Goal: Task Accomplishment & Management: Manage account settings

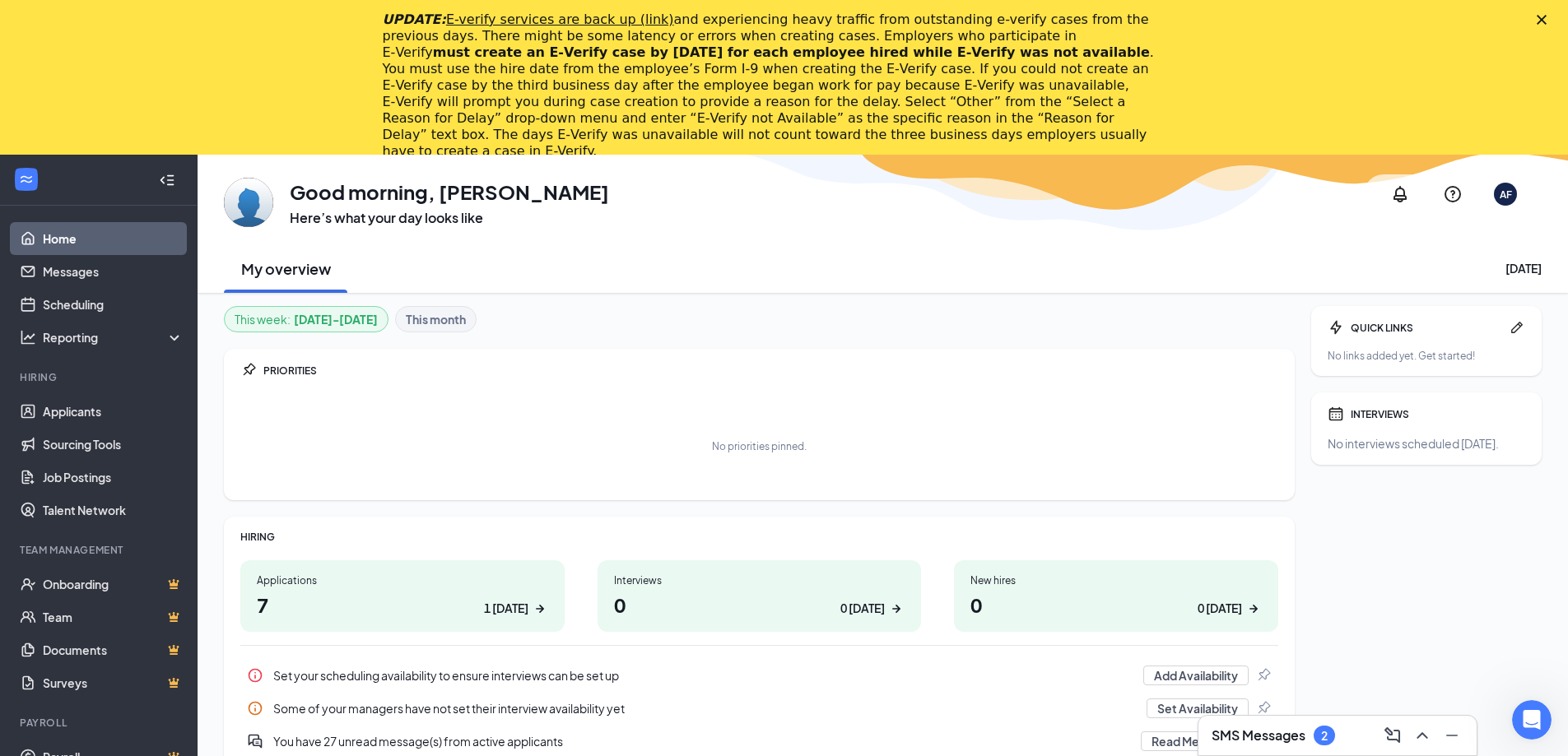
click at [1547, 17] on icon "Close" at bounding box center [1541, 19] width 10 height 10
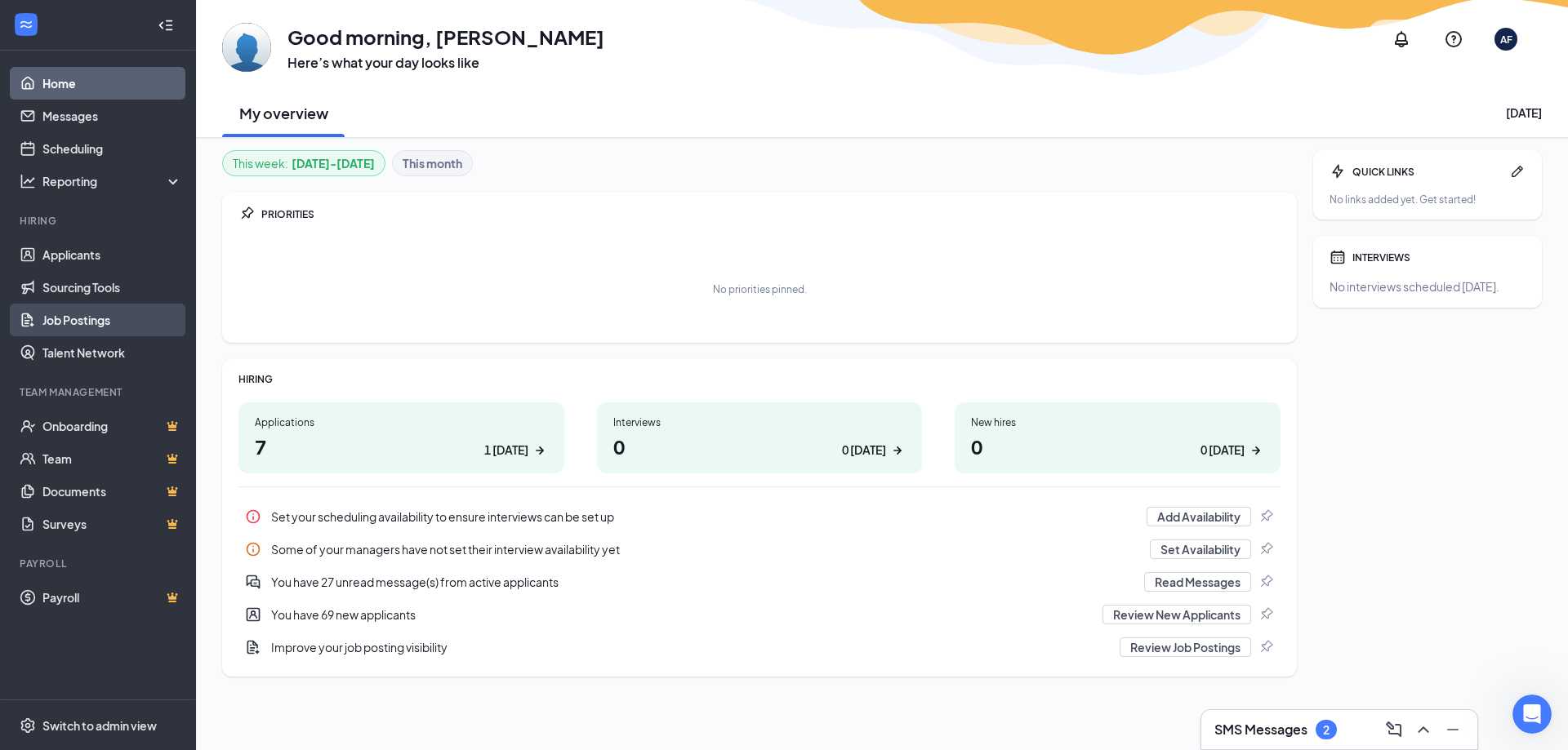
click at [85, 319] on link "Job Postings" at bounding box center [112, 320] width 140 height 32
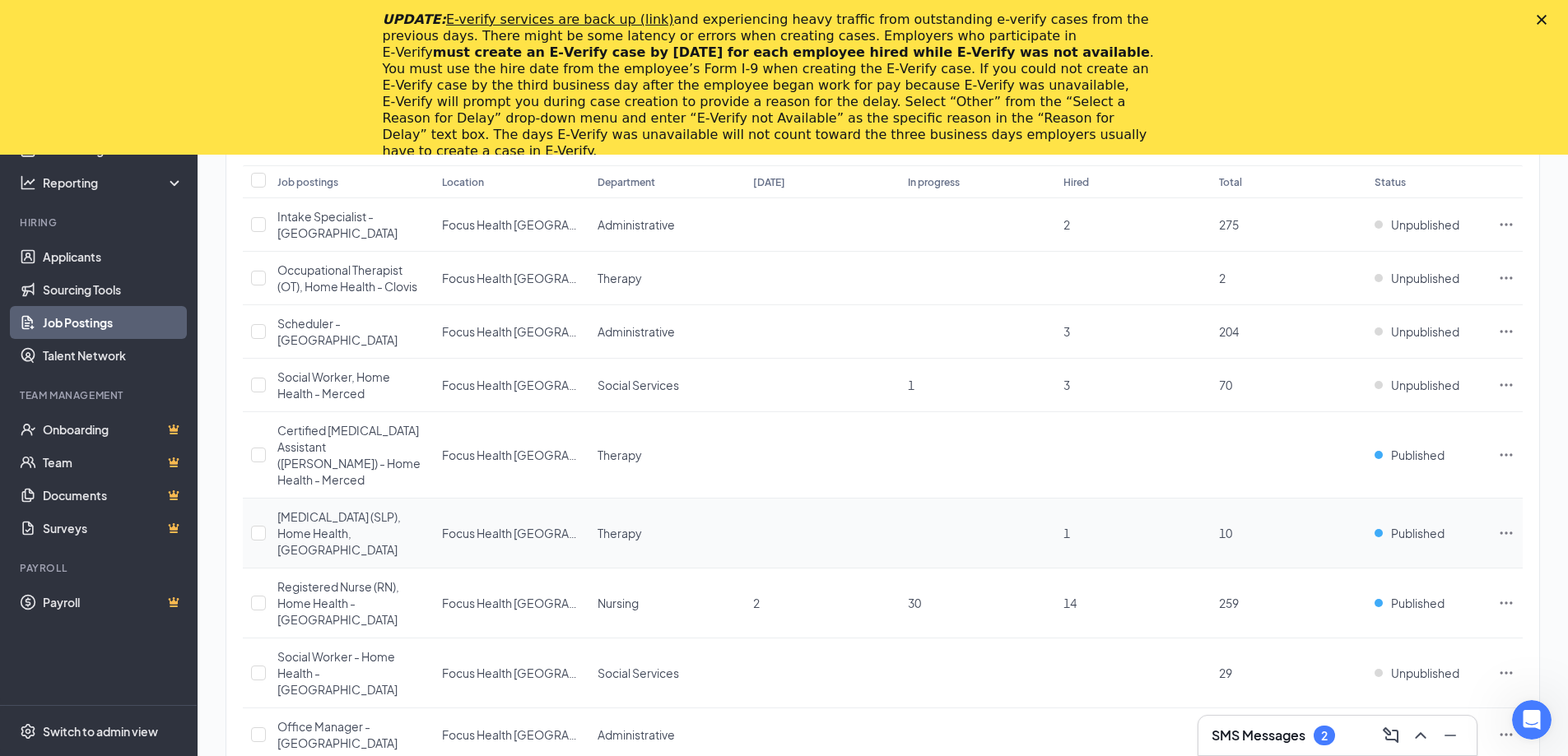
scroll to position [247, 0]
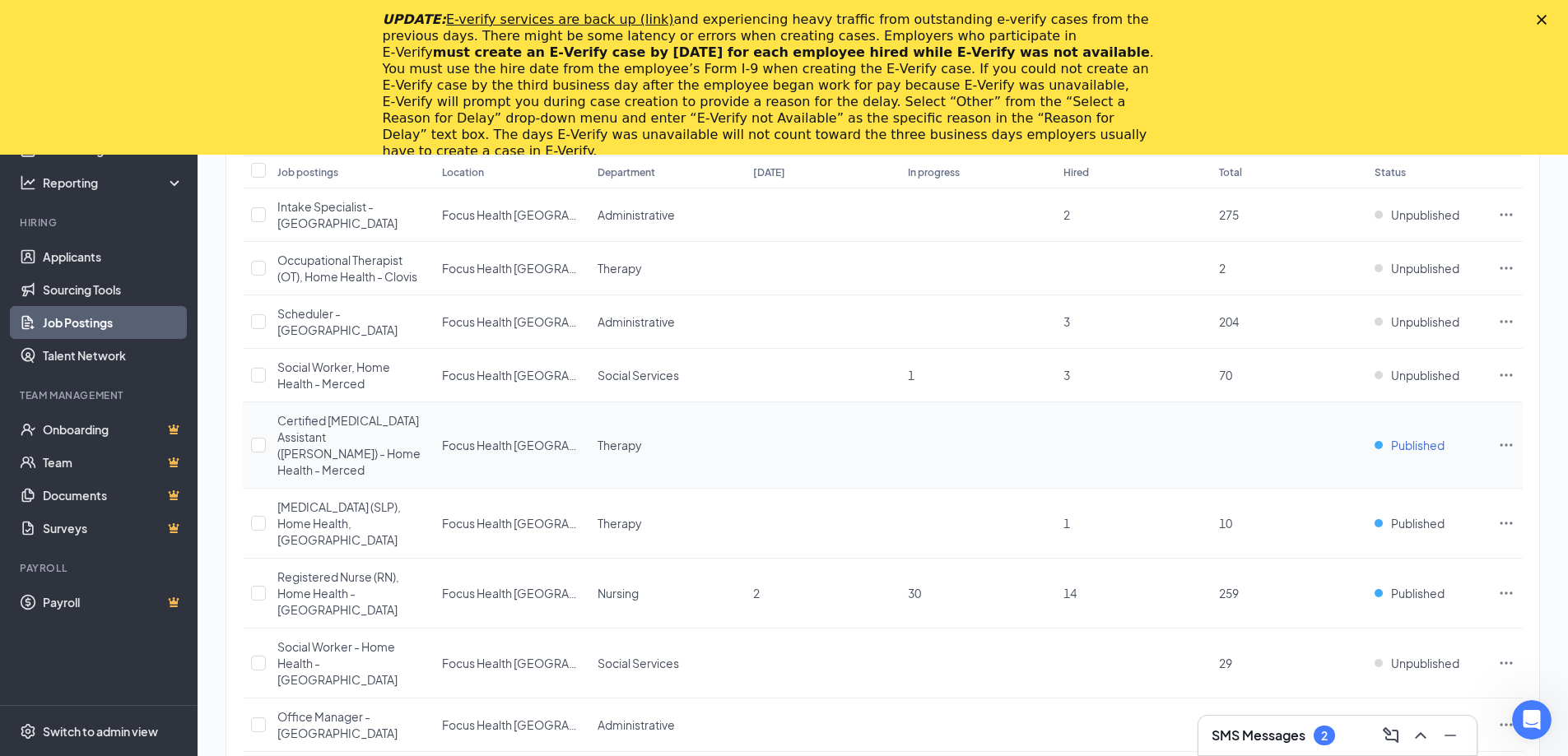
click at [1402, 437] on span "Published" at bounding box center [1417, 445] width 53 height 17
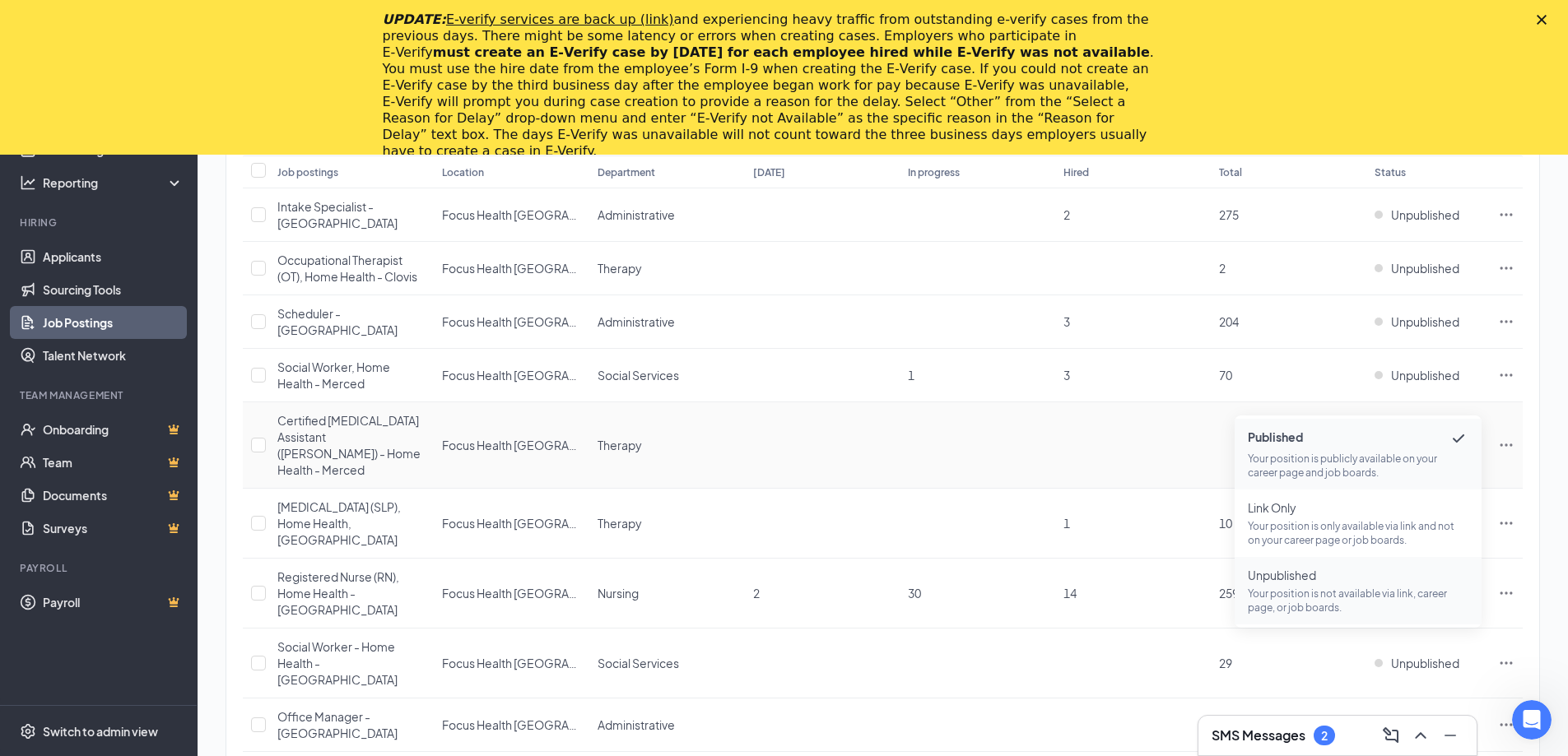
click at [1306, 575] on span "Unpublished" at bounding box center [1358, 575] width 220 height 17
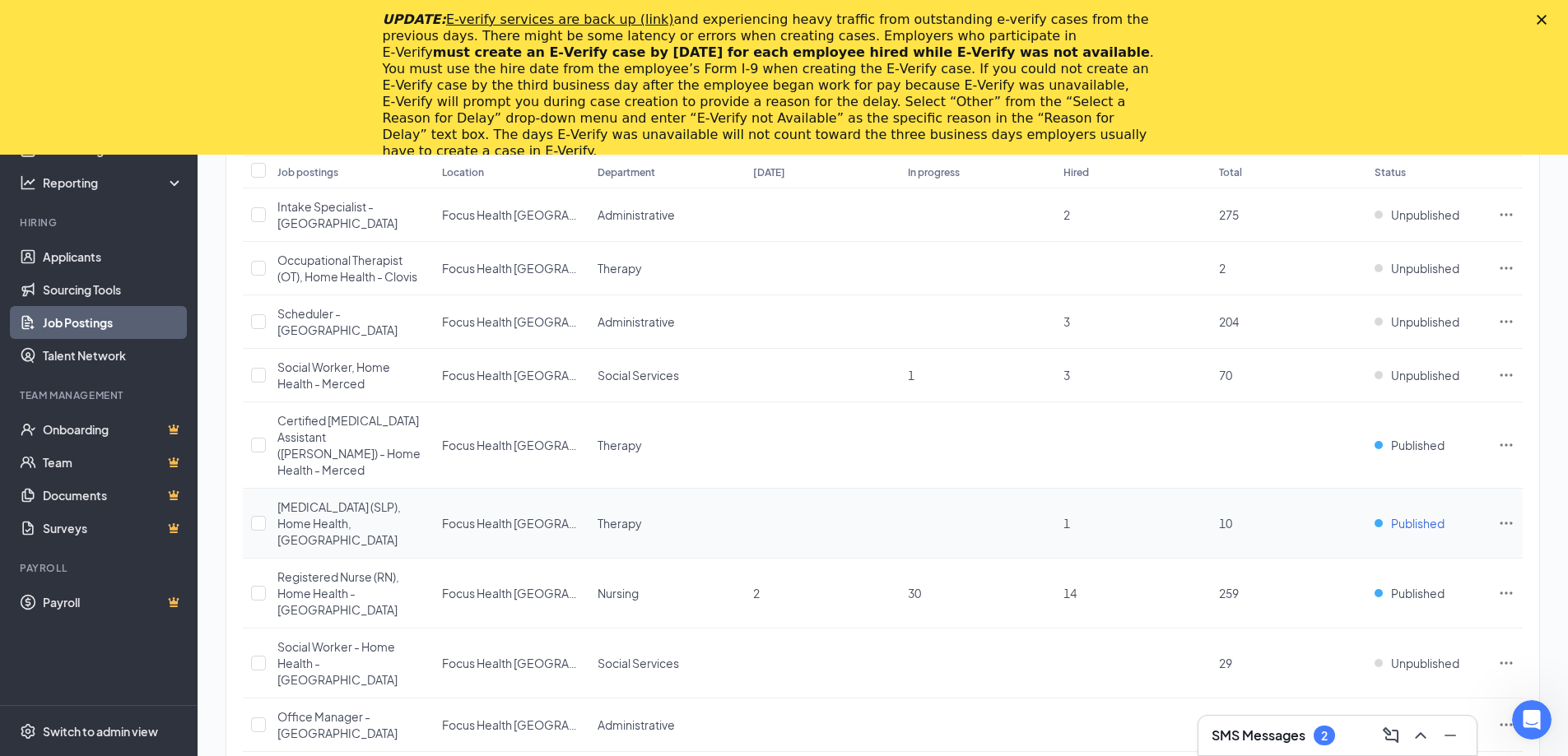
click at [1413, 515] on span "Published" at bounding box center [1417, 523] width 53 height 17
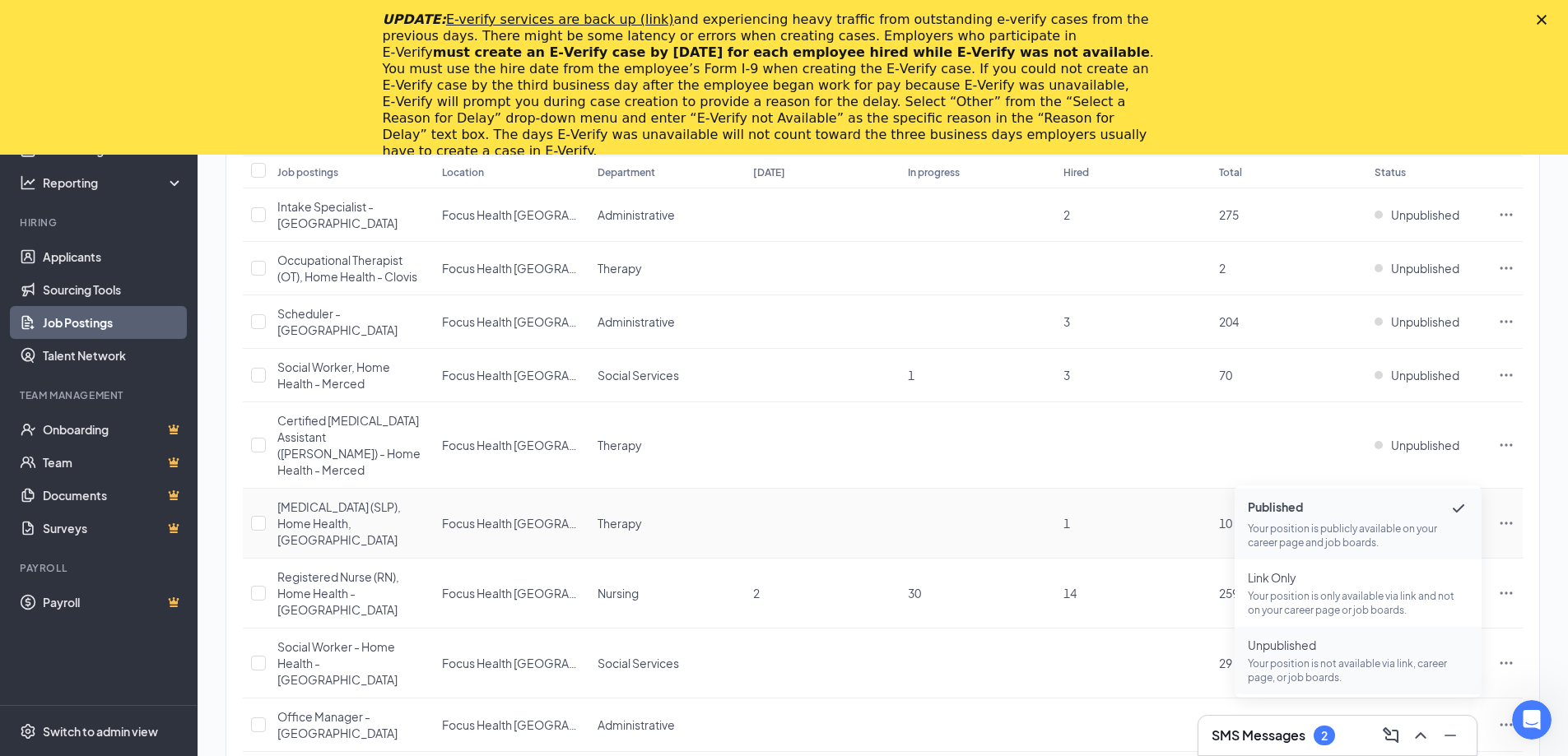
click at [1307, 660] on p "Your position is not available via link, career page, or job boards." at bounding box center [1358, 671] width 220 height 28
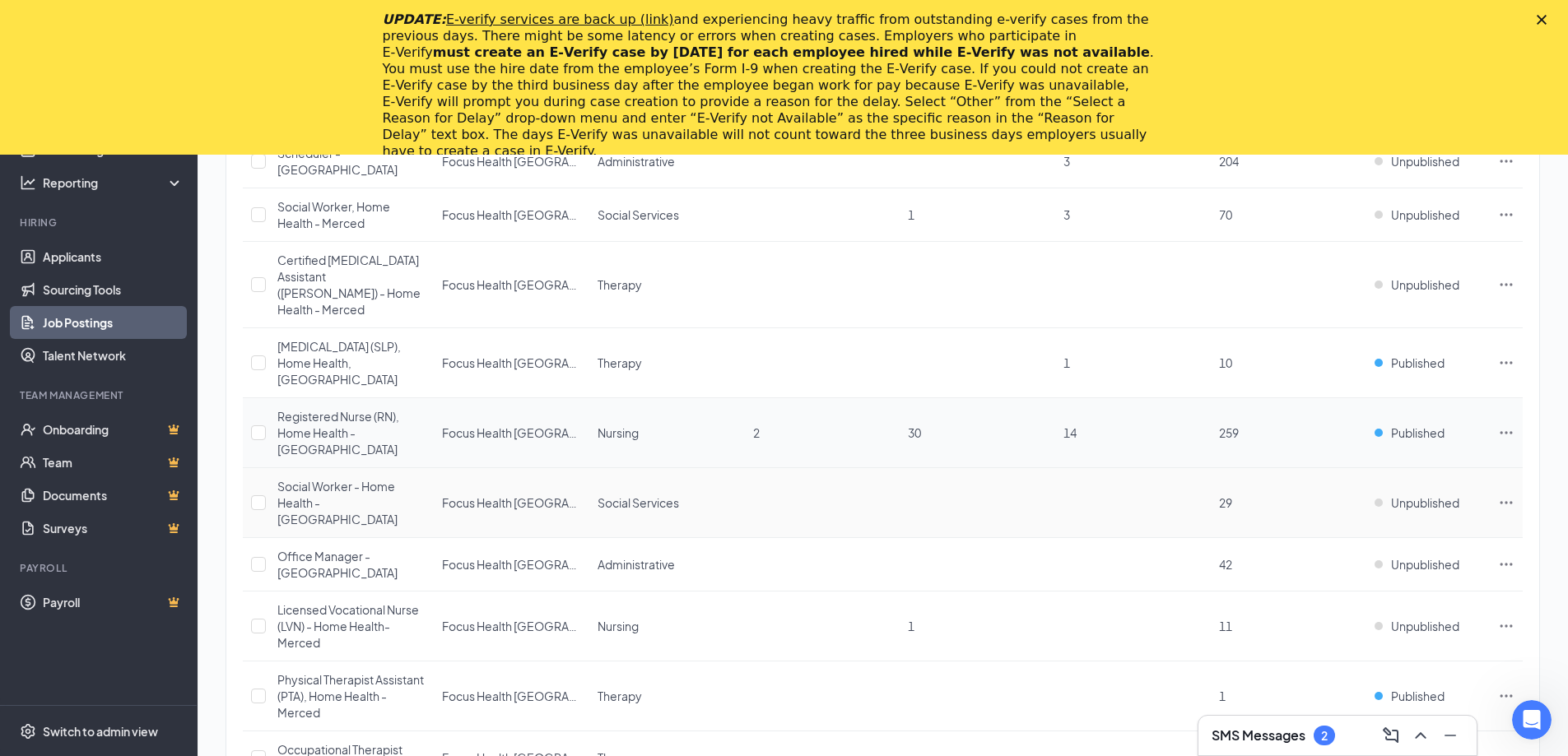
scroll to position [412, 0]
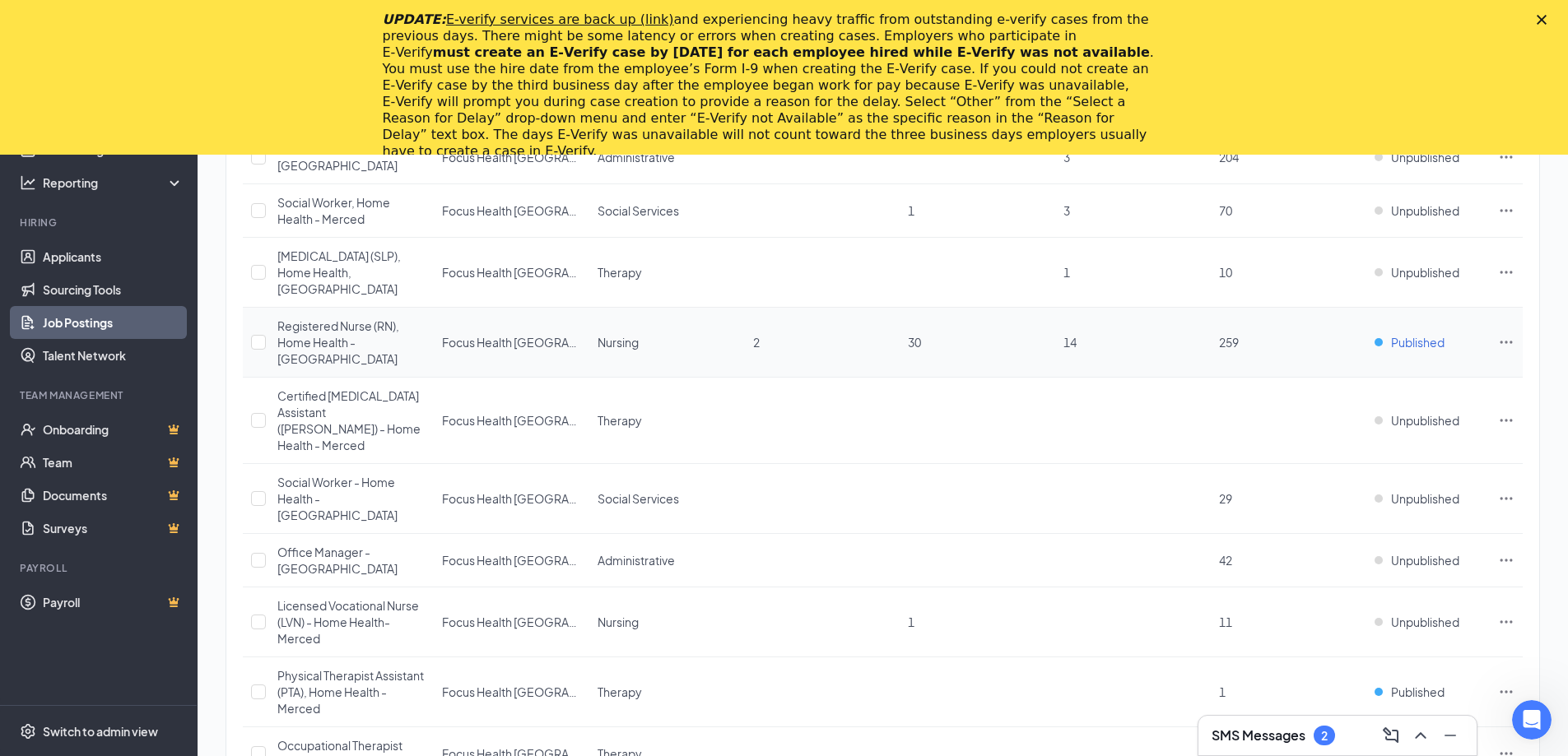
click at [1417, 335] on span "Published" at bounding box center [1417, 343] width 53 height 17
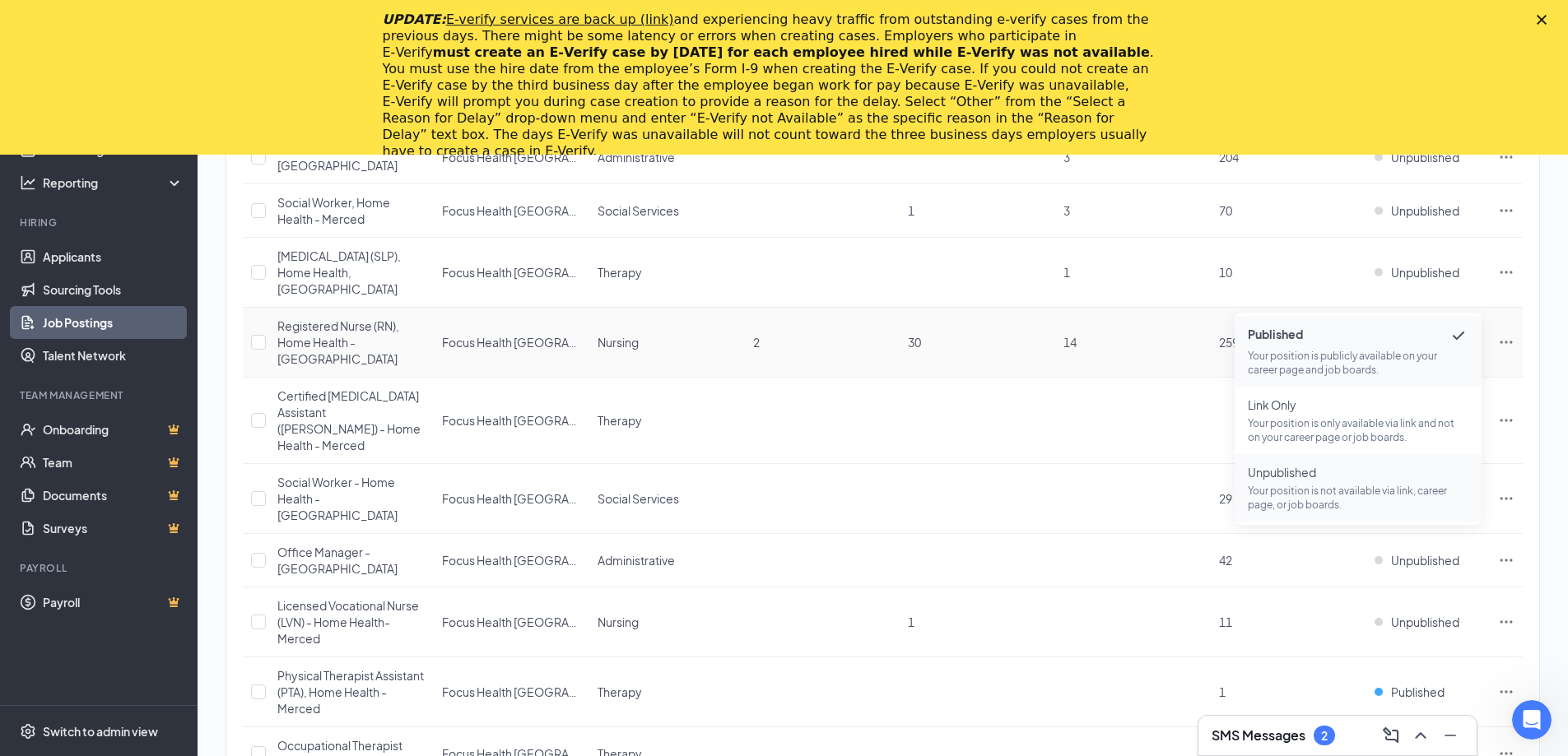
click at [1294, 491] on p "Your position is not available via link, career page, or job boards." at bounding box center [1358, 498] width 220 height 28
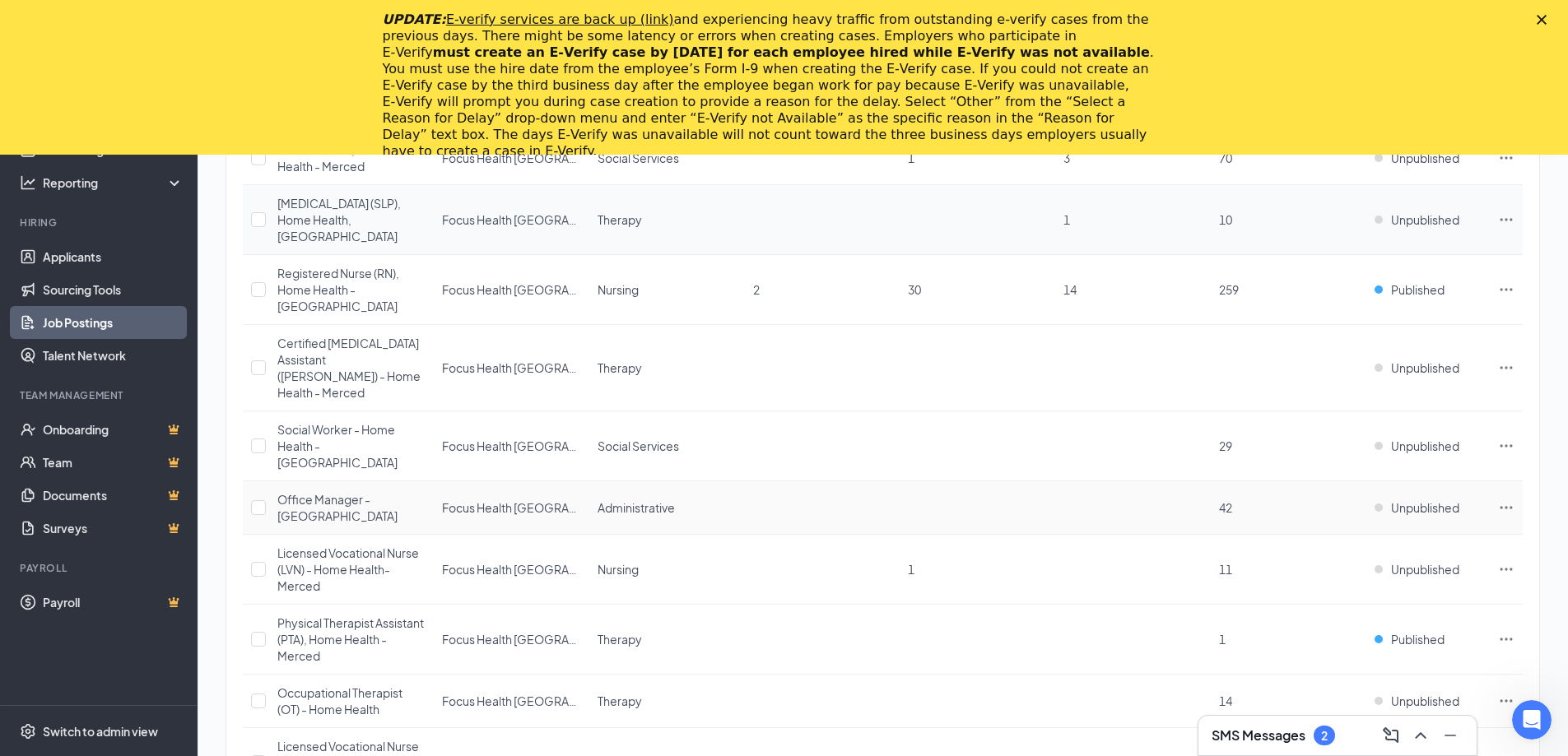
scroll to position [494, 0]
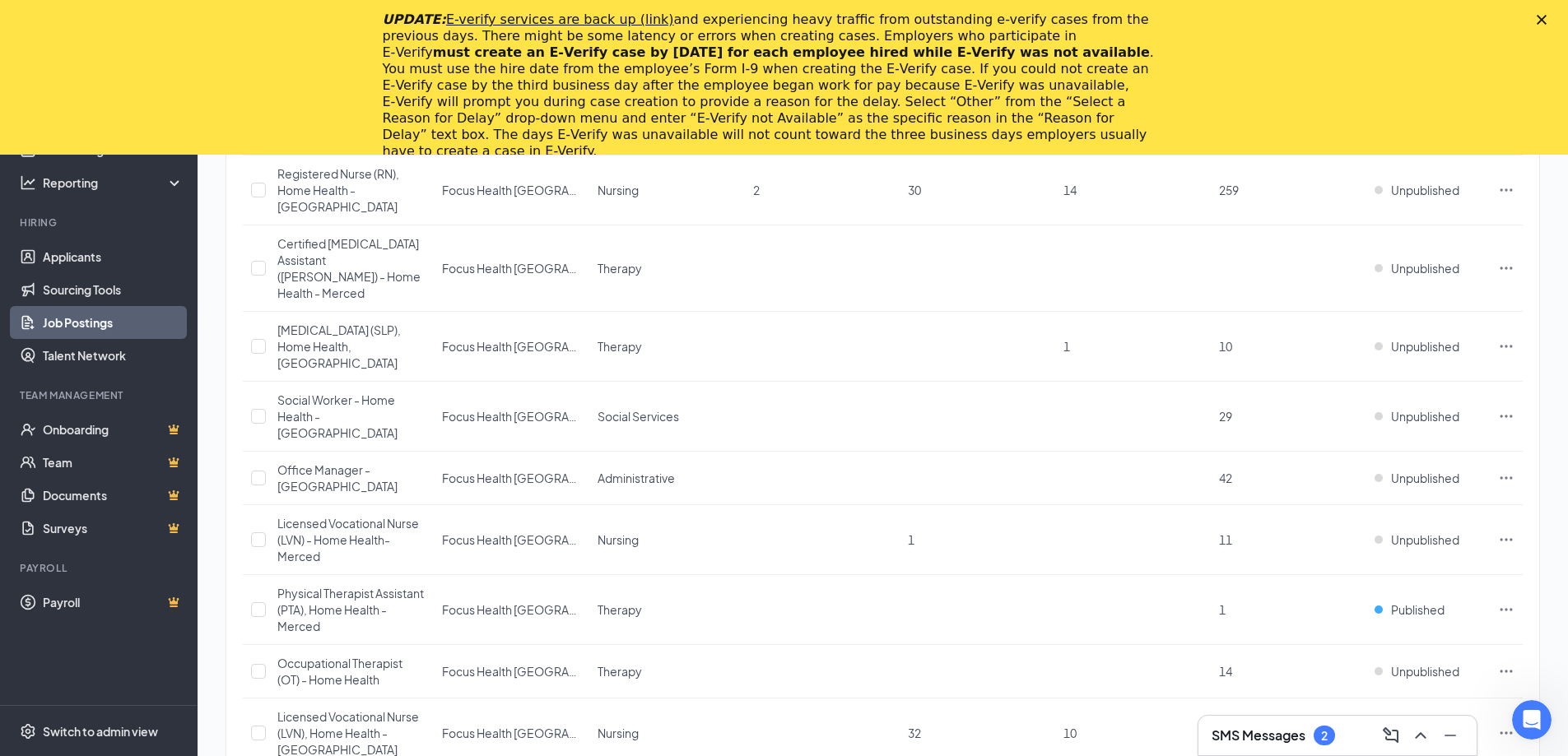
click at [1547, 20] on polygon "Close" at bounding box center [1541, 19] width 10 height 10
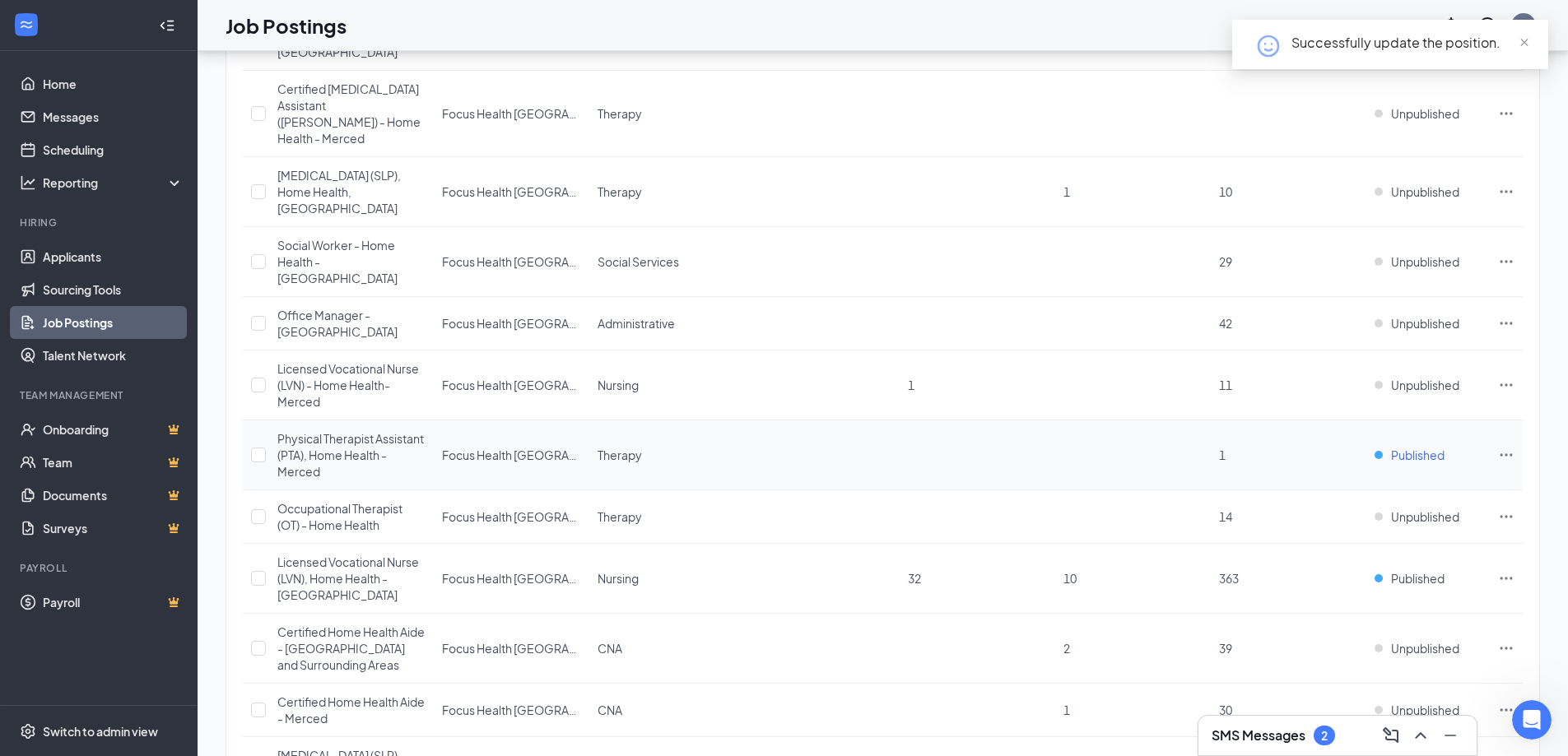
click at [1417, 447] on span "Published" at bounding box center [1417, 455] width 53 height 17
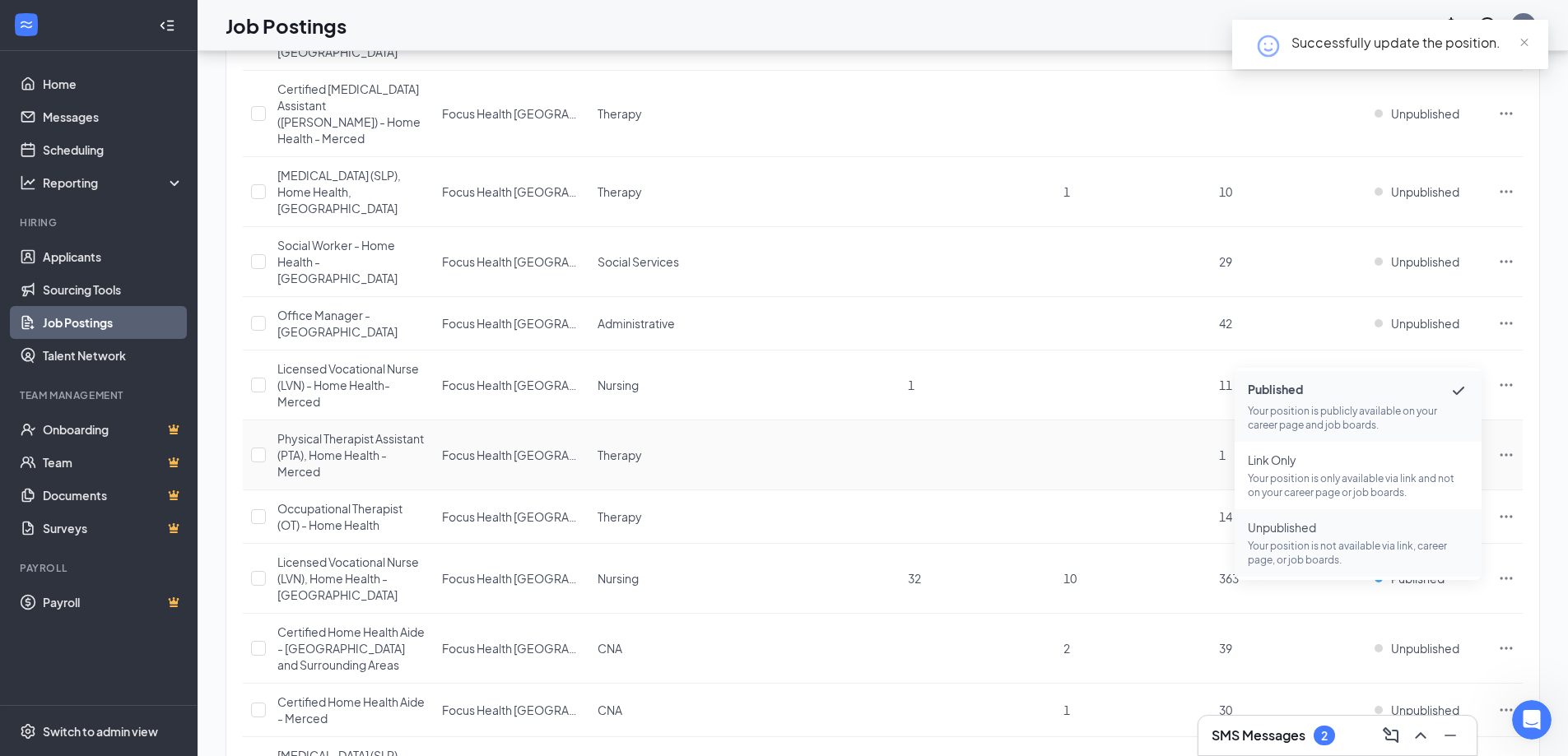
click at [1304, 536] on span "Unpublished Your position is not available via link, career page, or job boards." at bounding box center [1358, 544] width 220 height 48
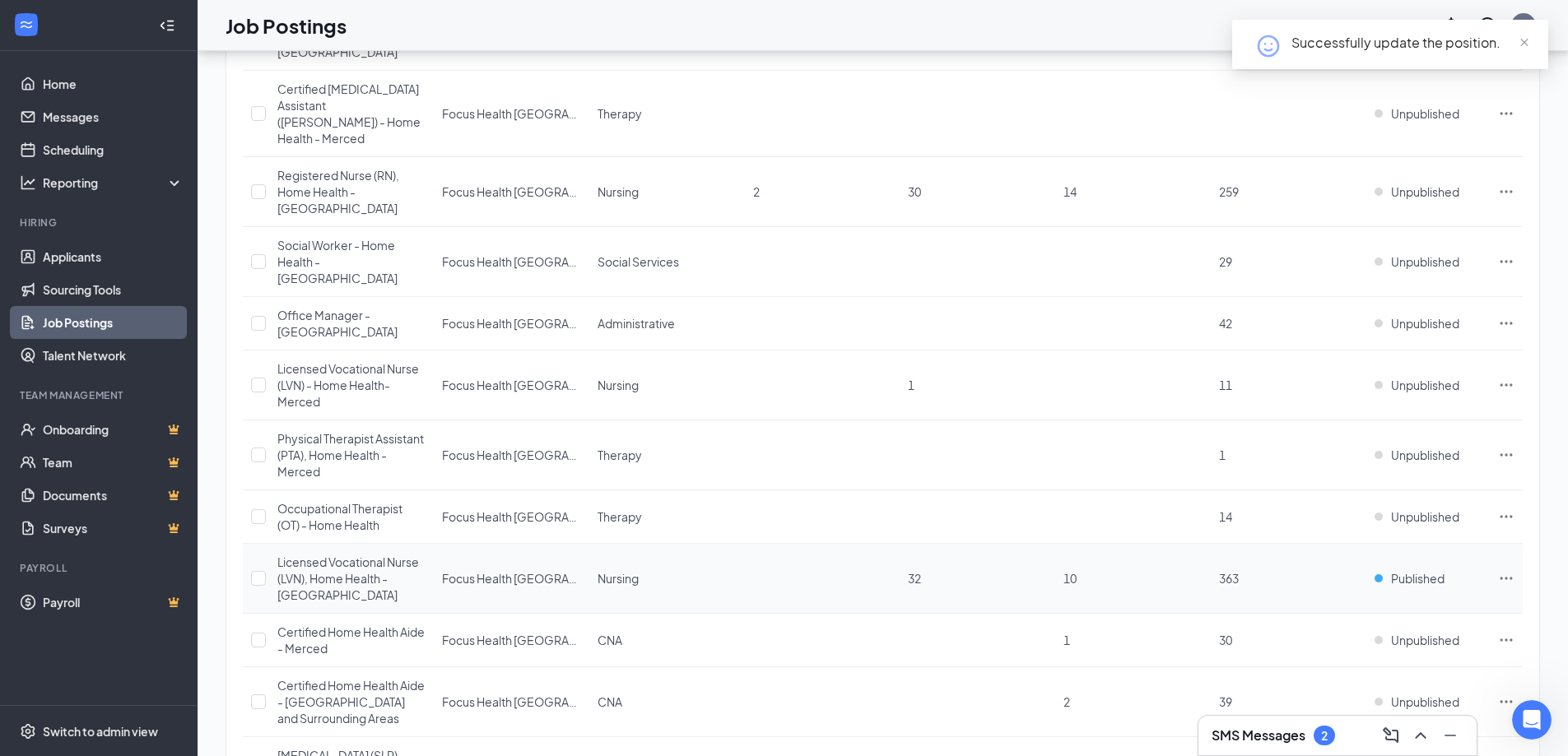
click at [1410, 544] on td "Published" at bounding box center [1427, 579] width 123 height 70
click at [1410, 570] on span "Published" at bounding box center [1417, 578] width 53 height 17
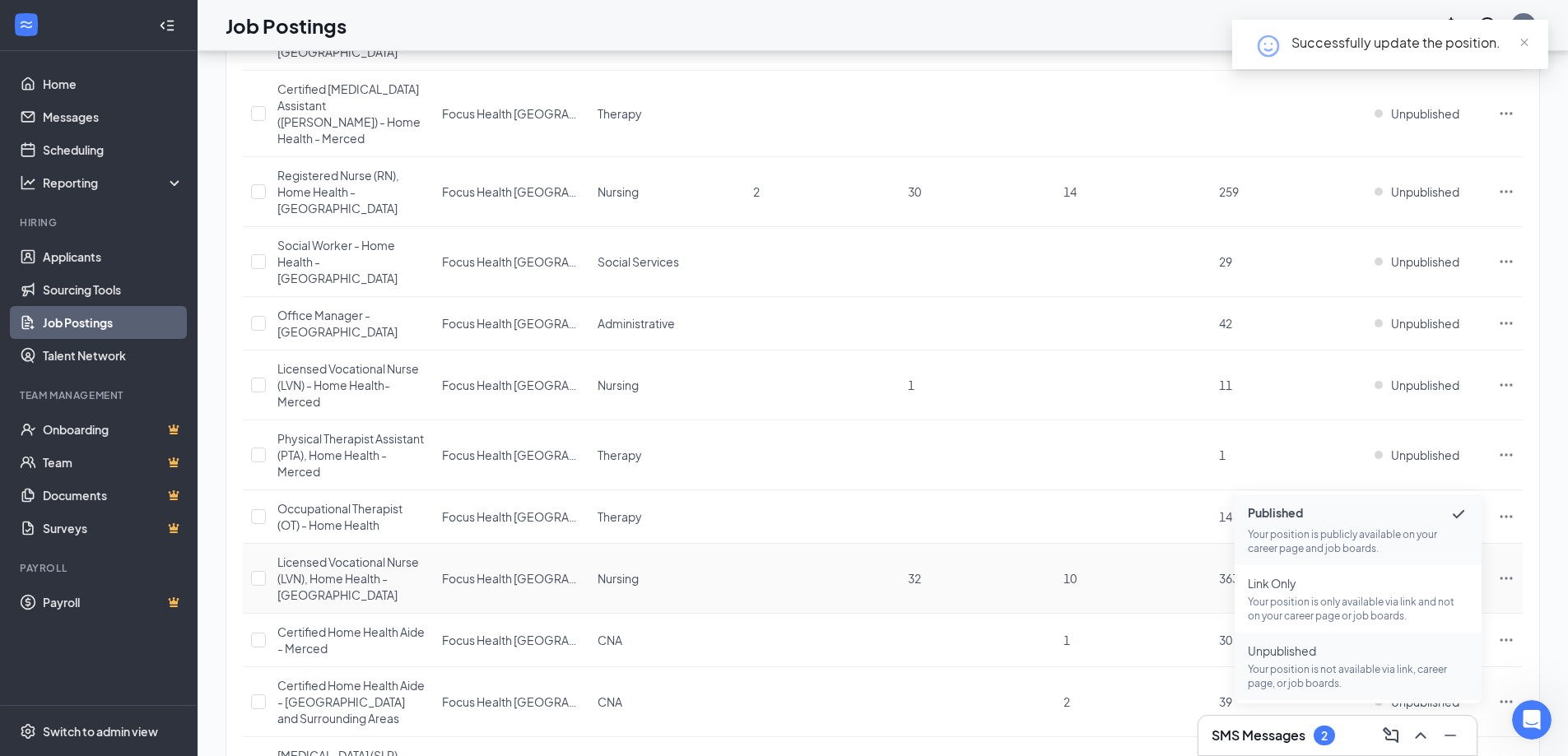
click at [1295, 665] on p "Your position is not available via link, career page, or job boards." at bounding box center [1358, 676] width 220 height 28
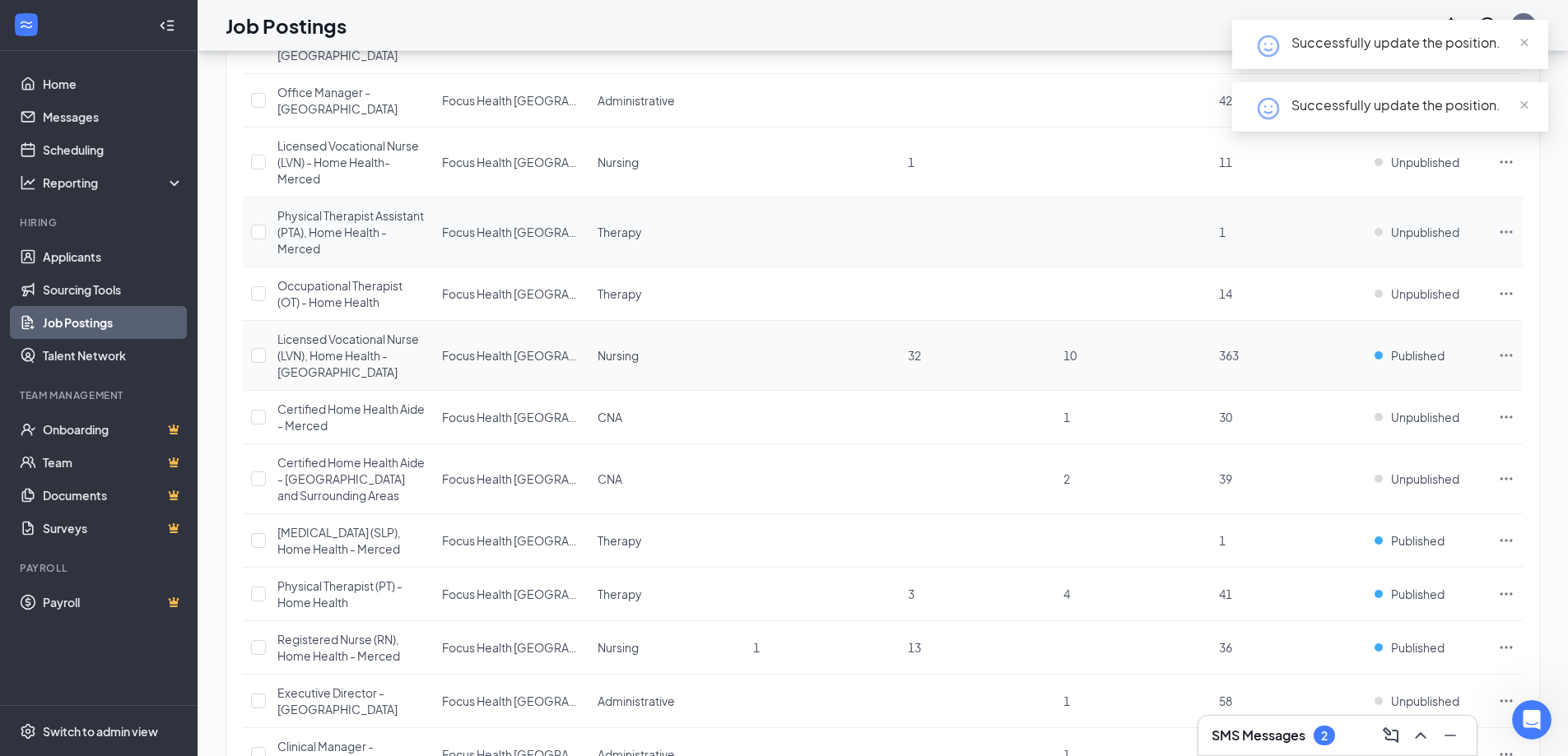
scroll to position [741, 0]
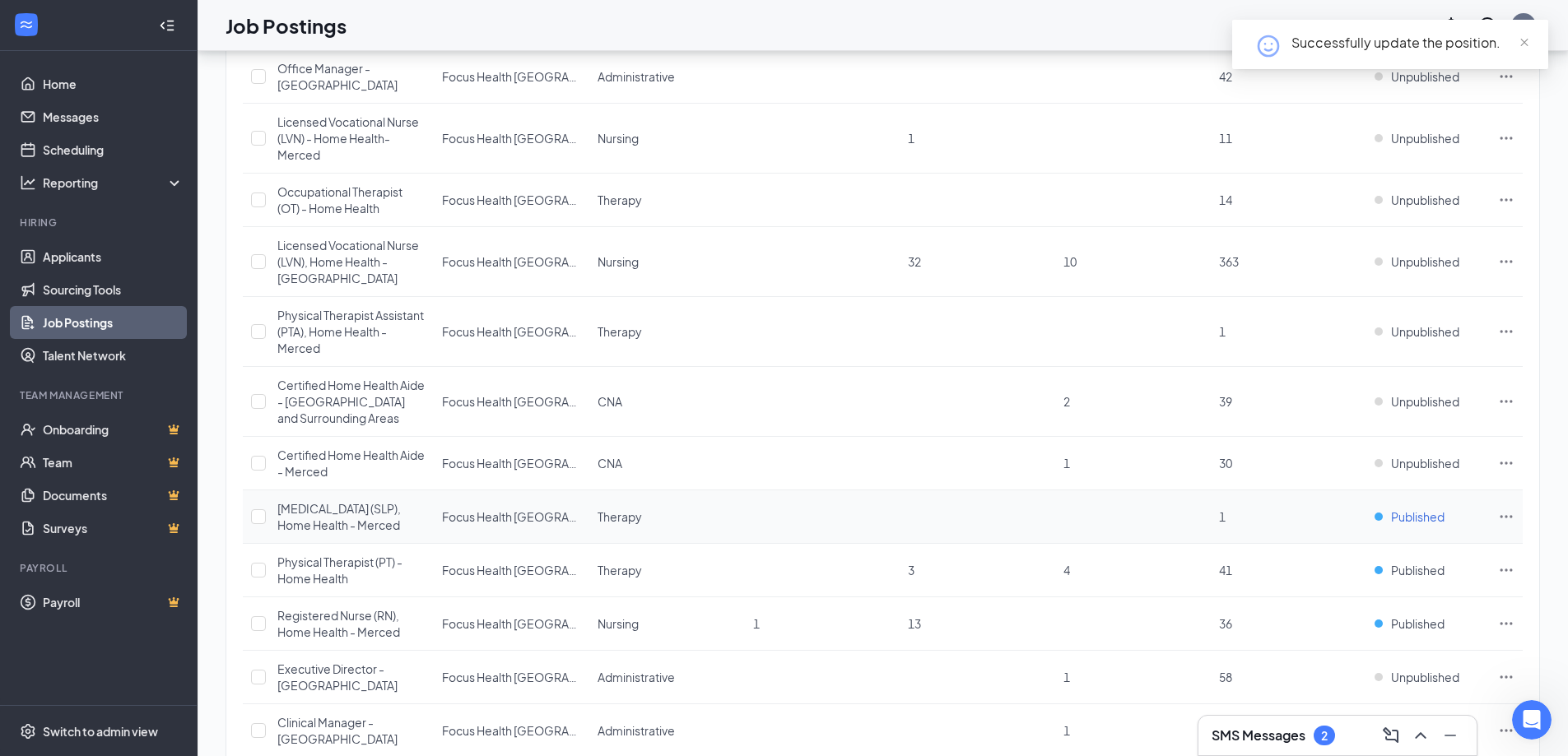
click at [1396, 509] on span "Published" at bounding box center [1417, 517] width 53 height 17
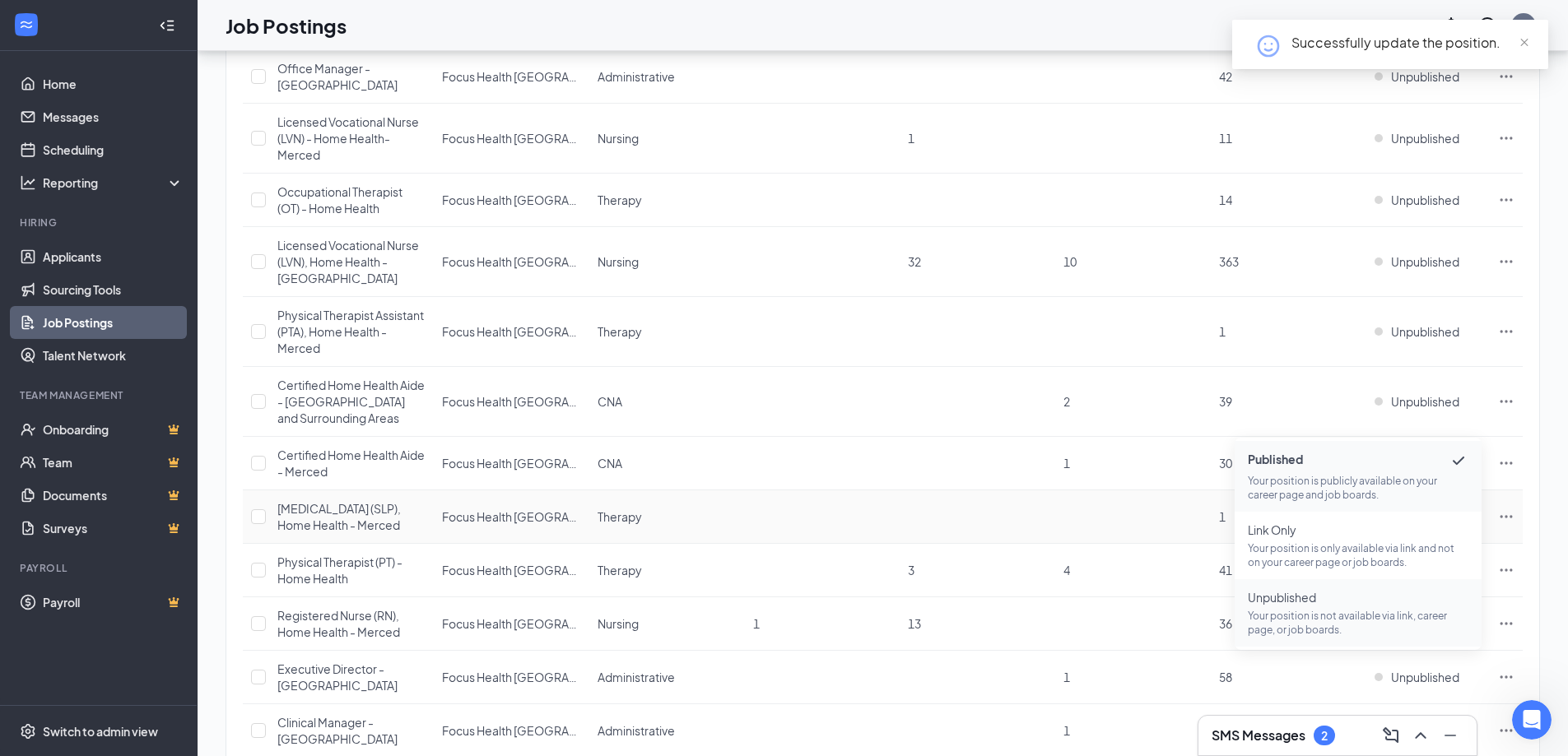
click at [1332, 598] on span "Unpublished" at bounding box center [1358, 598] width 220 height 17
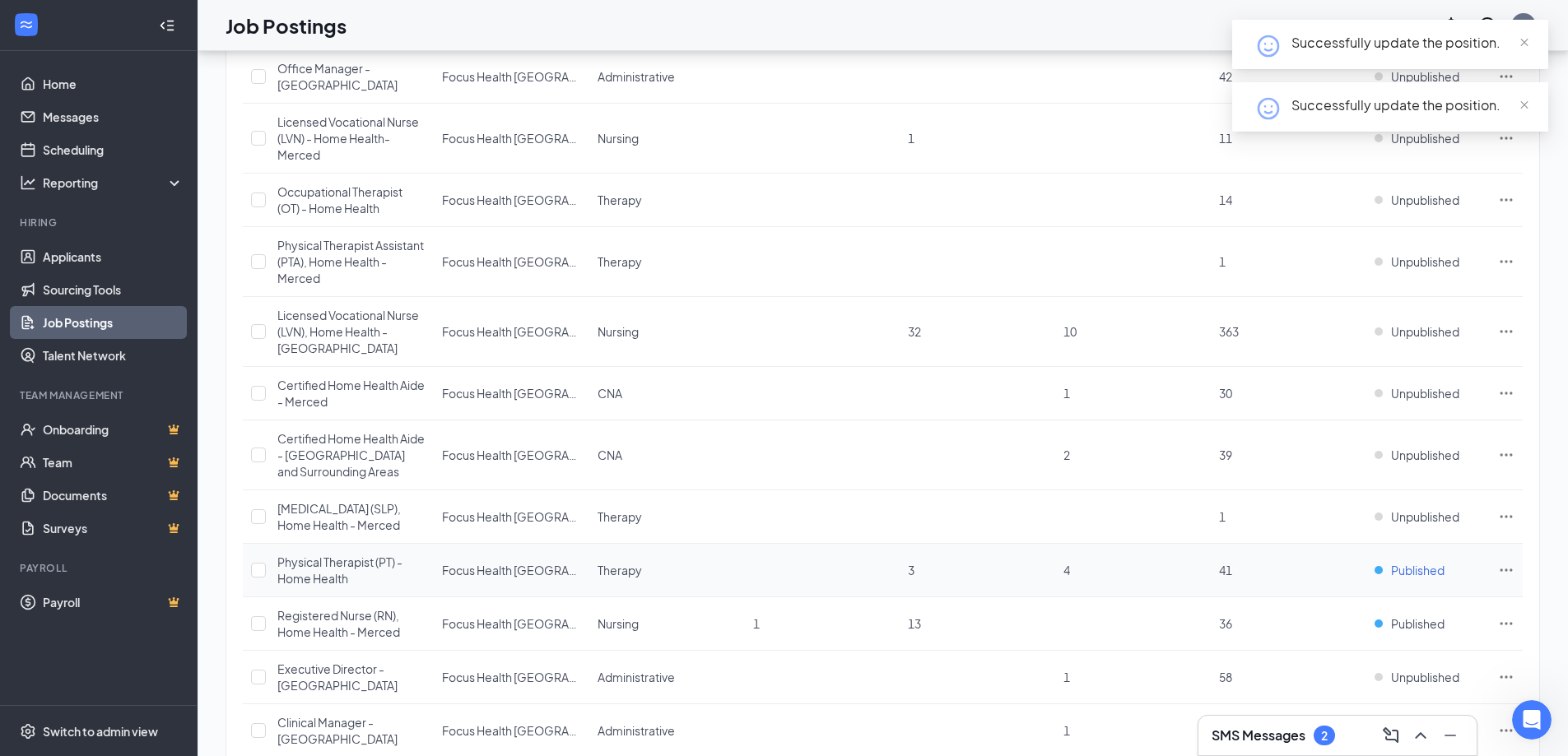
click at [1414, 562] on span "Published" at bounding box center [1417, 570] width 53 height 17
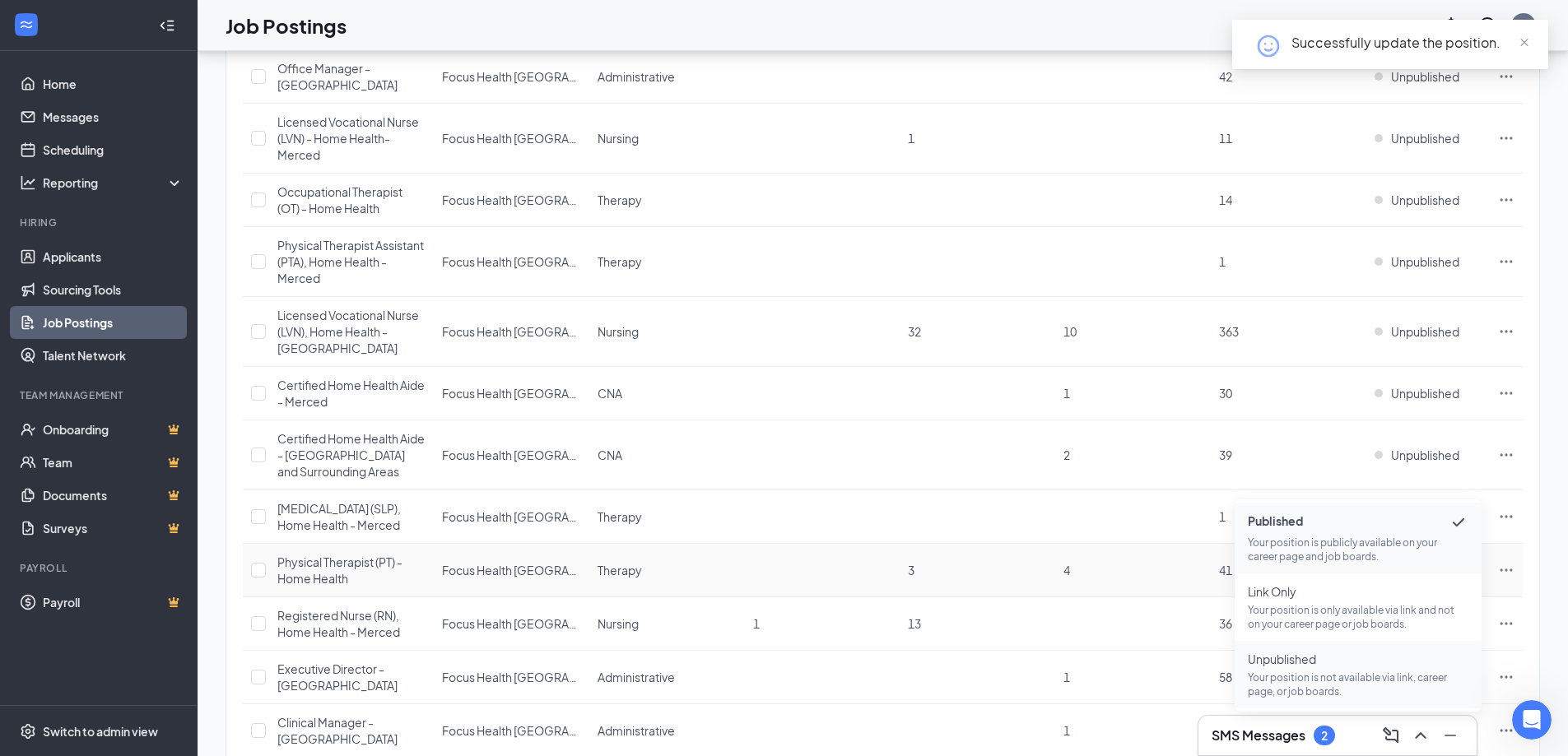
click at [1340, 666] on span "Unpublished" at bounding box center [1358, 659] width 220 height 17
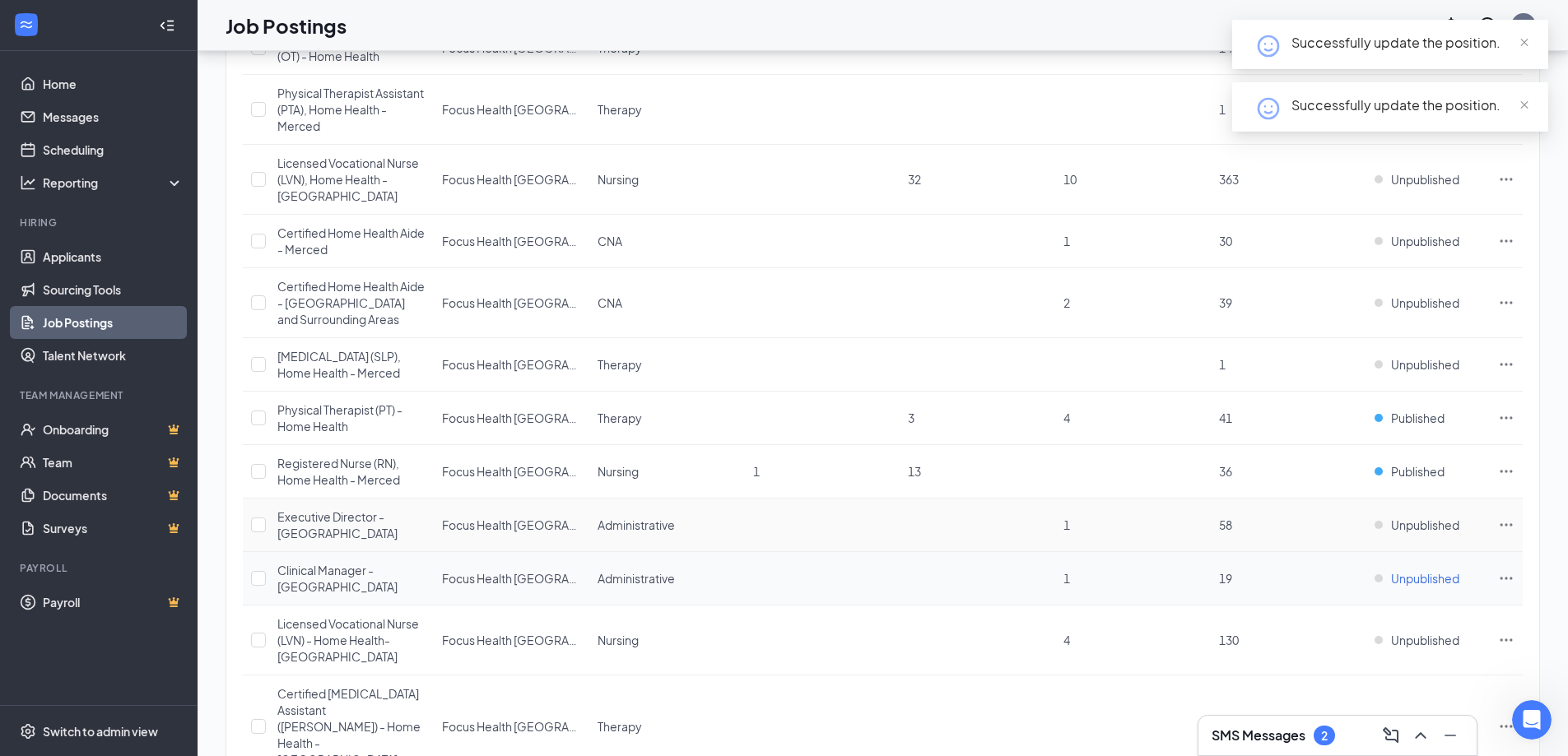
scroll to position [906, 0]
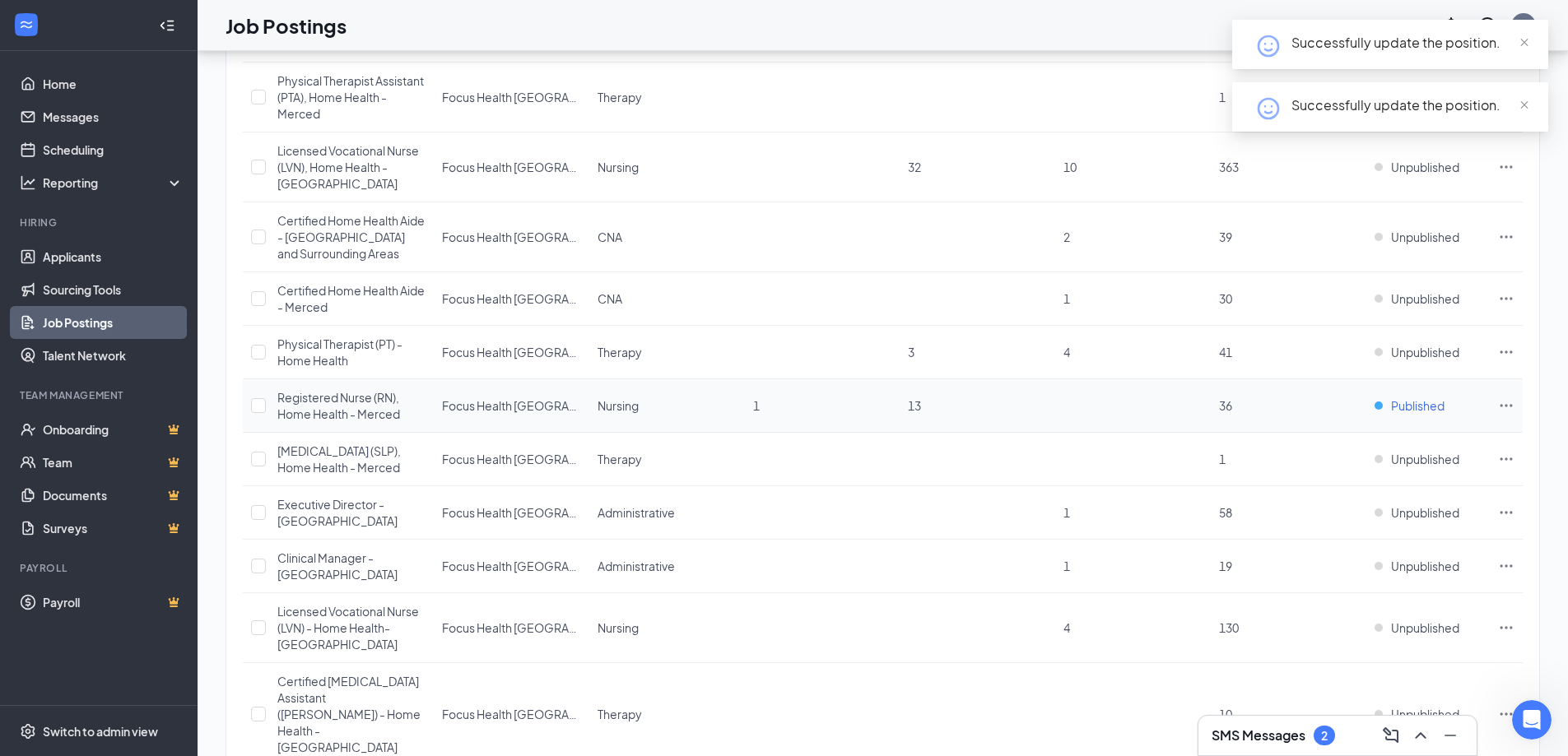
click at [1402, 397] on span "Published" at bounding box center [1417, 405] width 53 height 17
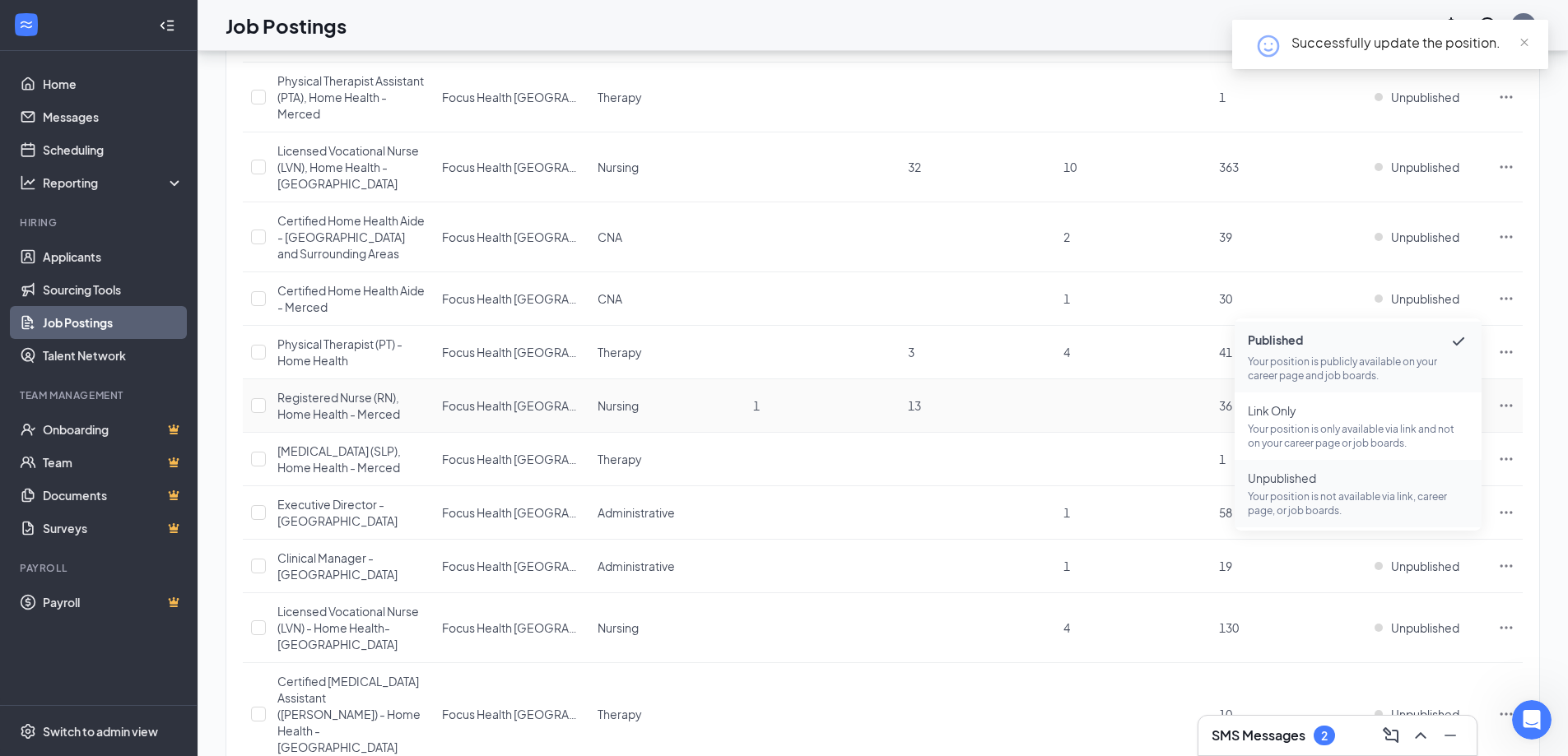
click at [1353, 497] on p "Your position is not available via link, career page, or job boards." at bounding box center [1358, 504] width 220 height 28
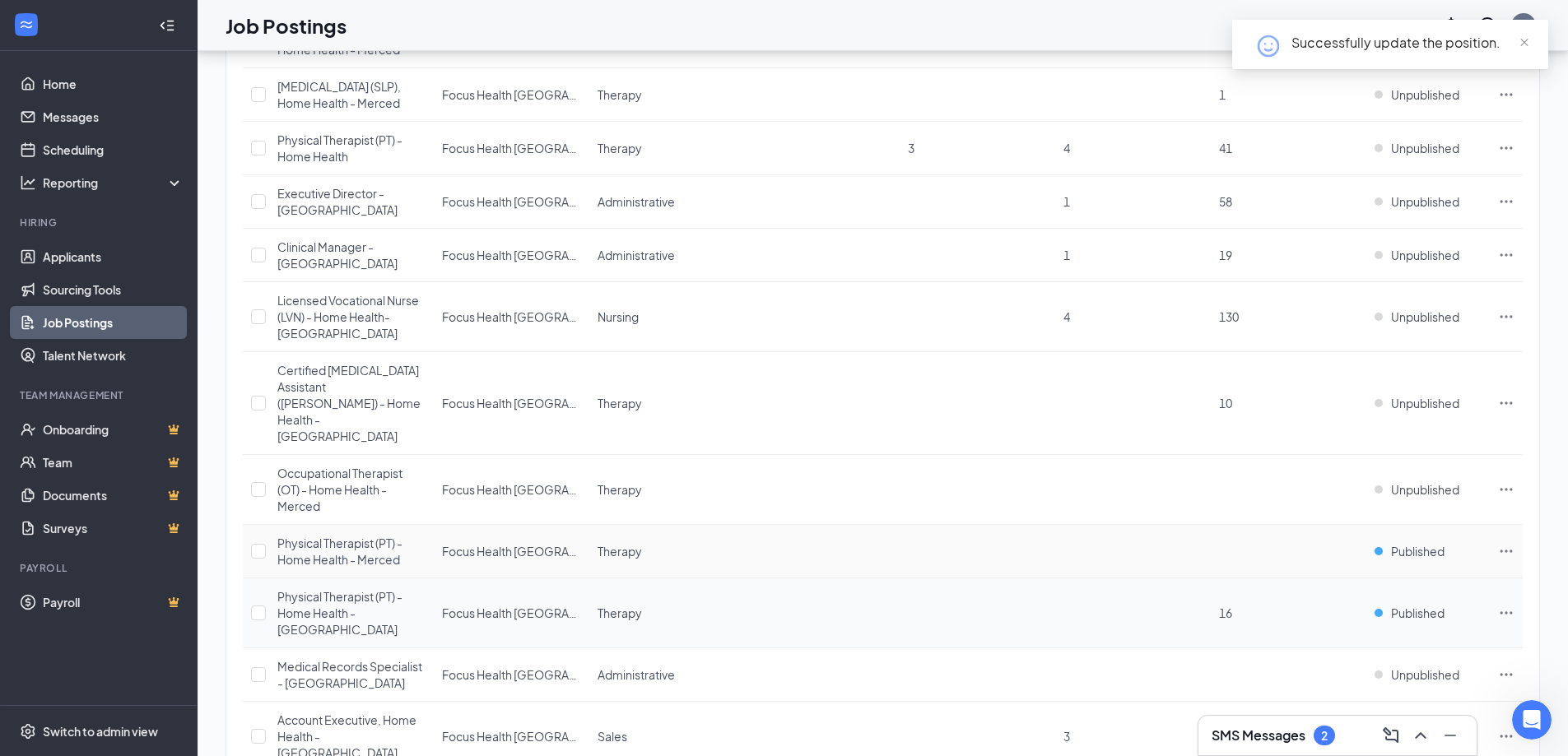
scroll to position [1235, 0]
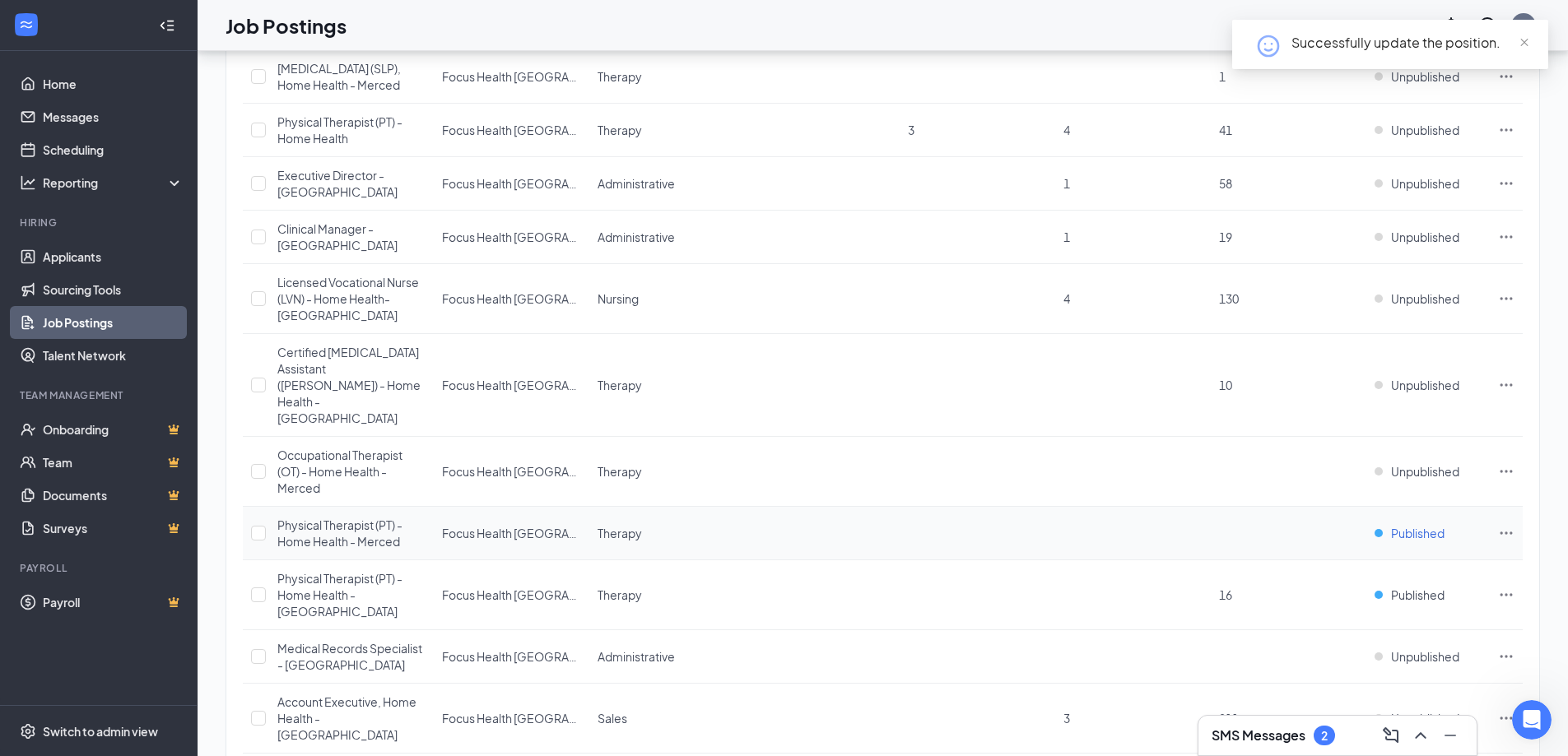
click at [1388, 525] on div "Published" at bounding box center [1410, 533] width 70 height 17
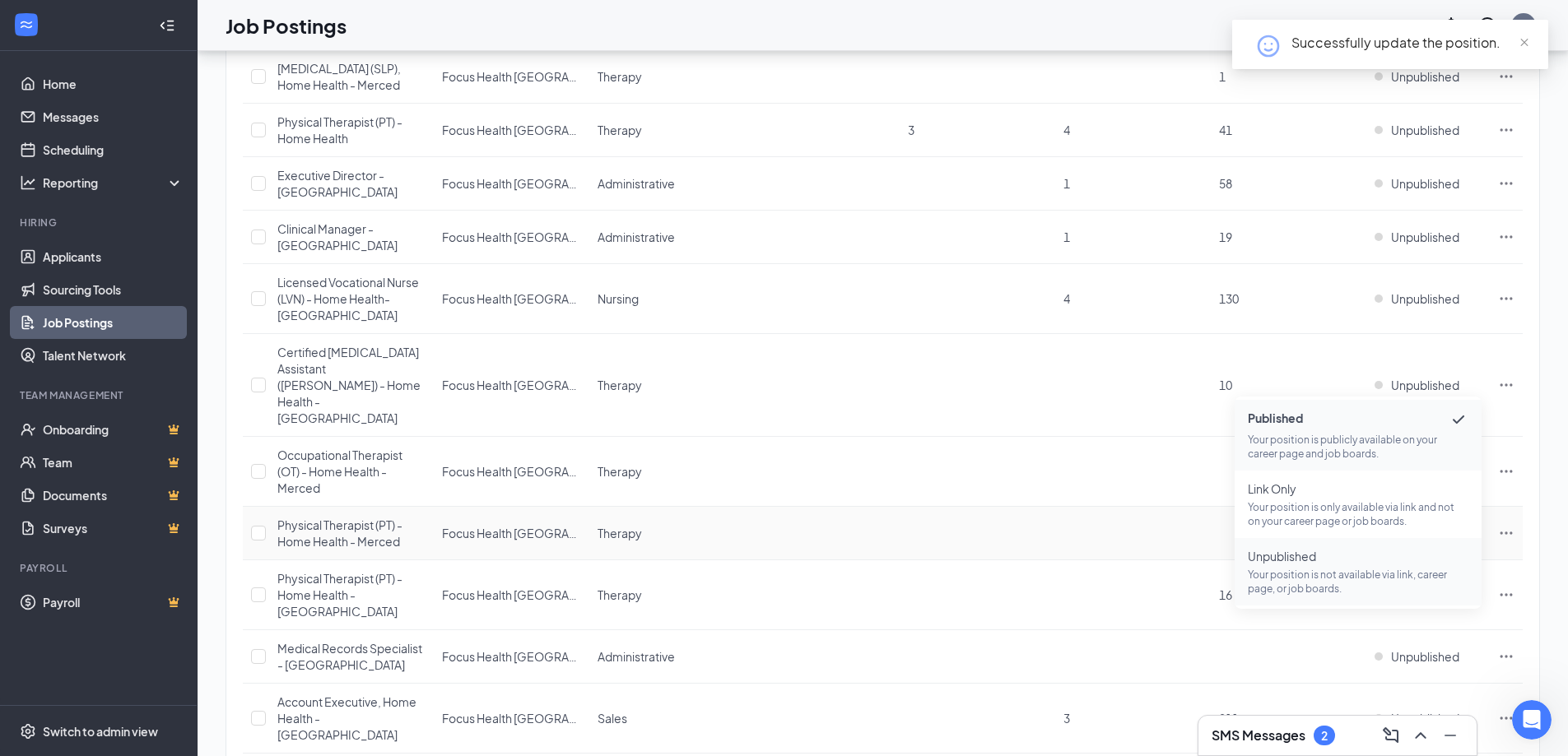
click at [1290, 570] on p "Your position is not available via link, career page, or job boards." at bounding box center [1358, 582] width 220 height 28
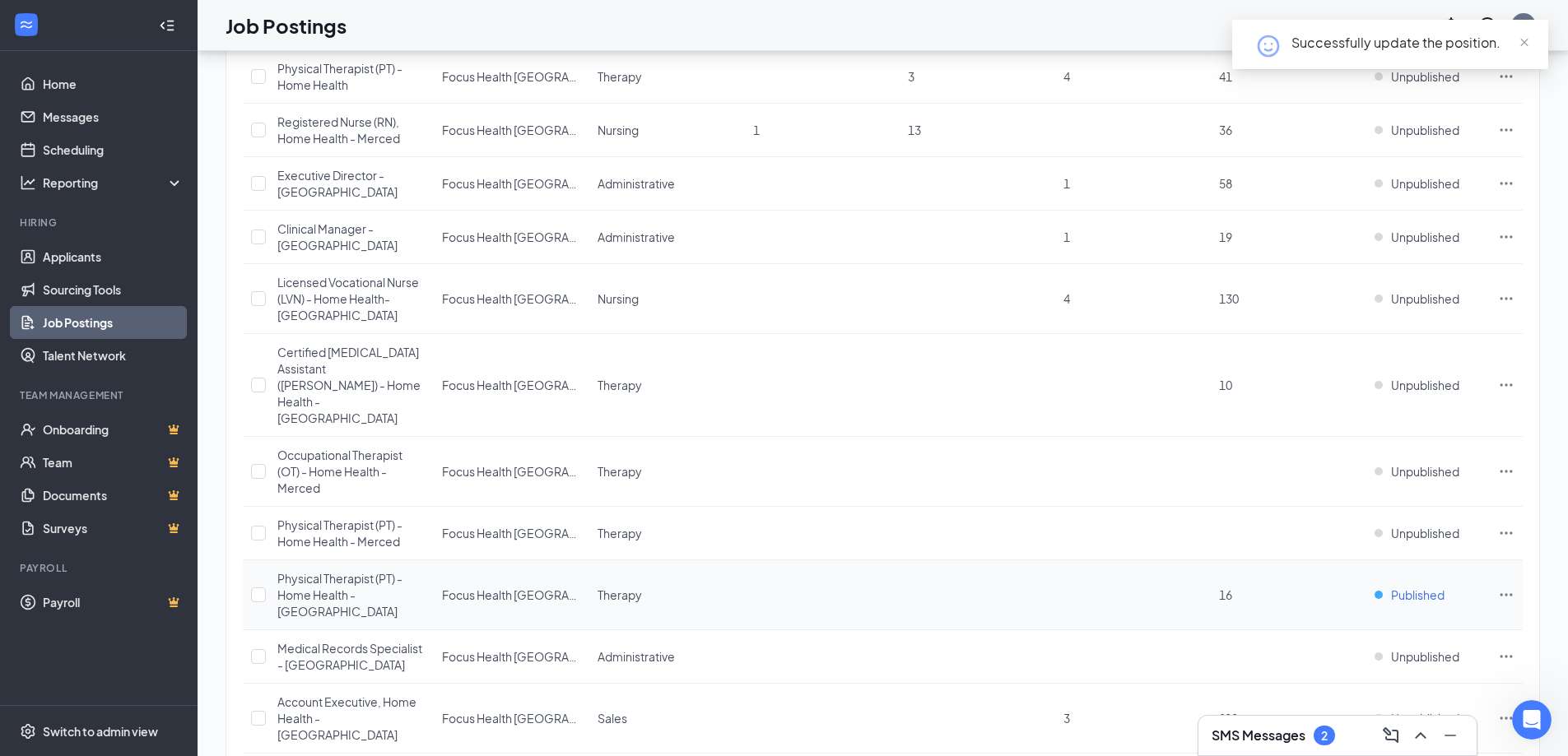
click at [1402, 587] on span "Published" at bounding box center [1417, 595] width 53 height 17
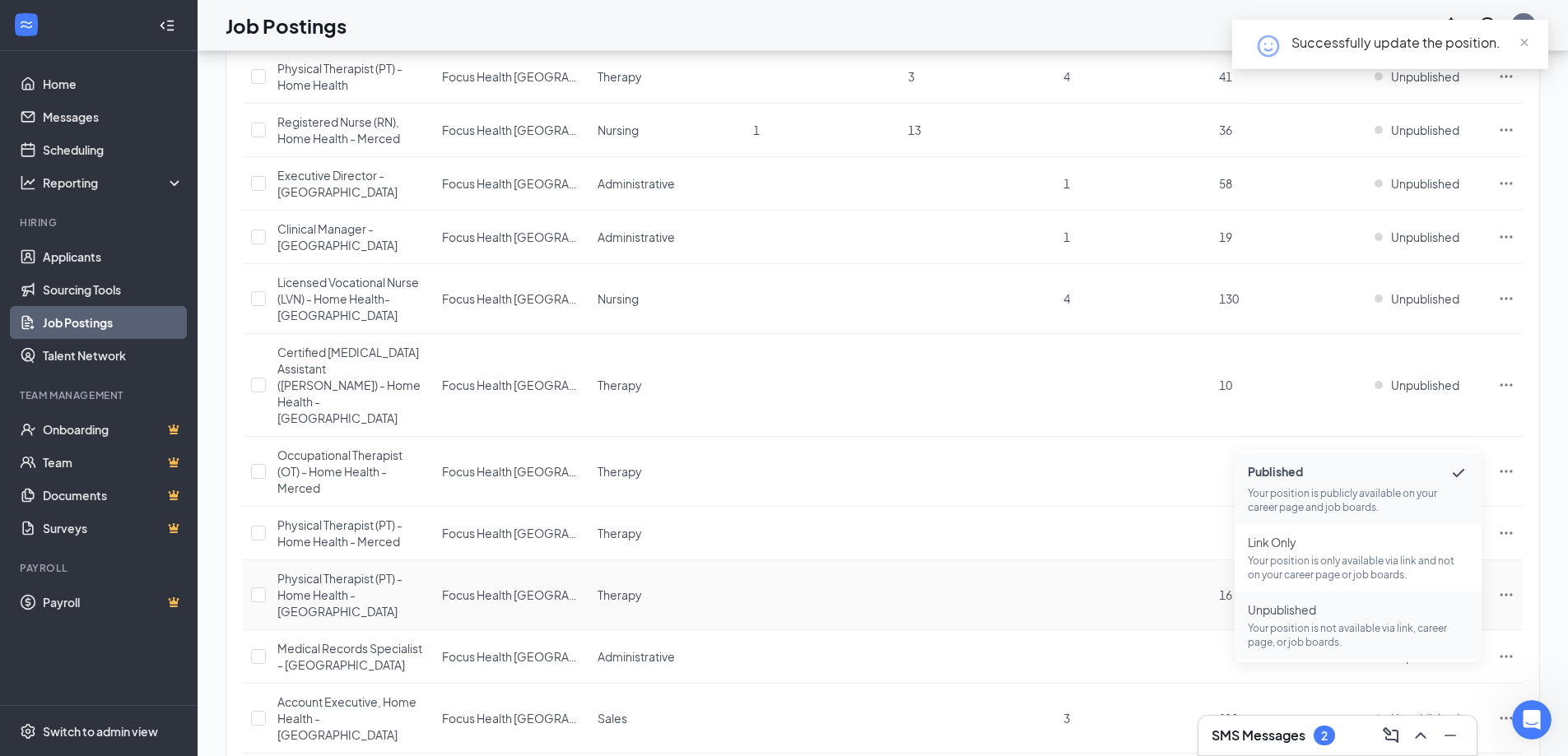
click at [1294, 635] on p "Your position is not available via link, career page, or job boards." at bounding box center [1358, 636] width 220 height 28
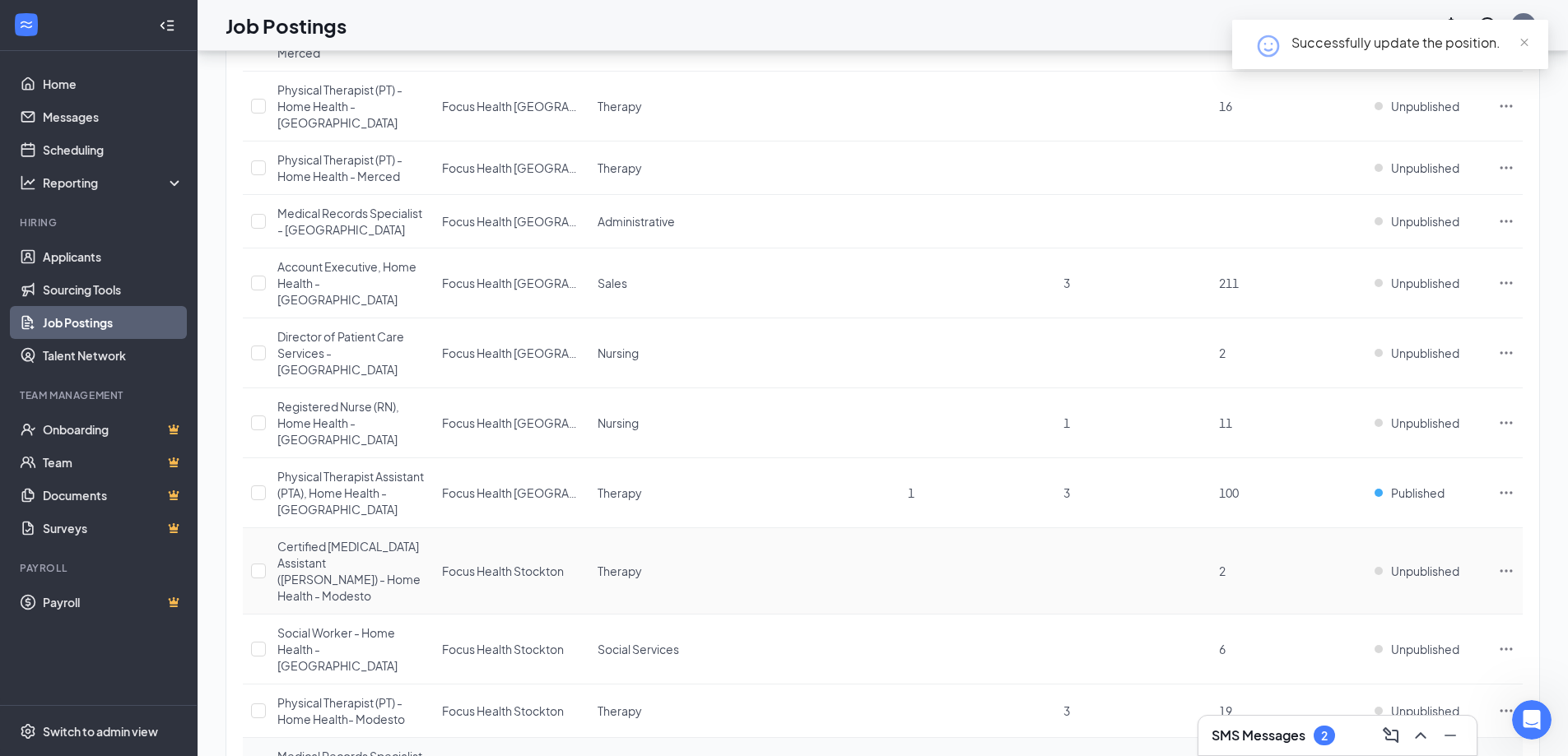
scroll to position [1729, 0]
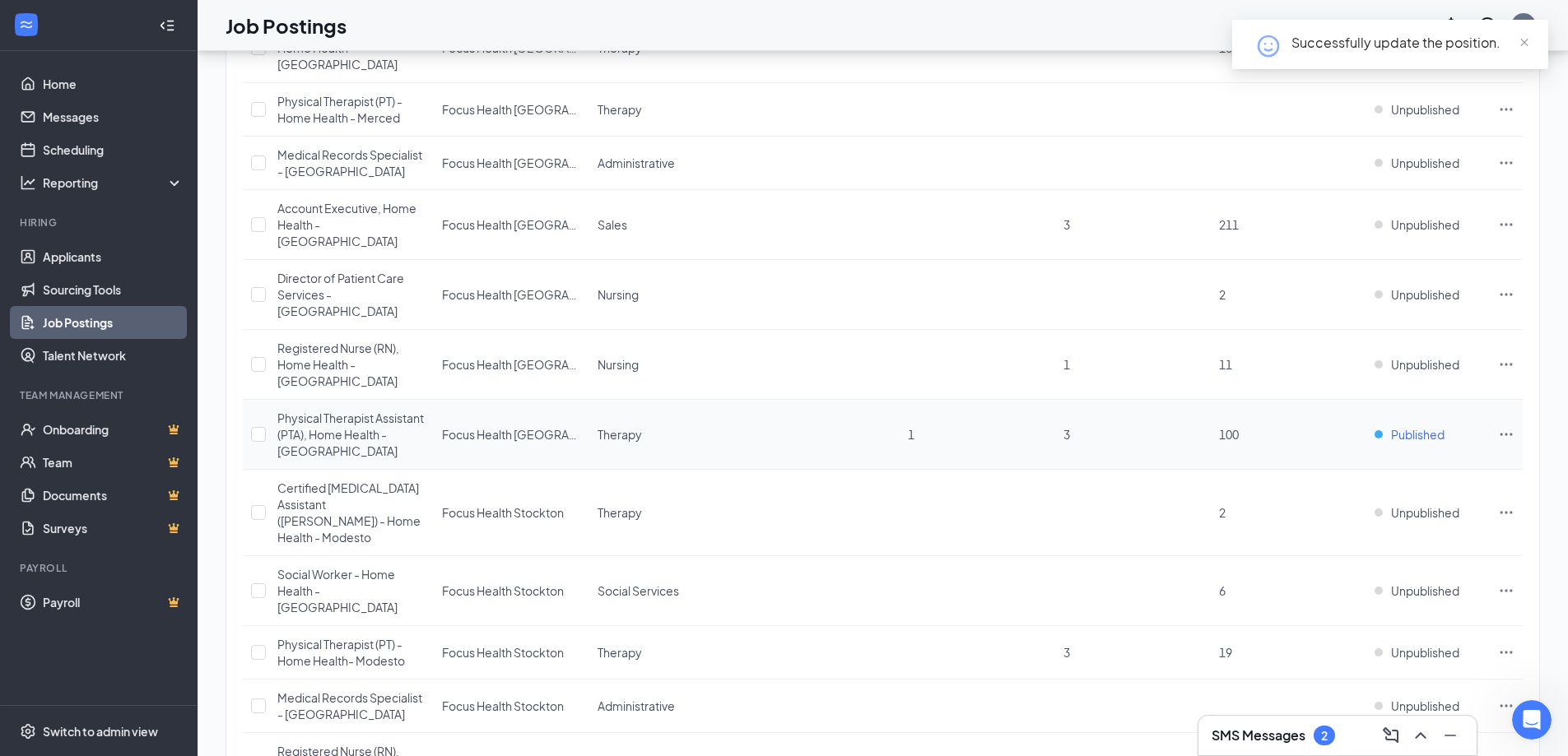
click at [1406, 427] on span "Published" at bounding box center [1417, 435] width 53 height 17
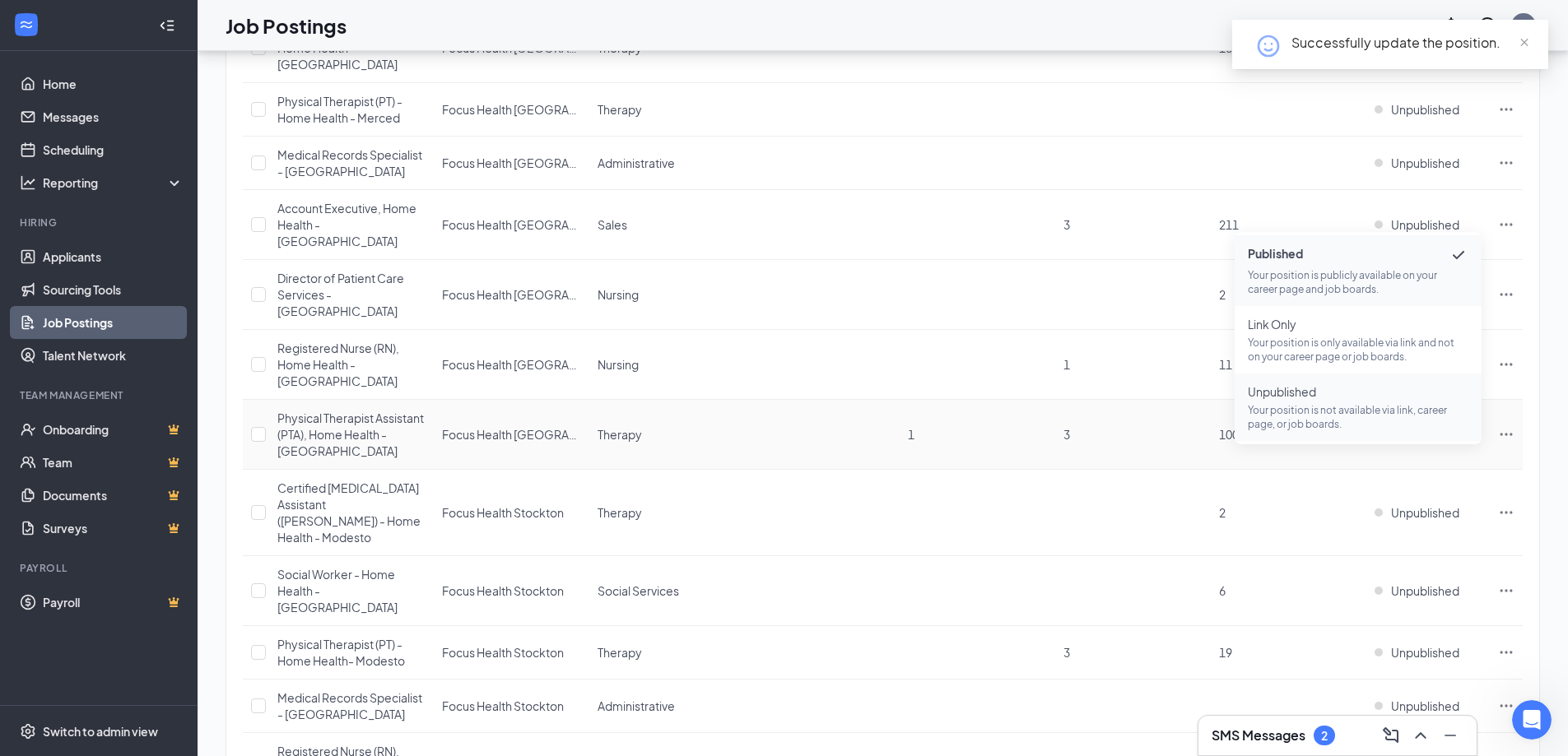
click at [1332, 404] on p "Your position is not available via link, career page, or job boards." at bounding box center [1358, 418] width 220 height 28
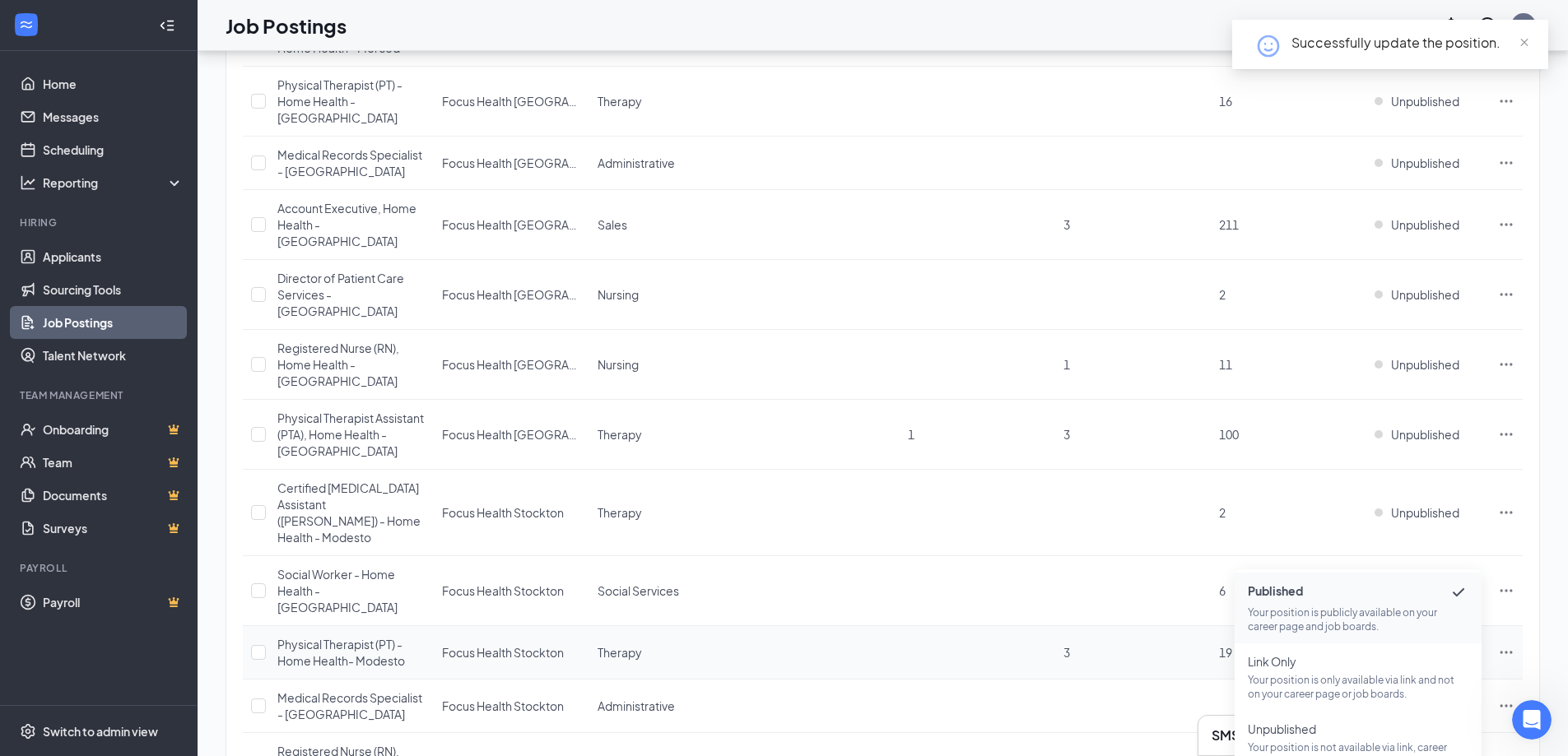
click at [1244, 627] on td "19" at bounding box center [1289, 653] width 156 height 53
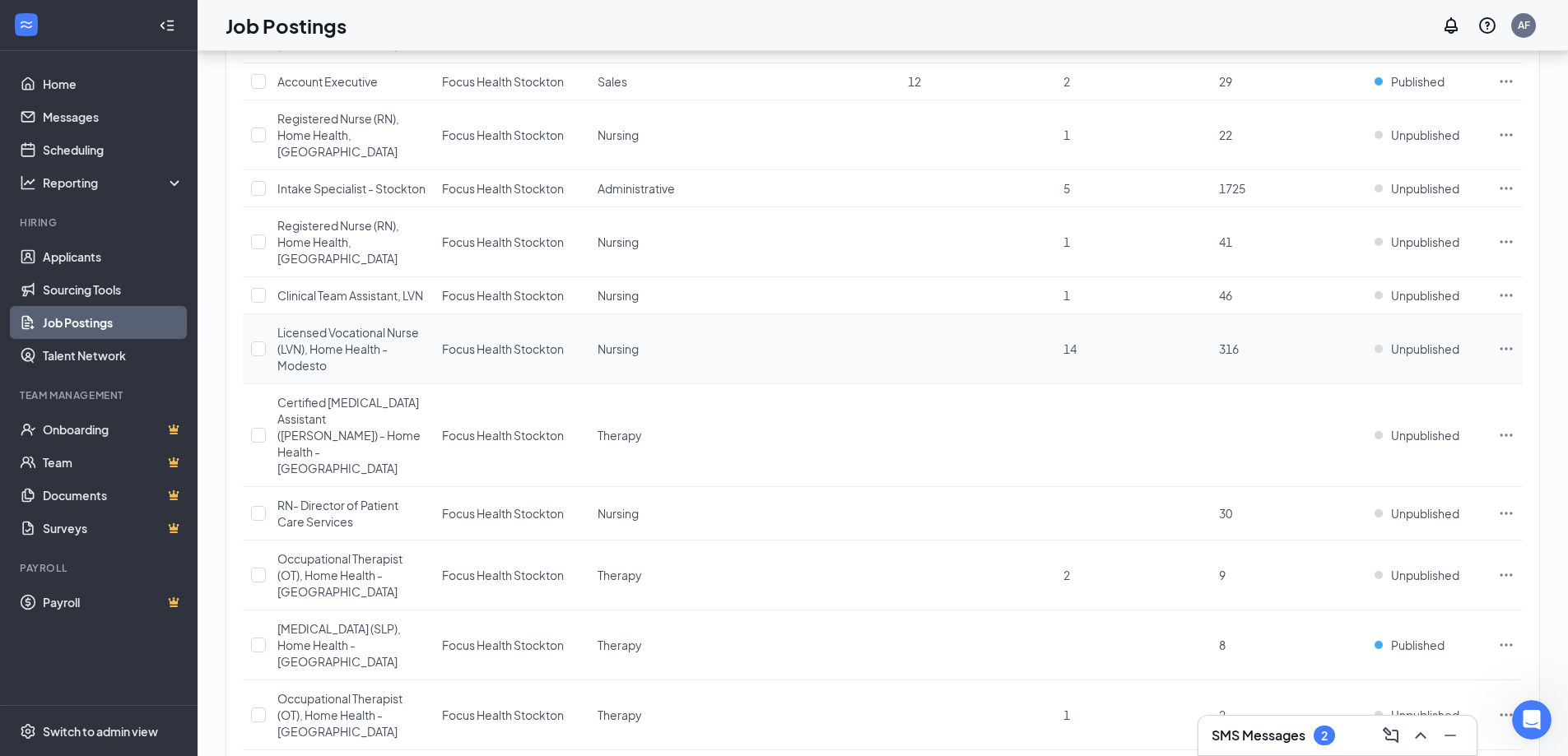
scroll to position [2469, 0]
click at [1403, 636] on span "Published" at bounding box center [1417, 644] width 53 height 17
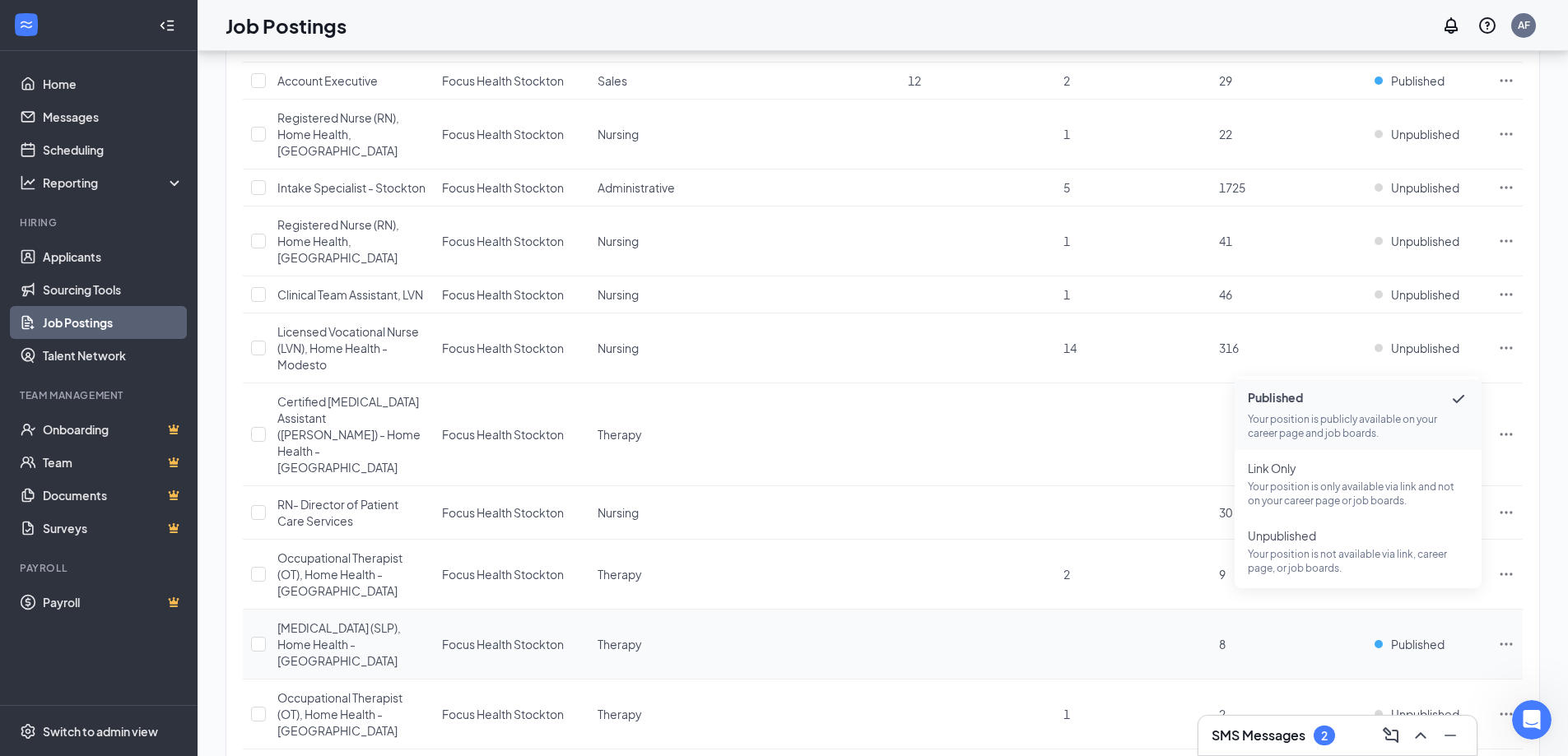
click at [1090, 610] on td at bounding box center [1133, 644] width 156 height 70
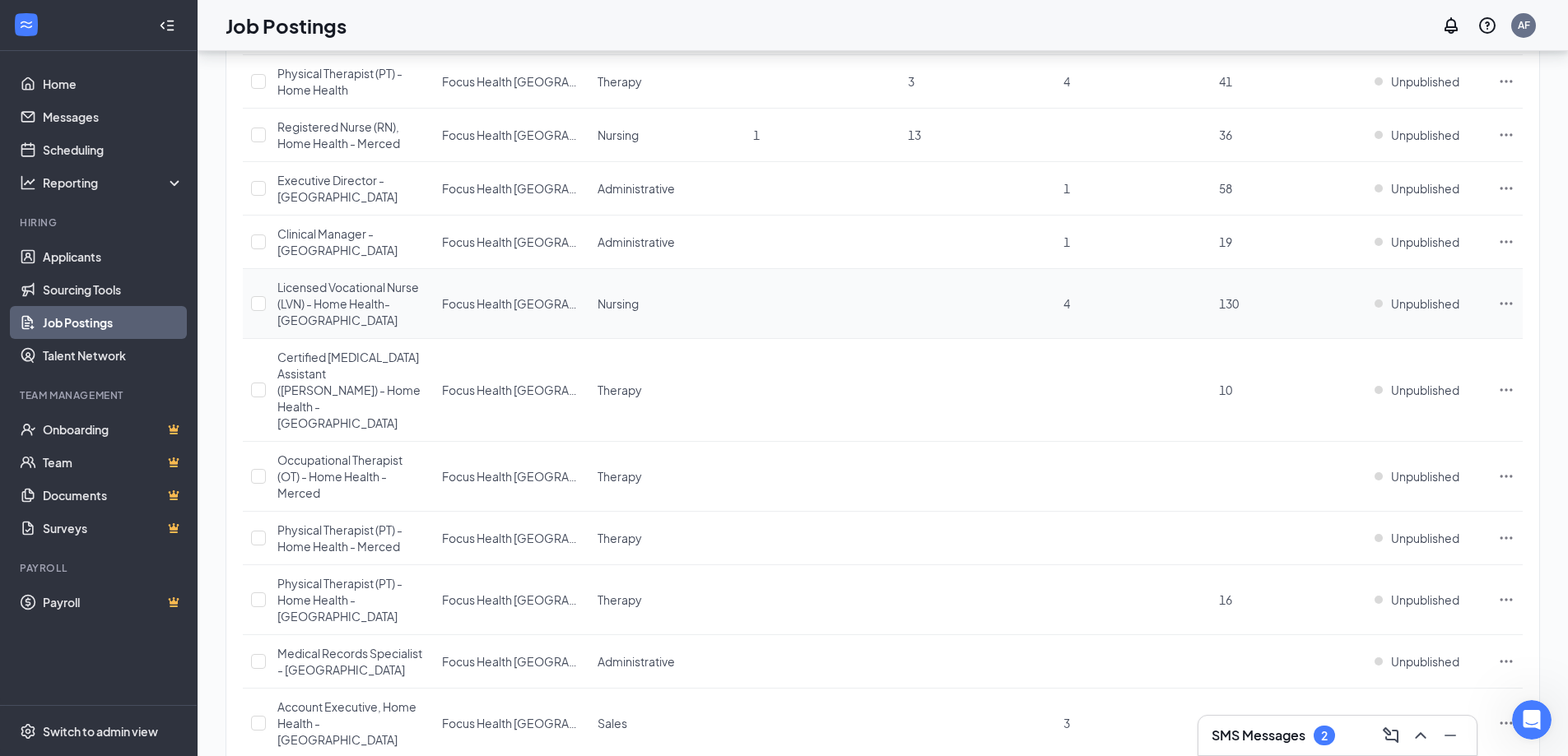
scroll to position [1235, 0]
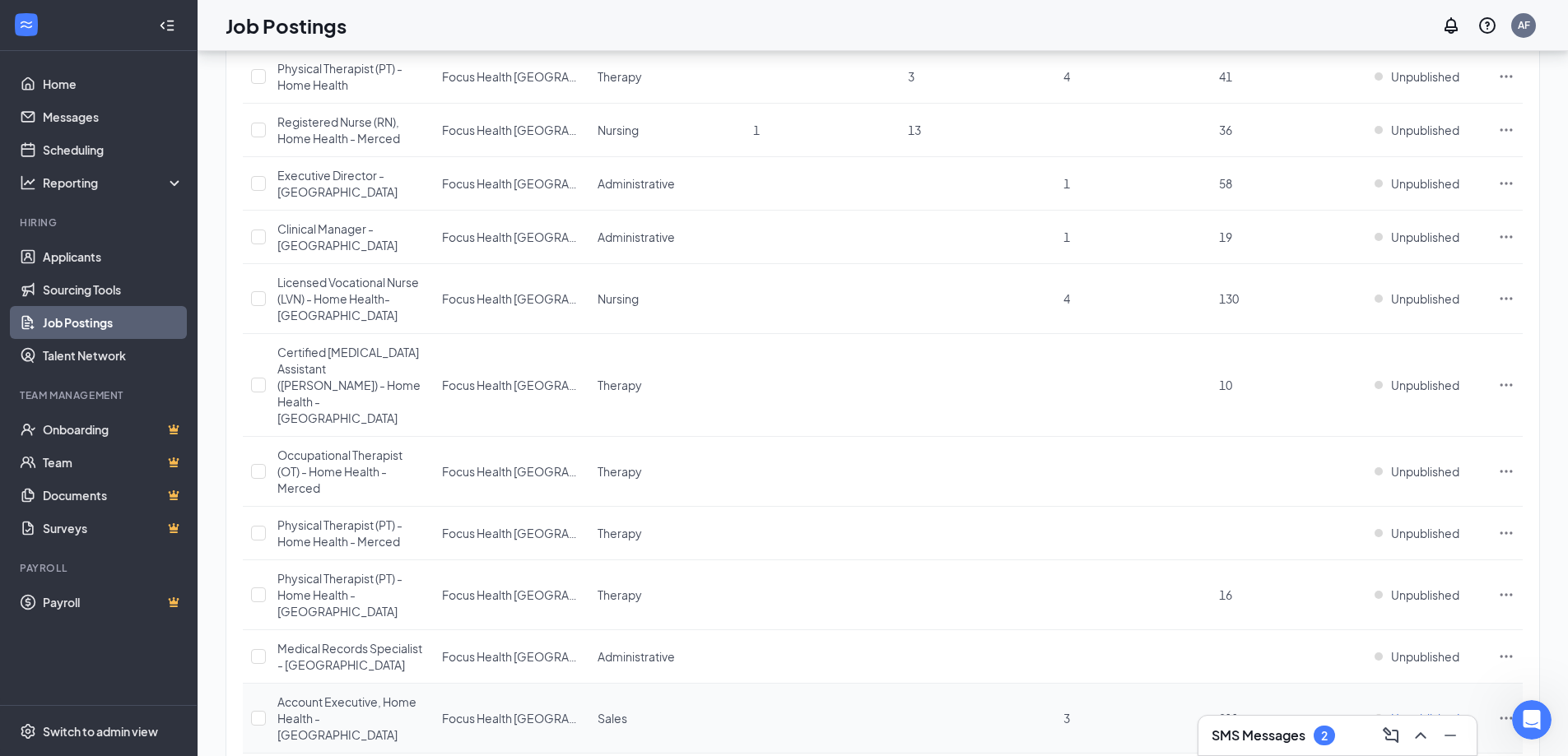
click at [1425, 710] on span "Unpublished" at bounding box center [1425, 718] width 68 height 17
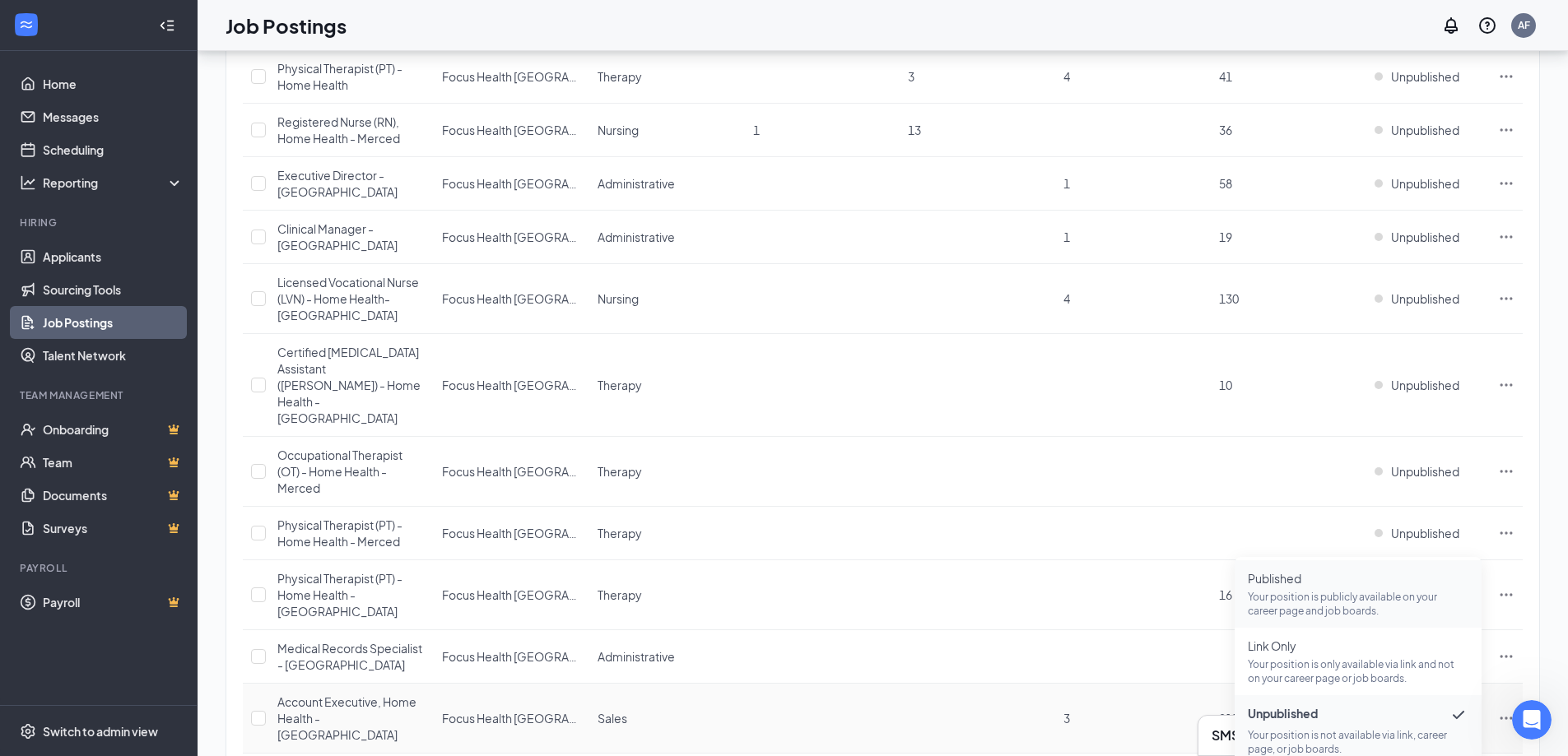
click at [1302, 592] on p "Your position is publicly available on your career page and job boards." at bounding box center [1358, 605] width 220 height 28
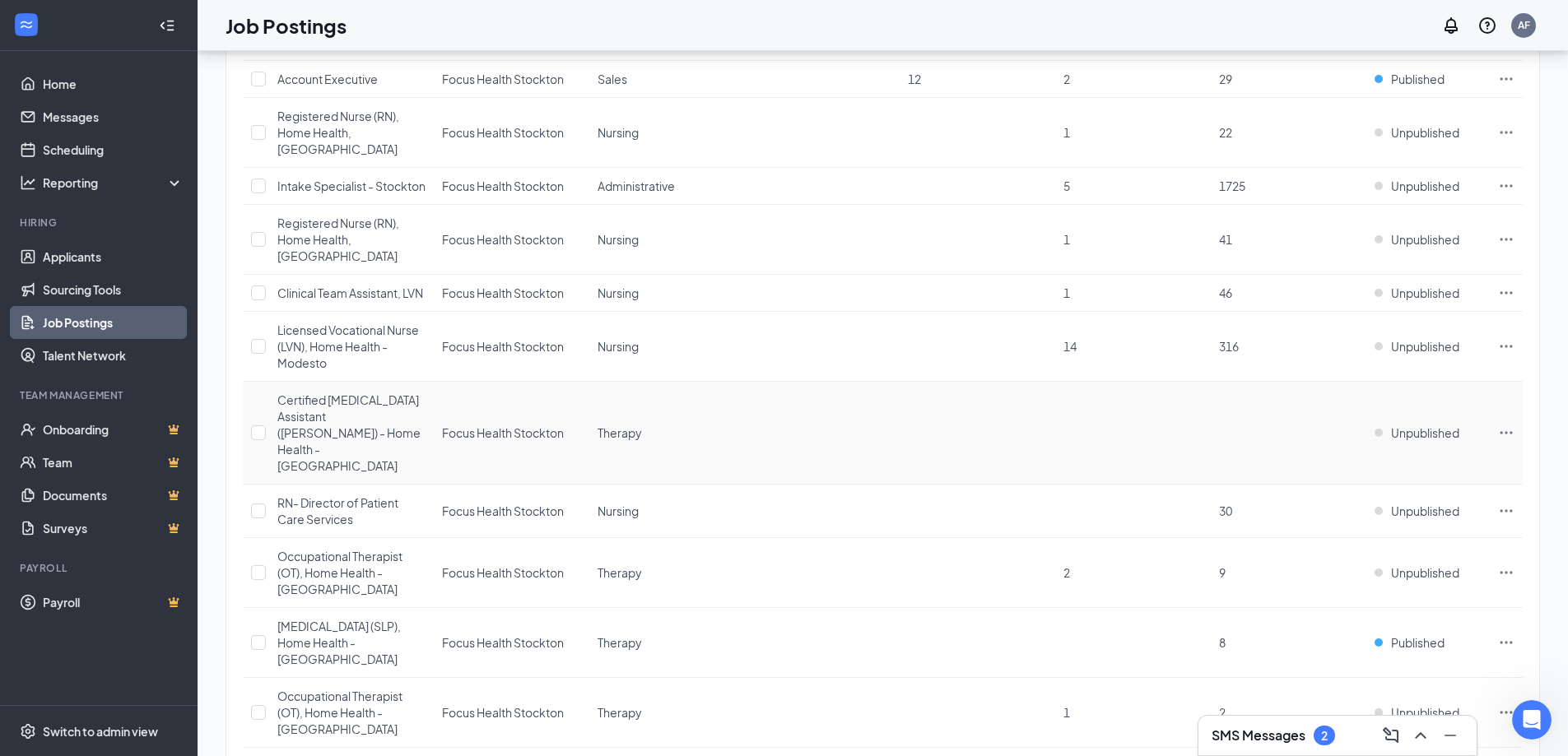
scroll to position [2472, 0]
click at [89, 260] on link "Applicants" at bounding box center [112, 257] width 141 height 33
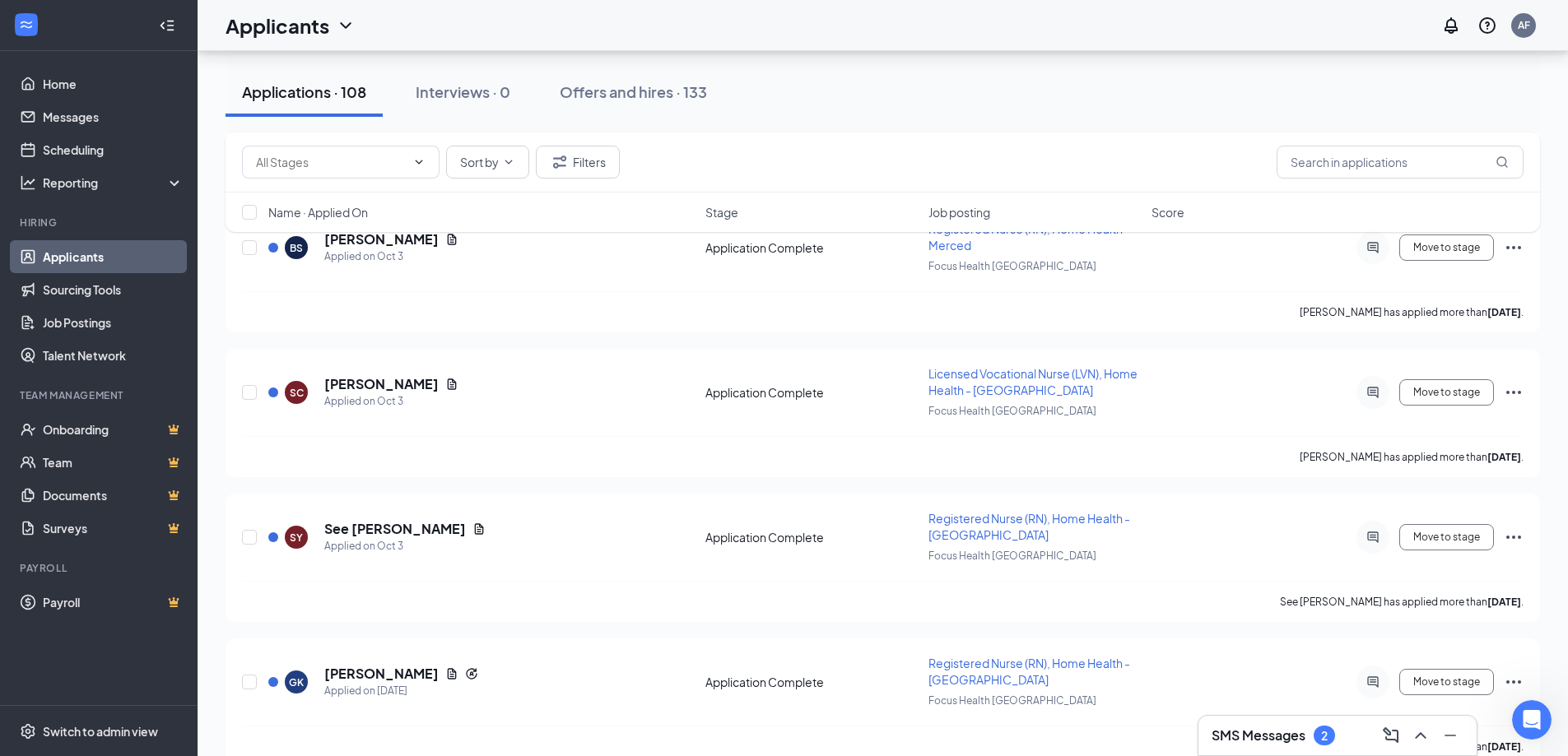
scroll to position [8748, 0]
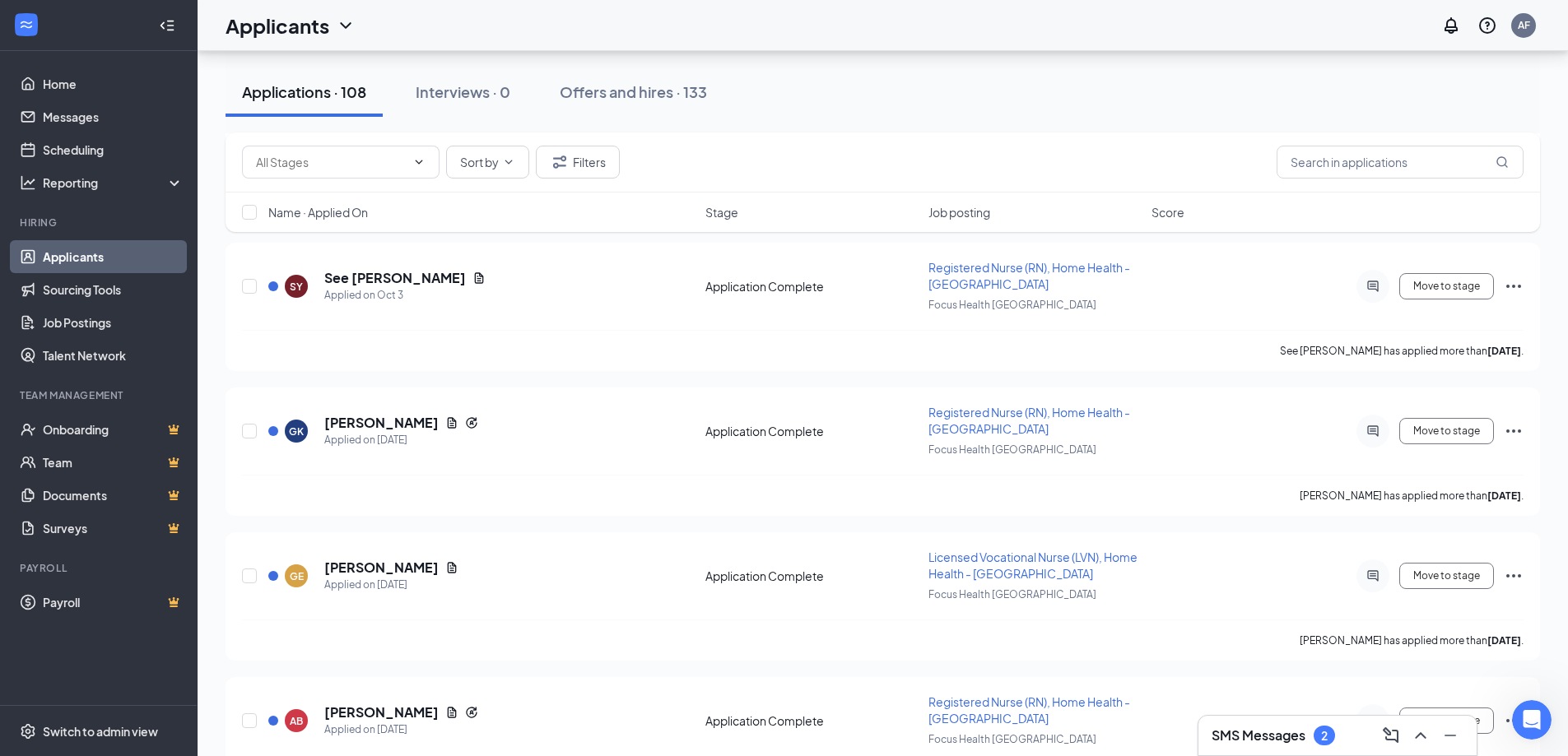
click at [977, 208] on span "Job posting" at bounding box center [960, 212] width 62 height 17
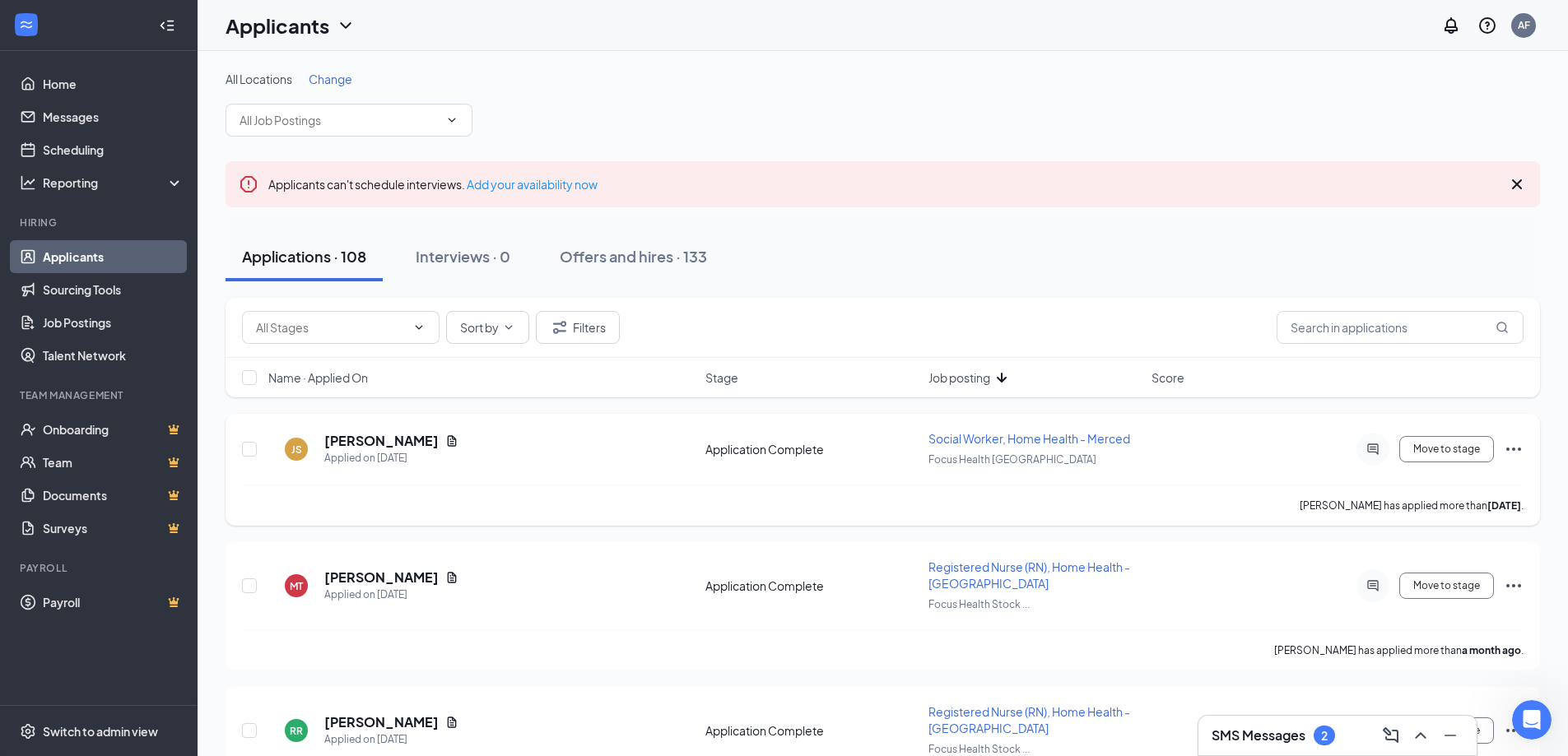
scroll to position [82, 0]
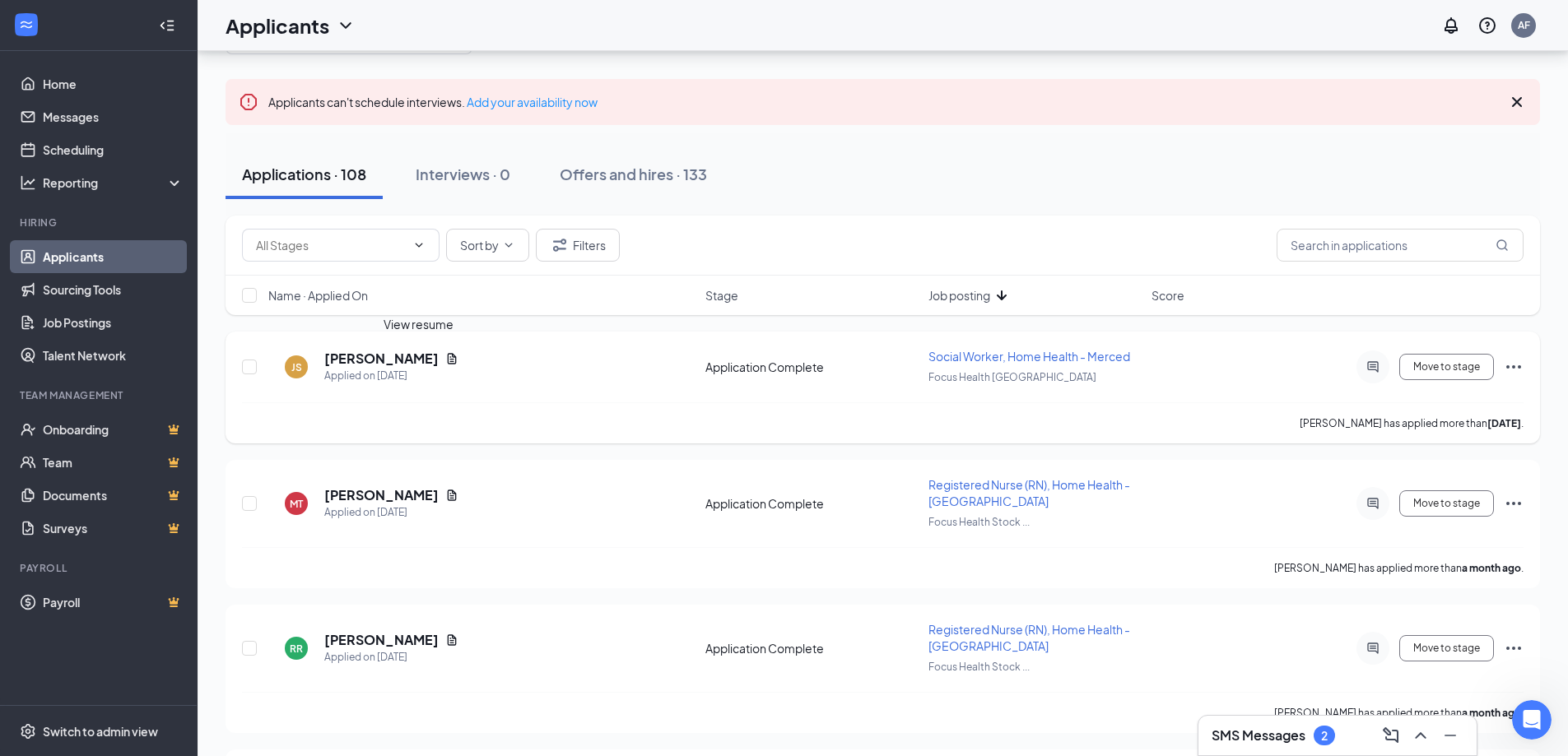
click at [445, 357] on icon "Document" at bounding box center [452, 359] width 13 height 13
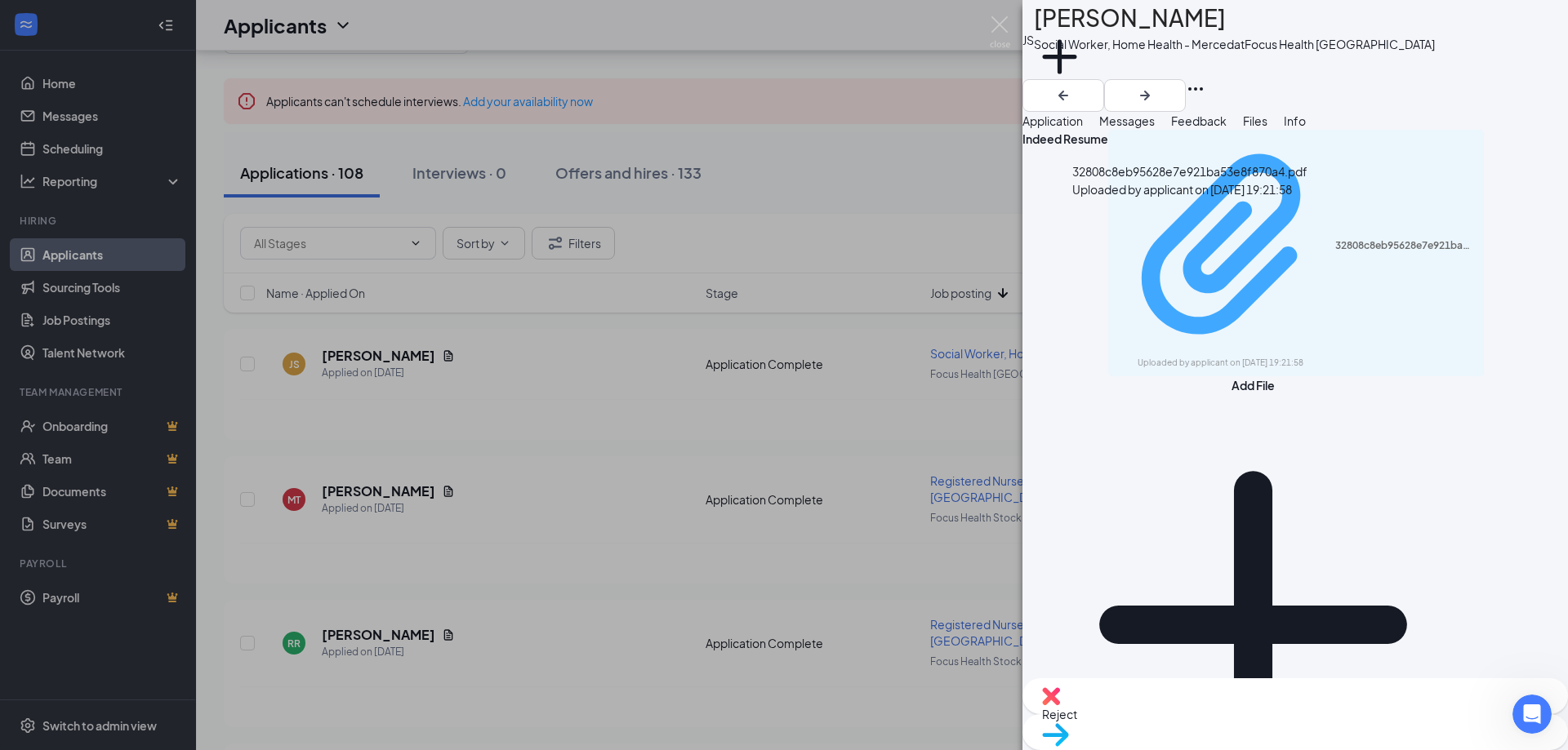
click at [1335, 239] on div "32808c8eb95628e7e921ba53e8f870a4.pdf" at bounding box center [1405, 245] width 140 height 13
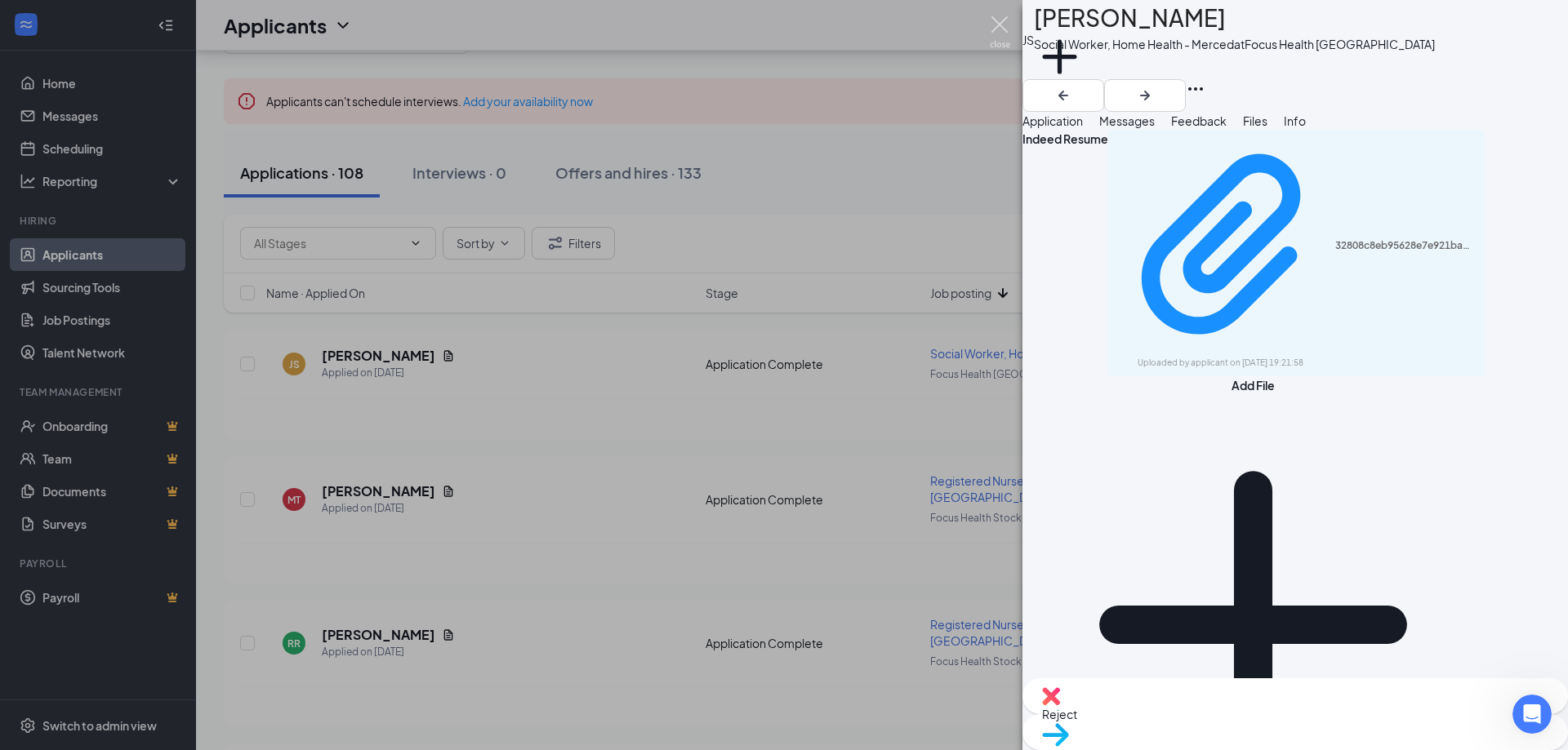
click at [1001, 18] on img at bounding box center [1000, 32] width 20 height 32
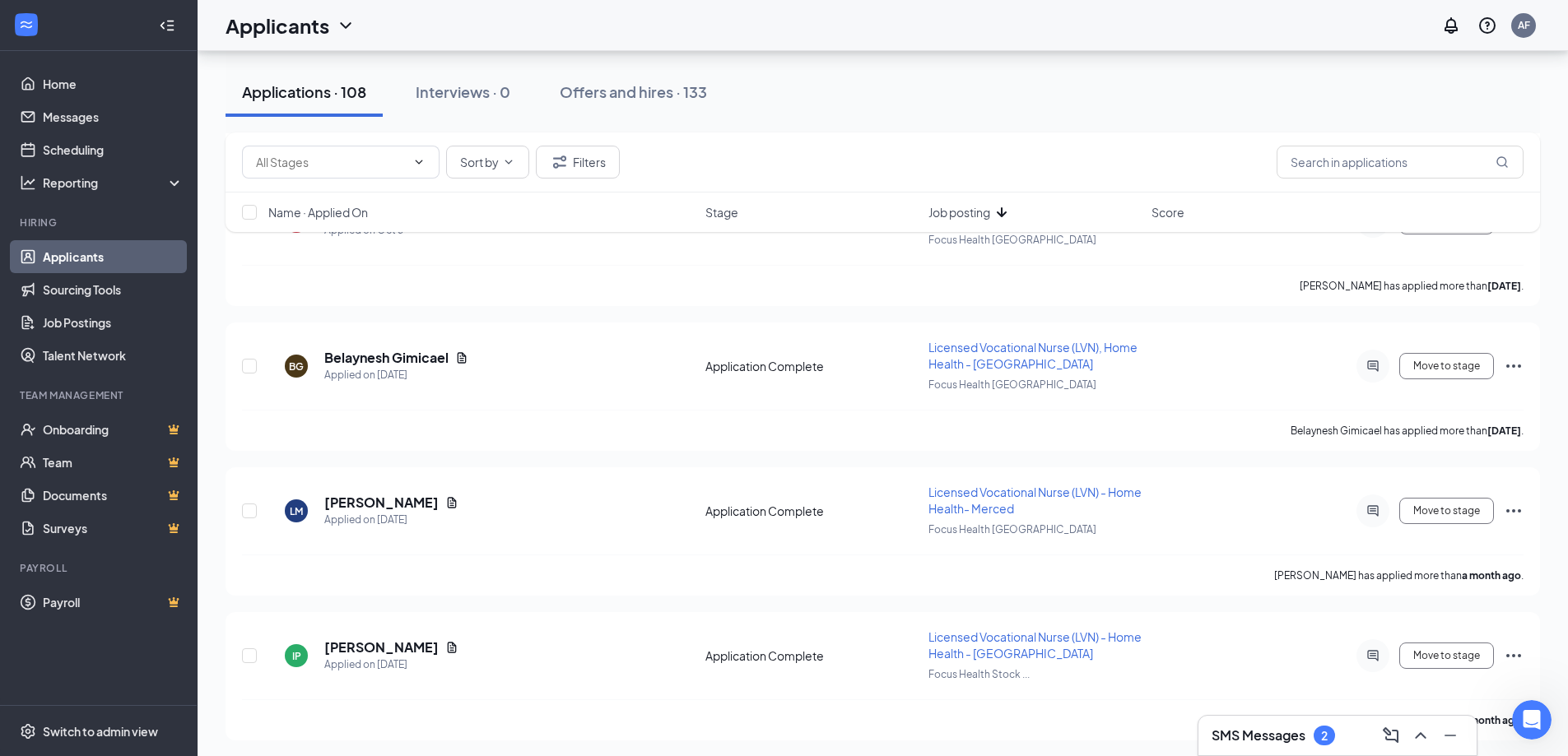
scroll to position [12264, 0]
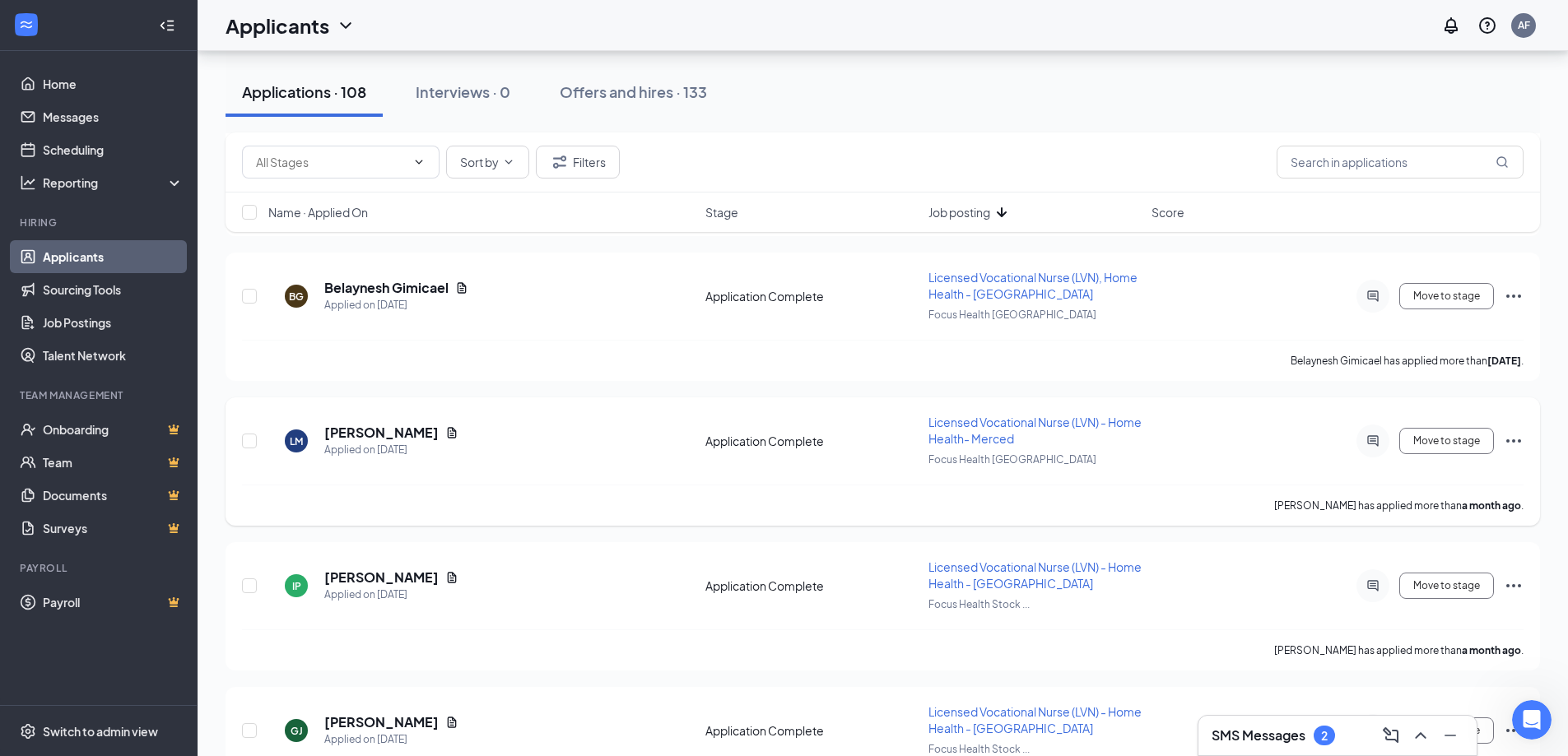
click at [1512, 443] on icon "Ellipses" at bounding box center [1514, 441] width 19 height 19
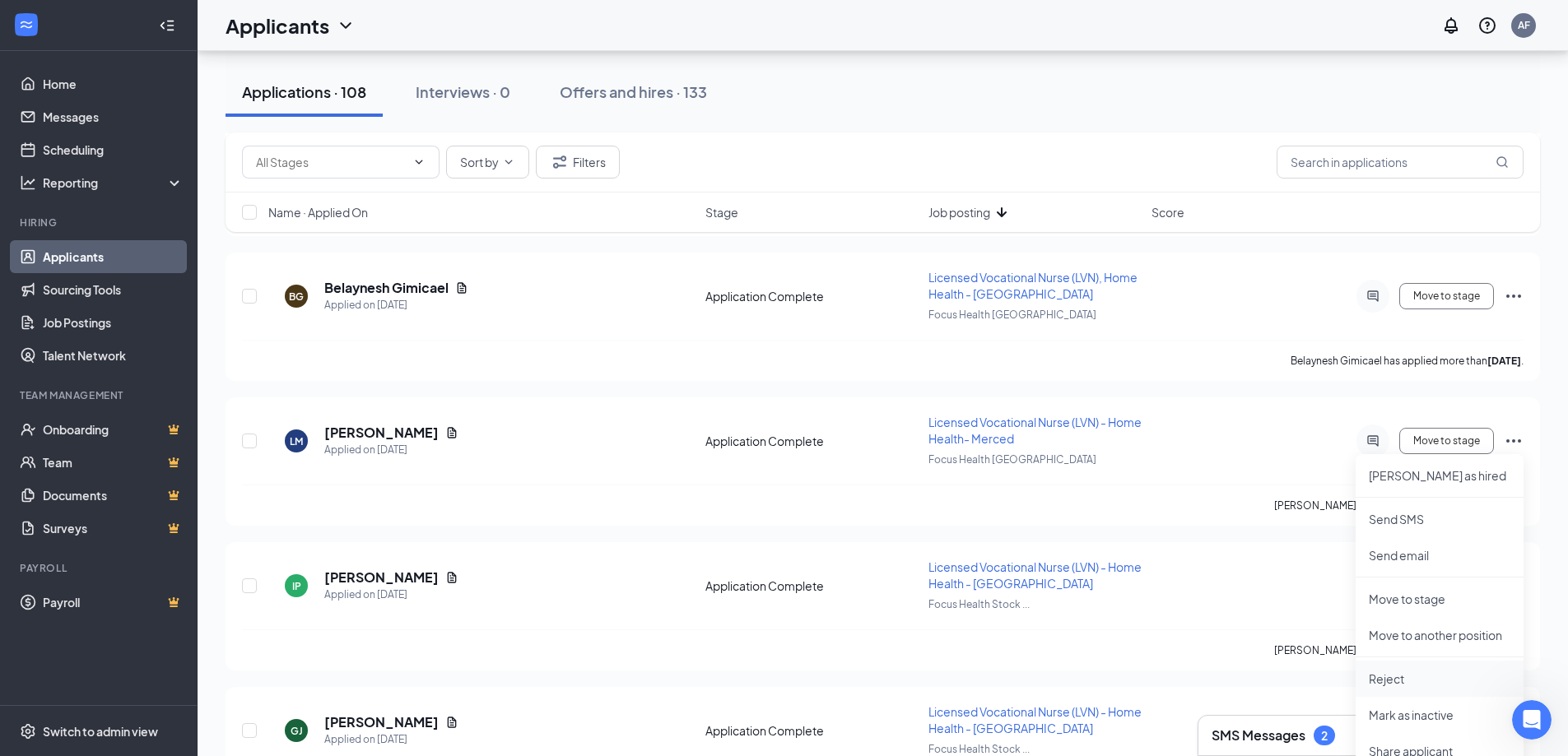
click at [1402, 681] on p "Reject" at bounding box center [1440, 679] width 142 height 17
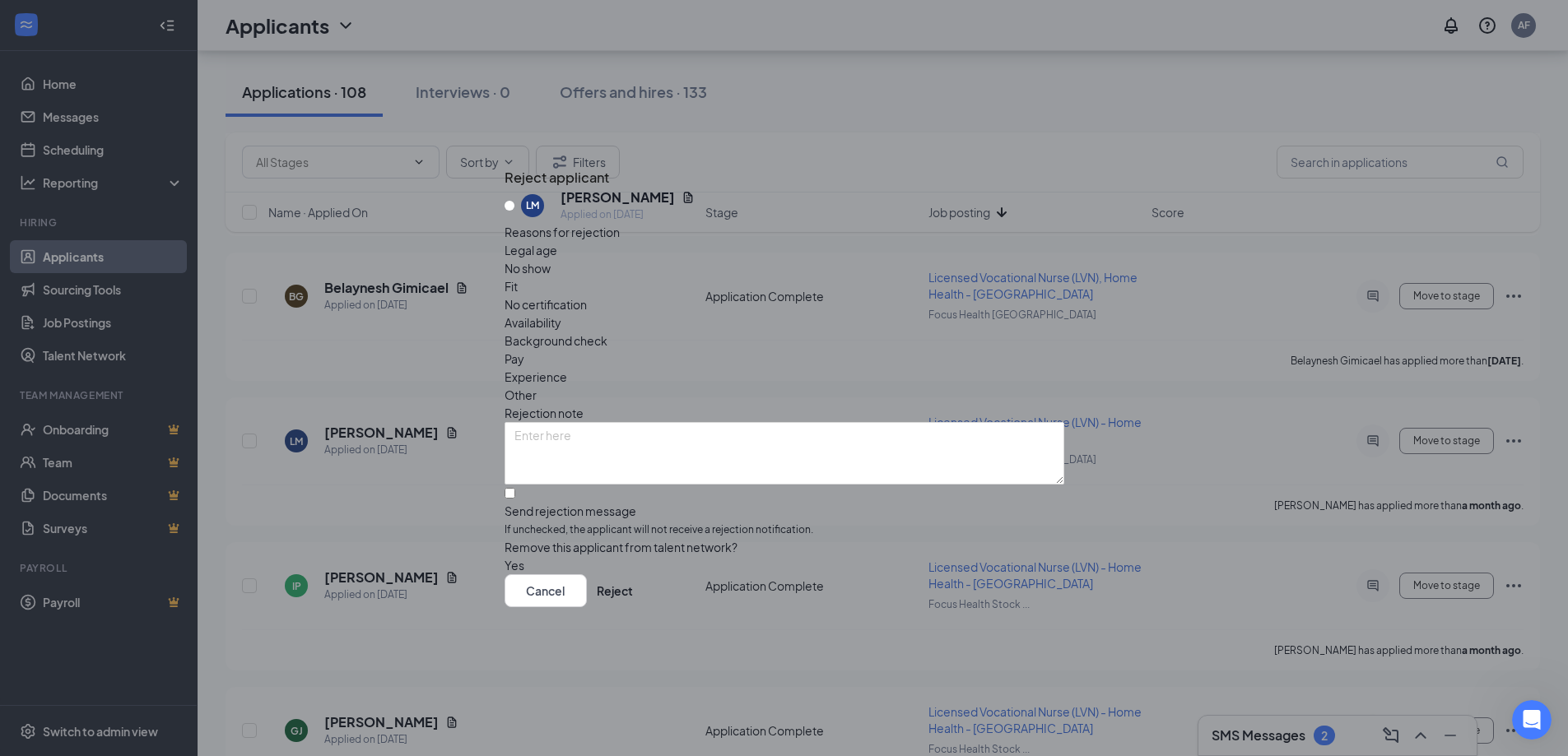
click at [568, 368] on span "Experience" at bounding box center [536, 377] width 63 height 18
click at [735, 422] on textarea at bounding box center [784, 453] width 560 height 63
type textarea "Interviewed - no exp needed training"
click at [633, 596] on button "Reject" at bounding box center [614, 590] width 36 height 33
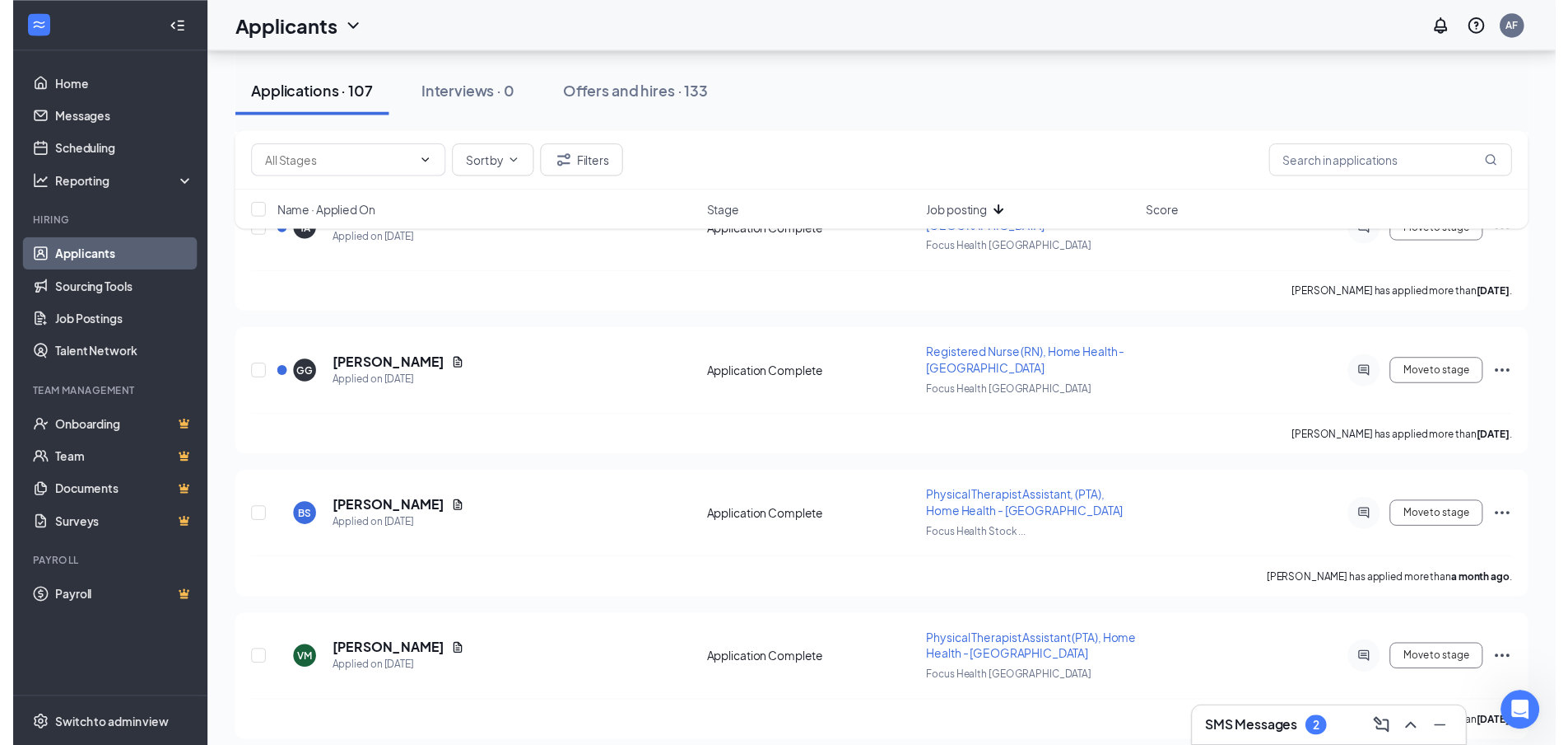
scroll to position [6671, 0]
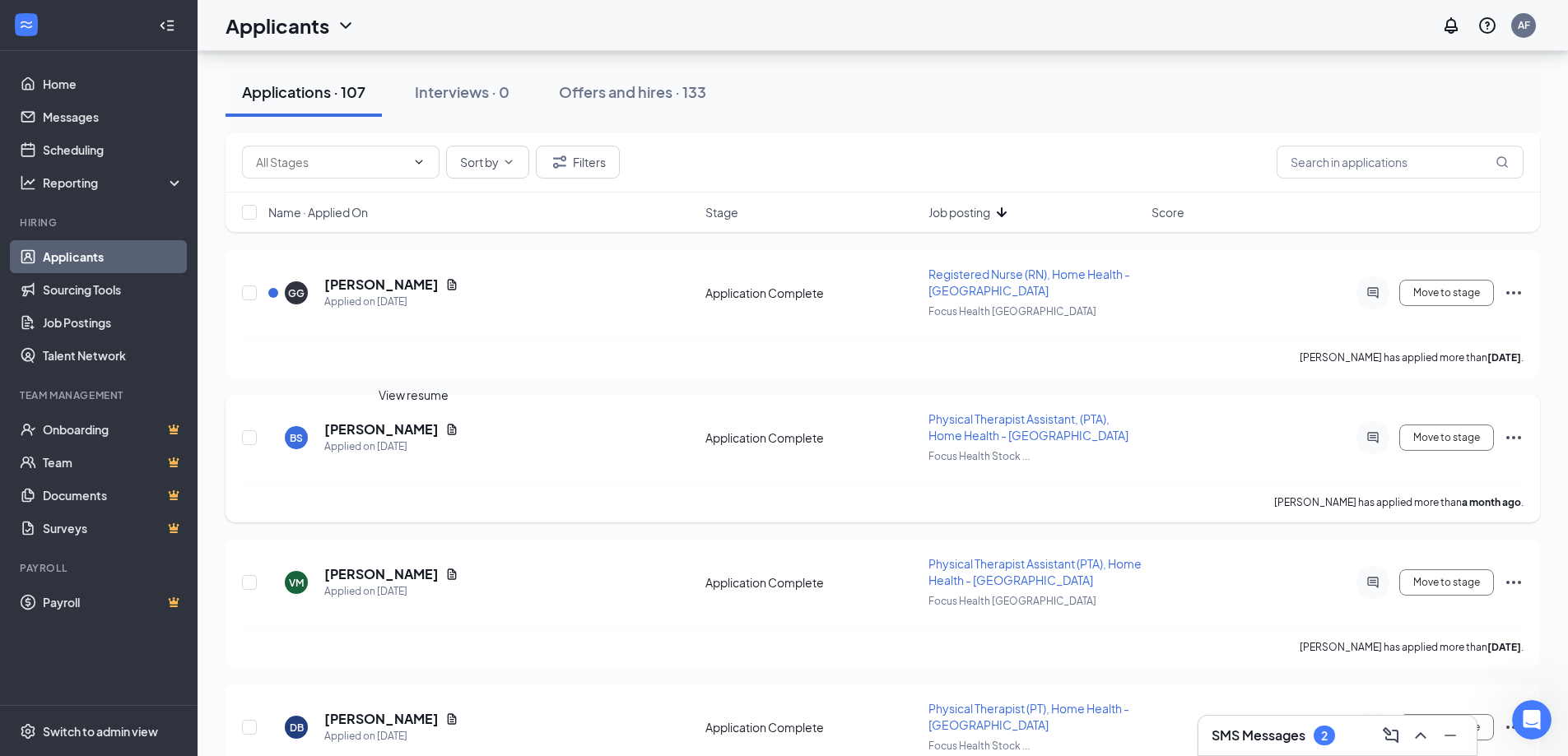
click at [445, 426] on icon "Document" at bounding box center [452, 429] width 13 height 13
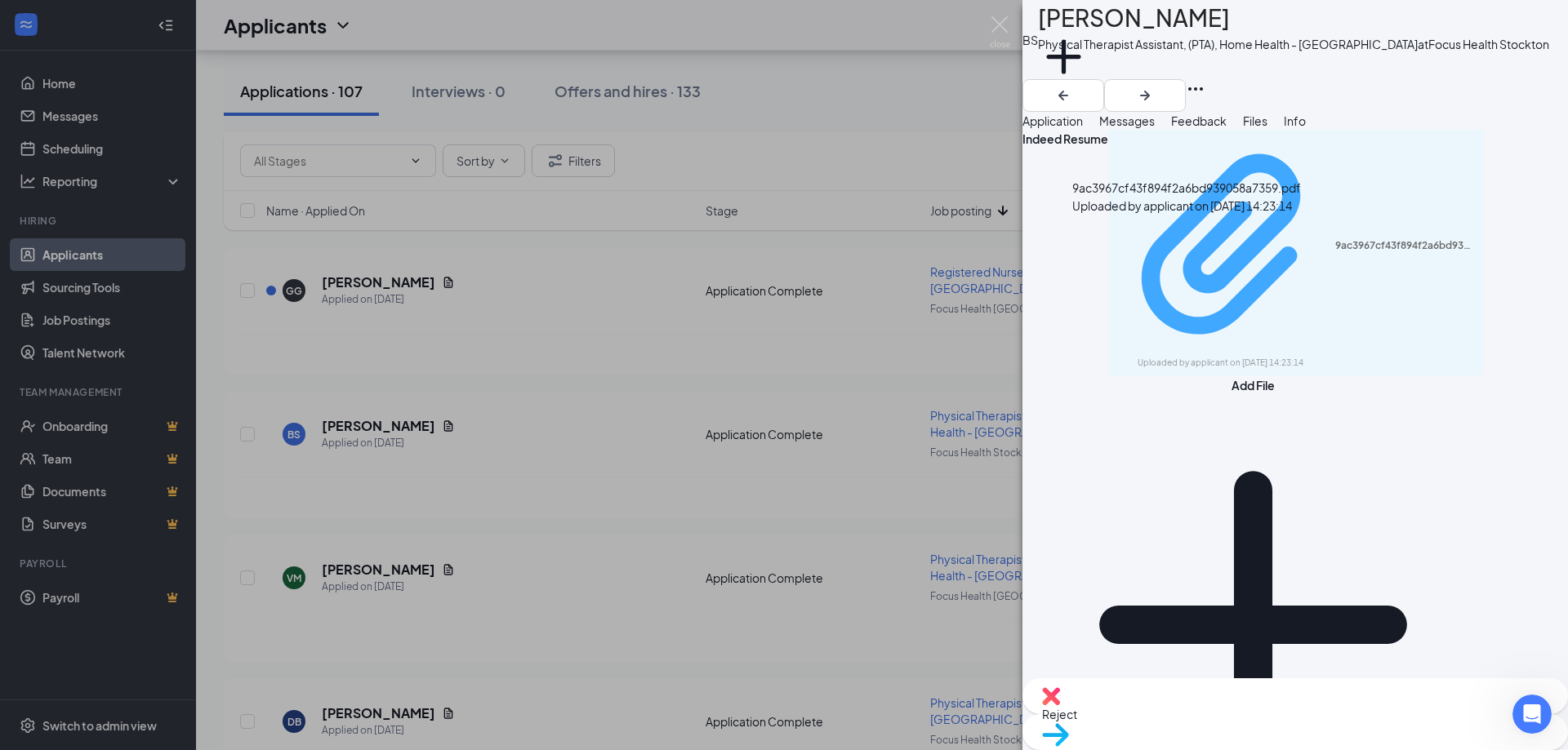
click at [1228, 243] on div "9ac3967cf43f894f2a6bd939058a7359.pdf Uploaded by applicant on [DATE] 14:23:14" at bounding box center [1296, 253] width 356 height 232
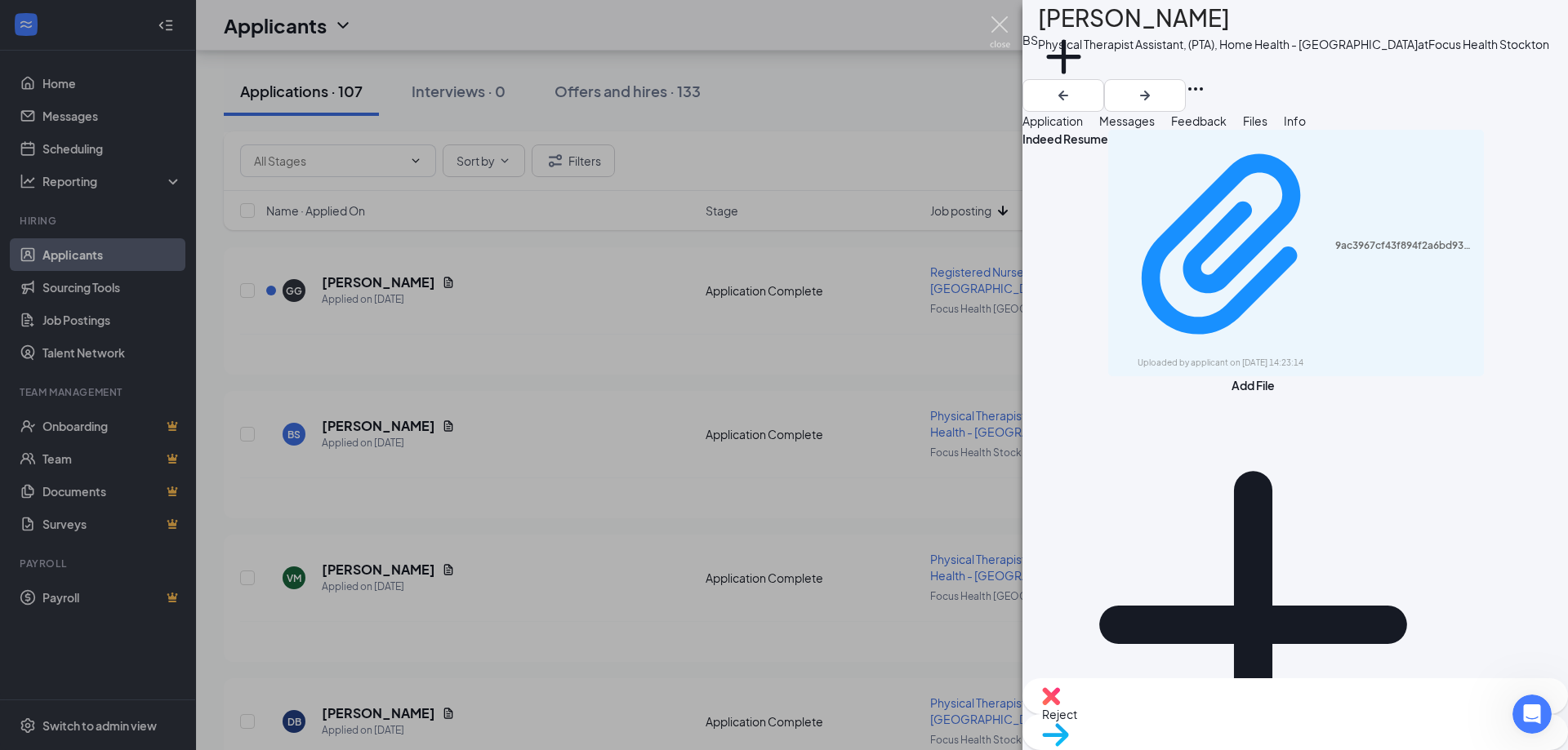
click at [999, 29] on img at bounding box center [1000, 32] width 20 height 32
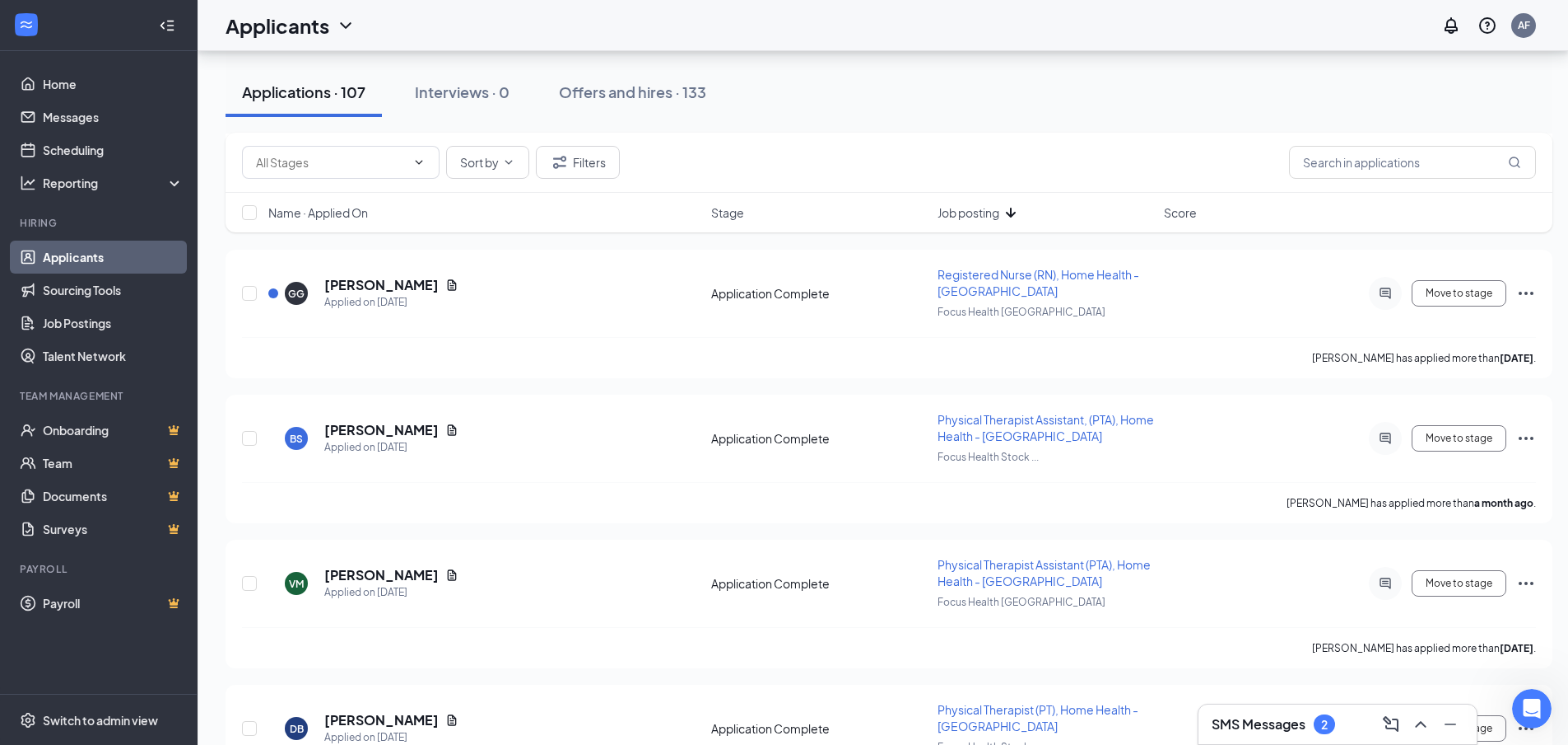
click at [1284, 726] on h3 "SMS Messages" at bounding box center [1259, 724] width 94 height 18
click at [1288, 725] on h3 "SMS Messages" at bounding box center [1259, 724] width 94 height 18
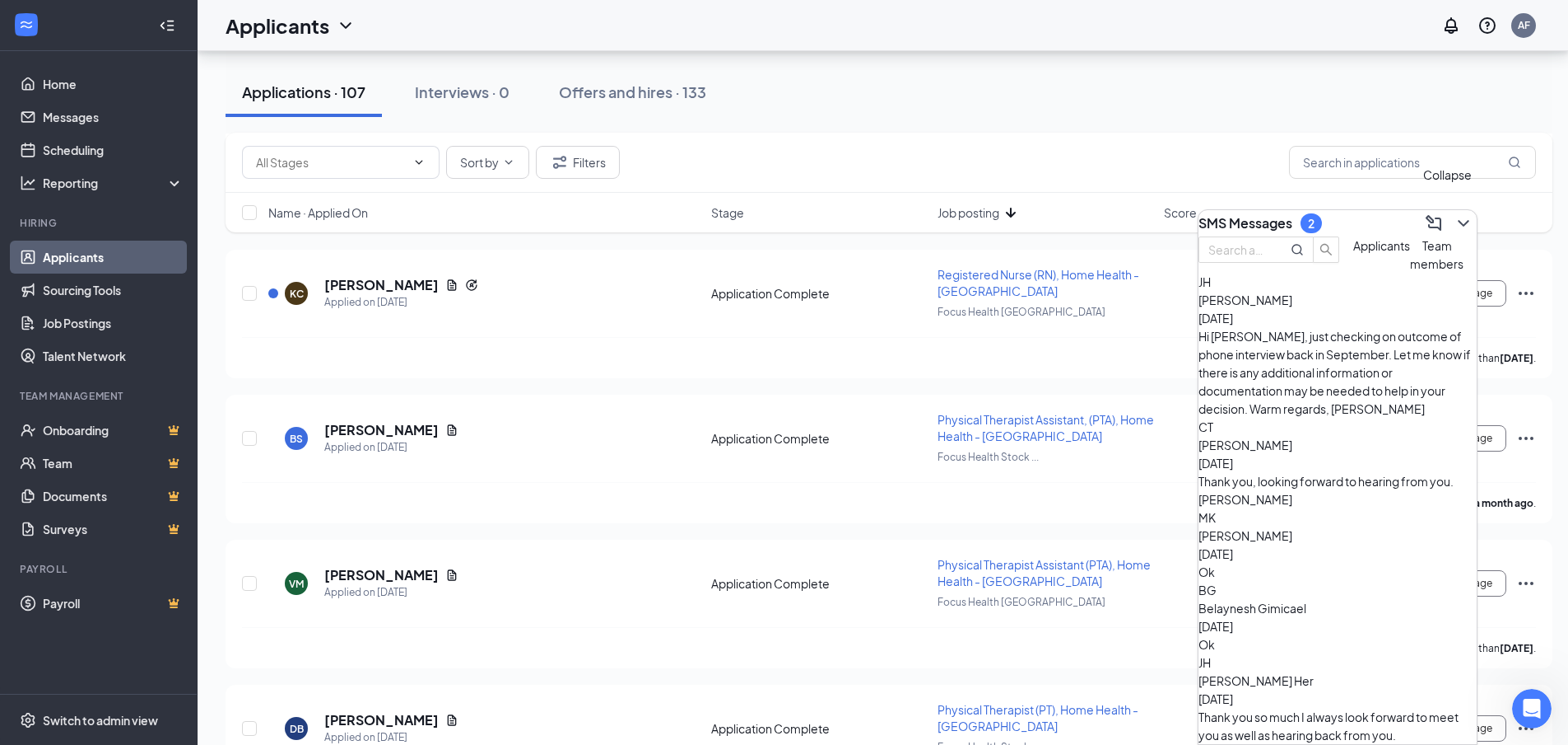
click at [1458, 220] on icon "ChevronDown" at bounding box center [1464, 222] width 11 height 6
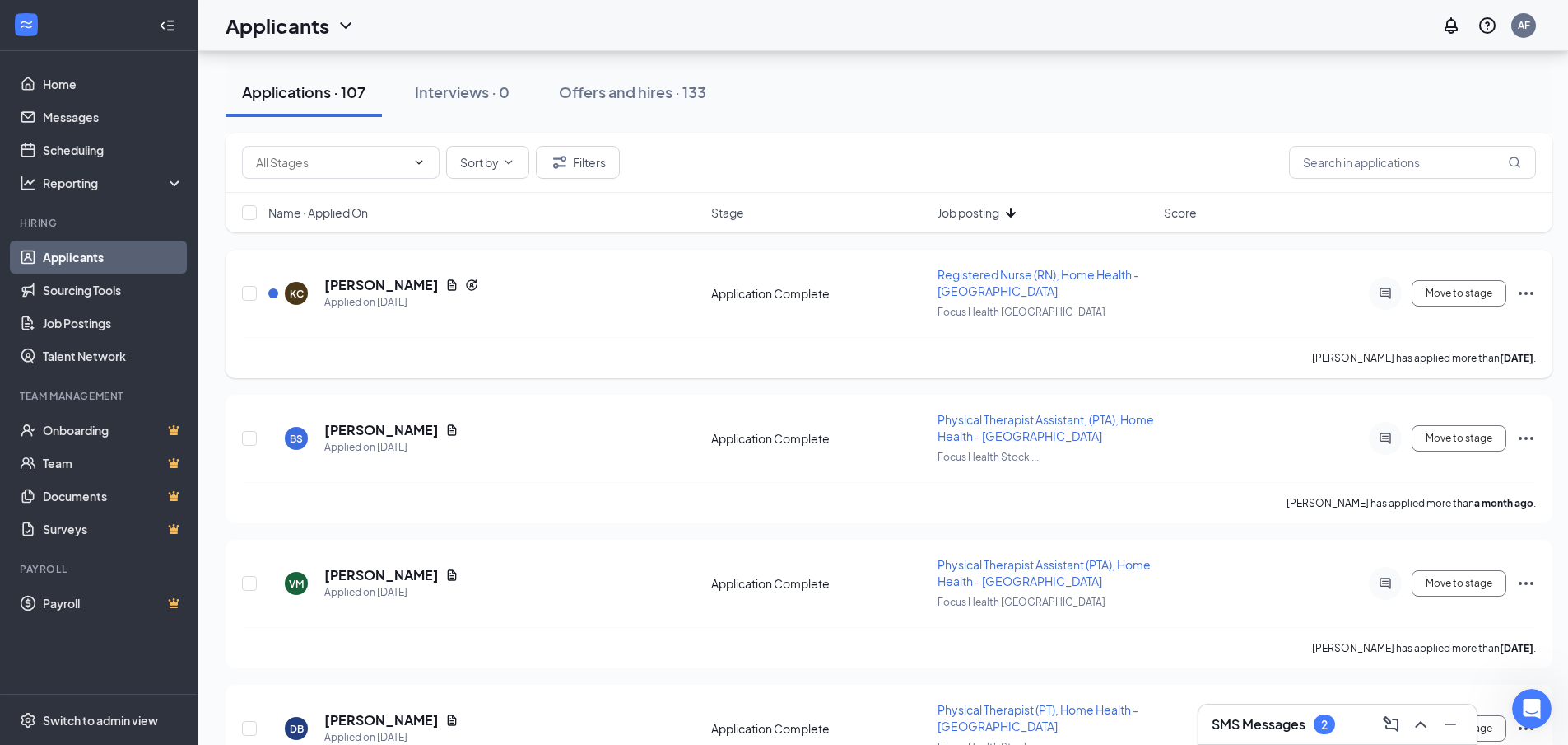
click at [1519, 295] on icon "Ellipses" at bounding box center [1526, 293] width 19 height 19
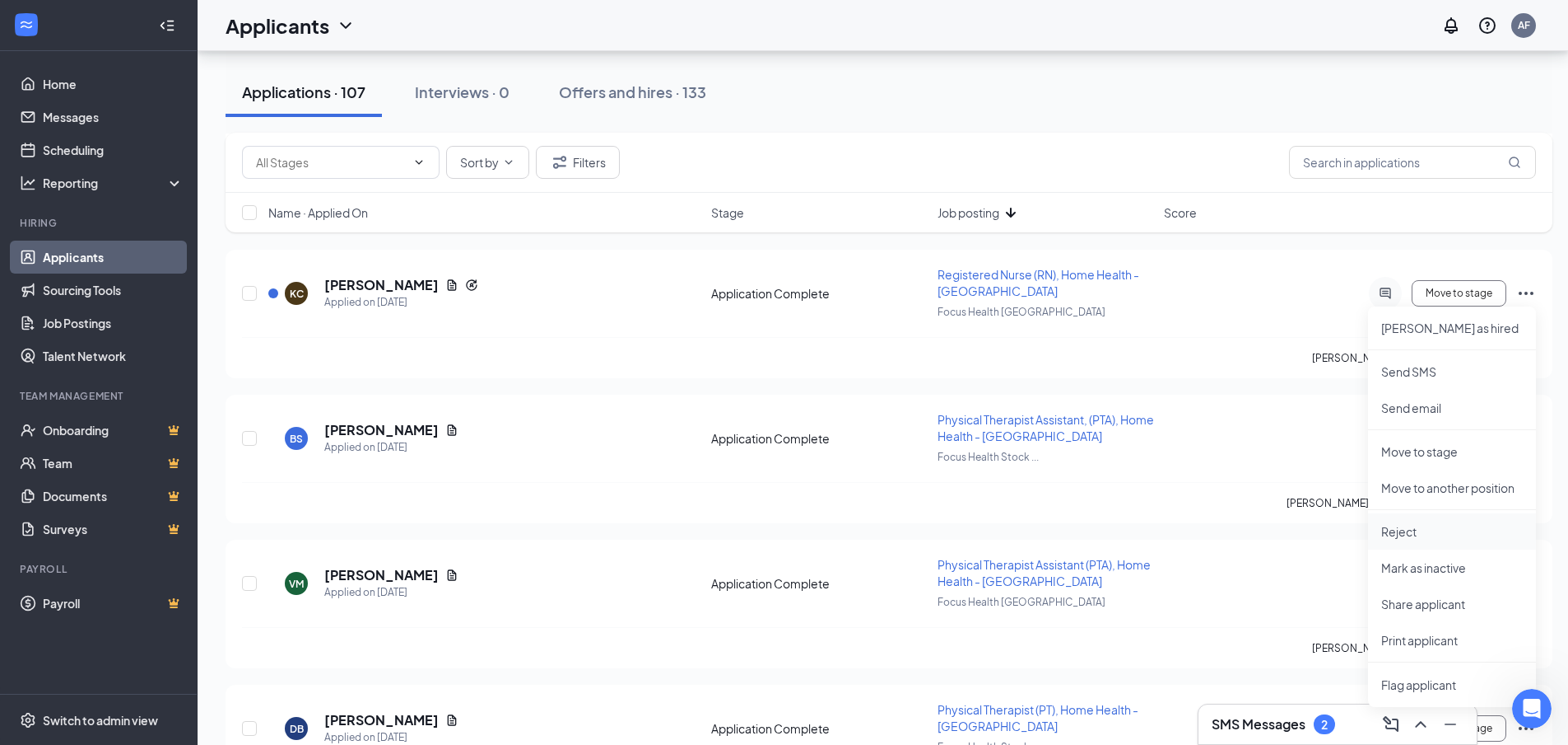
click at [1403, 534] on p "Reject" at bounding box center [1452, 531] width 142 height 17
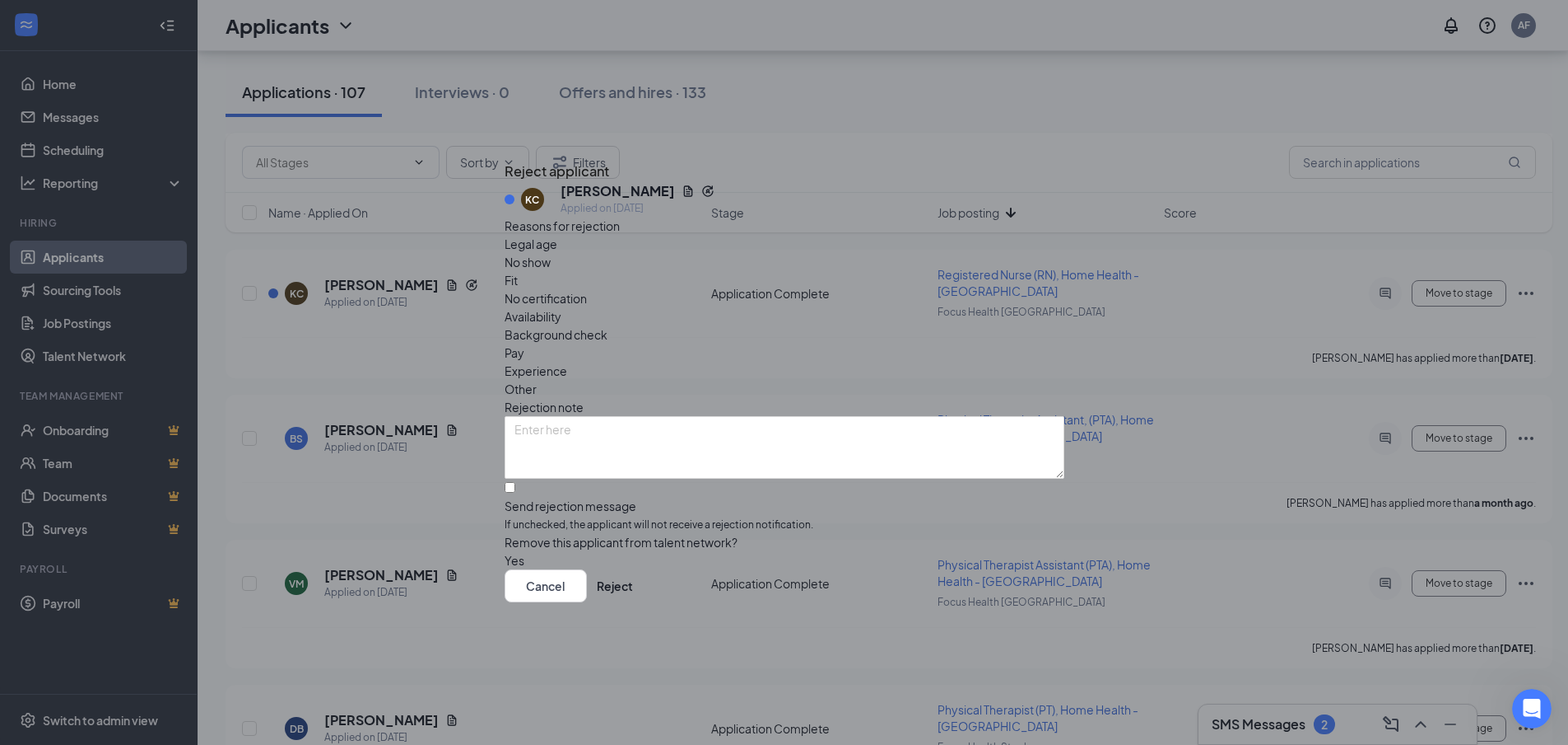
click at [537, 380] on span "Other" at bounding box center [521, 389] width 32 height 18
click at [783, 416] on textarea at bounding box center [784, 447] width 560 height 63
type textarea "Job history"
click at [633, 600] on button "Reject" at bounding box center [614, 585] width 36 height 33
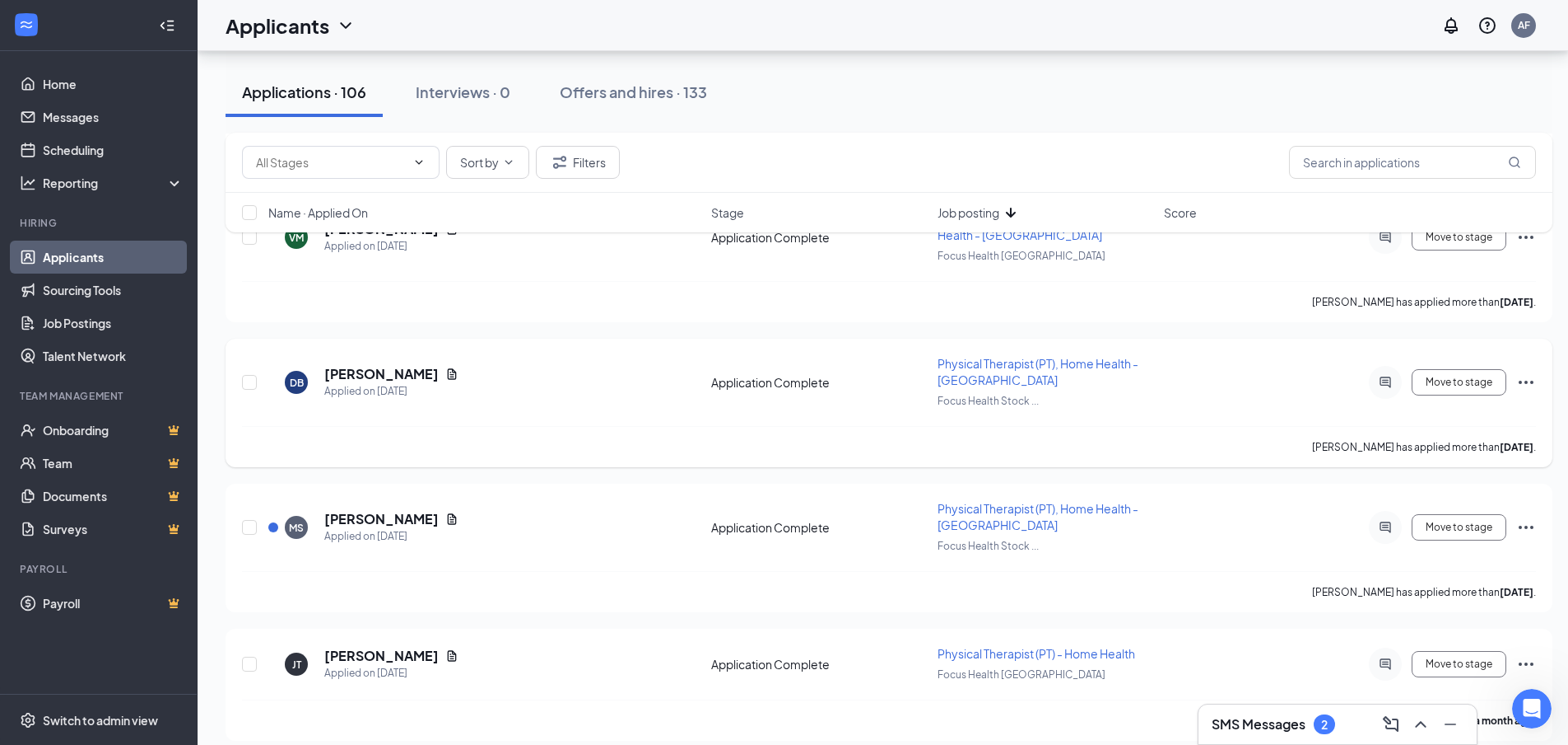
scroll to position [6918, 0]
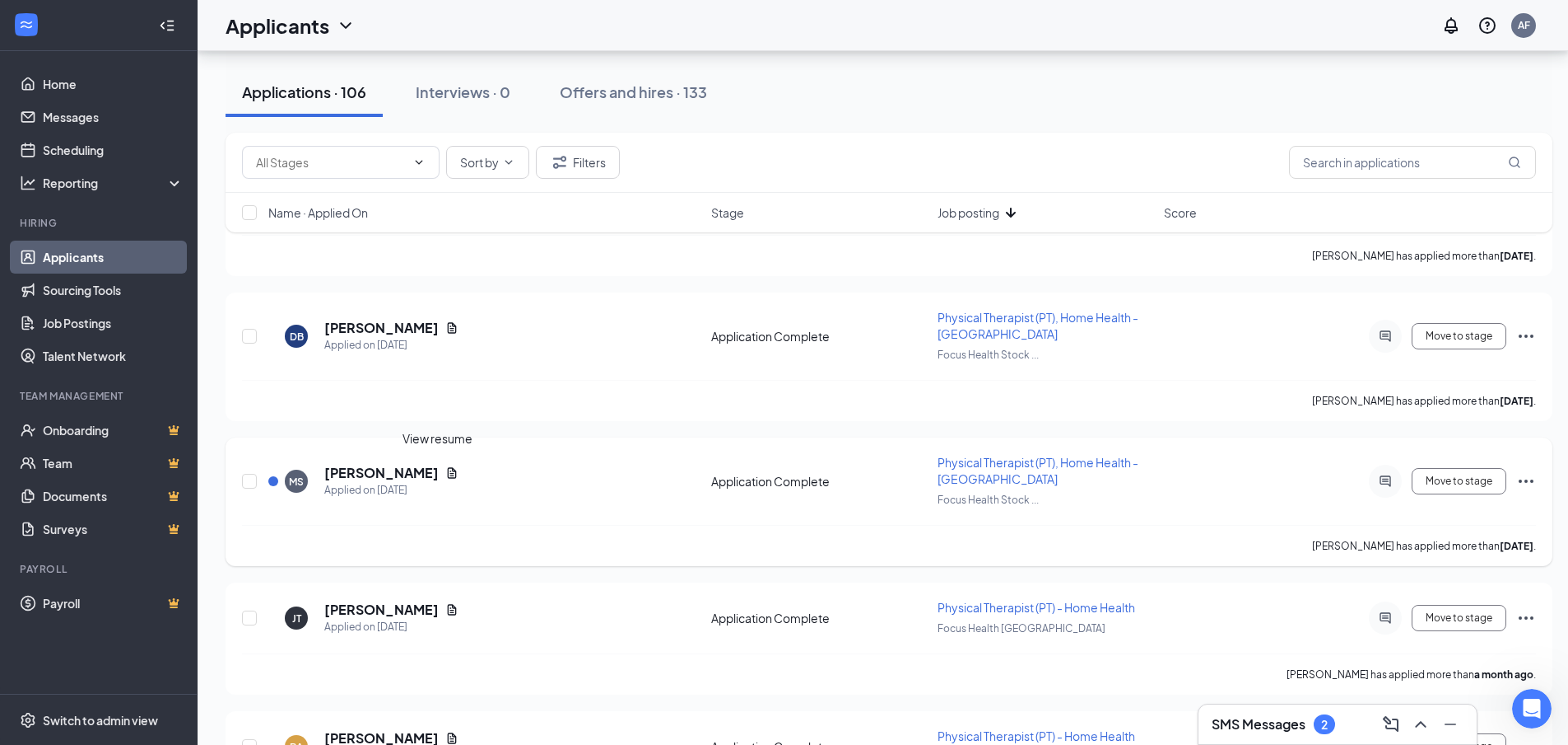
click at [445, 471] on icon "Document" at bounding box center [452, 472] width 13 height 13
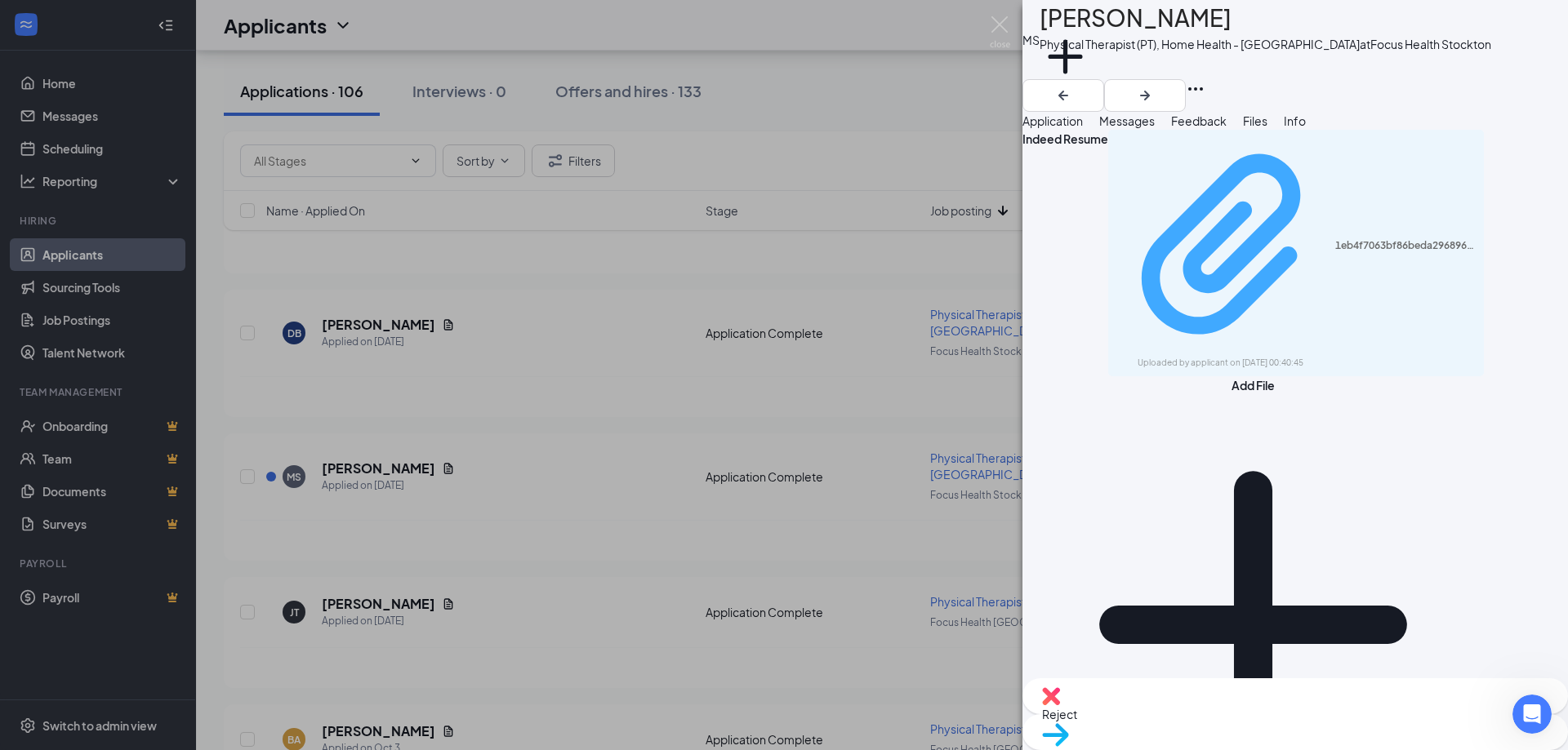
click at [1335, 239] on div "1eb4f7063bf86beda296896037f37c9d.pdf" at bounding box center [1405, 245] width 140 height 13
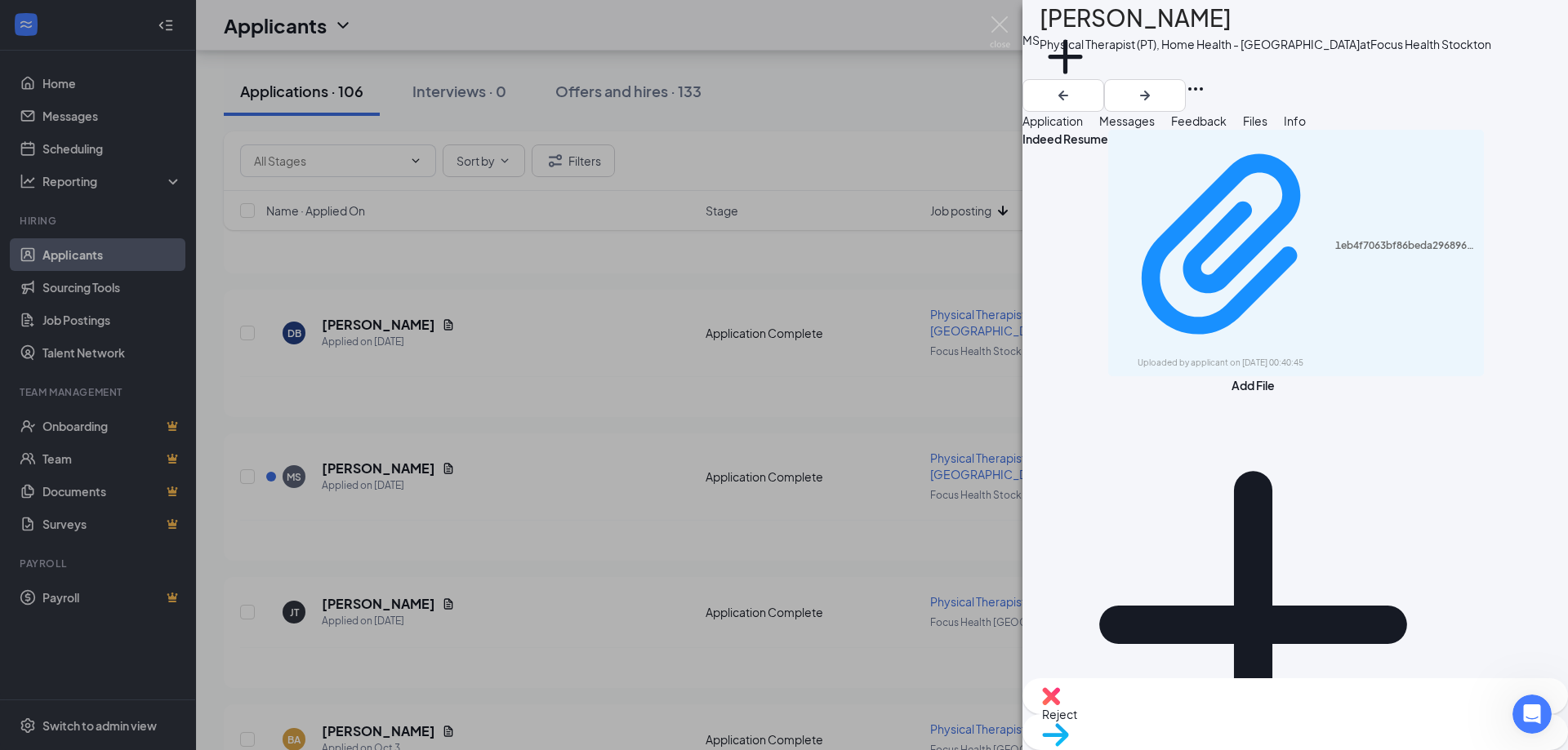
click at [609, 442] on div "[PERSON_NAME] Physical Therapist (PT), Home Health - Sacramento at Focus Health…" at bounding box center [784, 375] width 1568 height 750
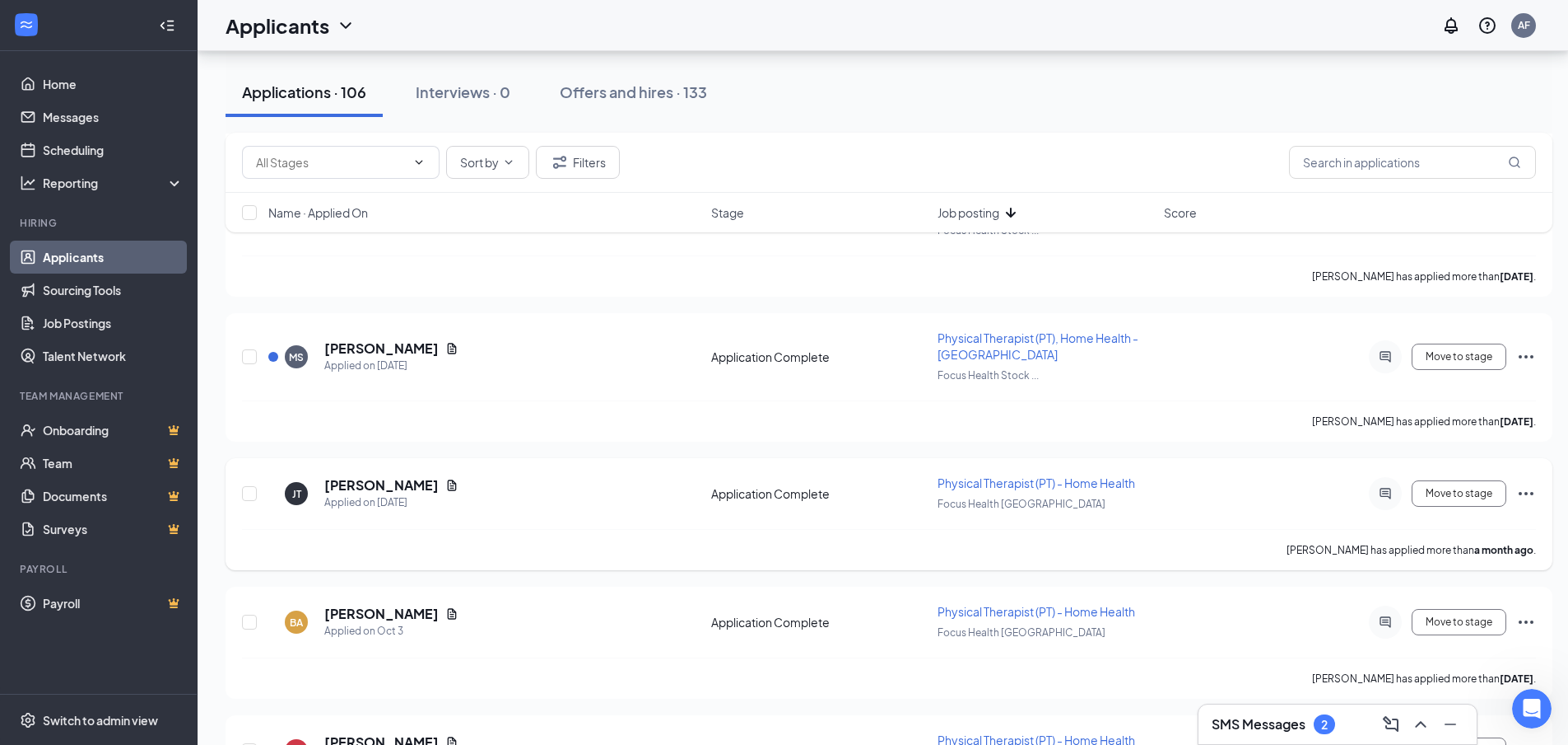
scroll to position [7083, 0]
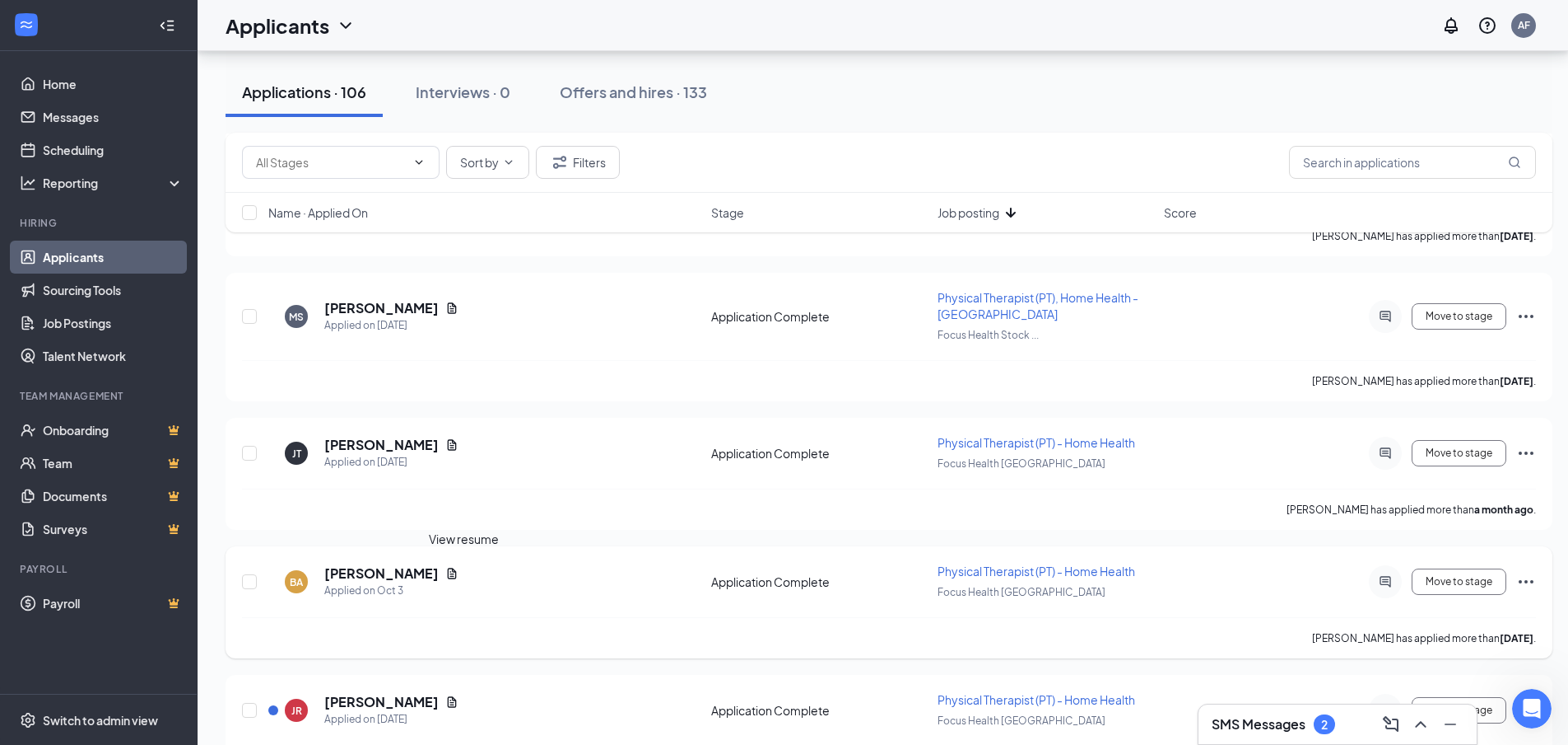
click at [457, 574] on icon "Document" at bounding box center [452, 573] width 9 height 11
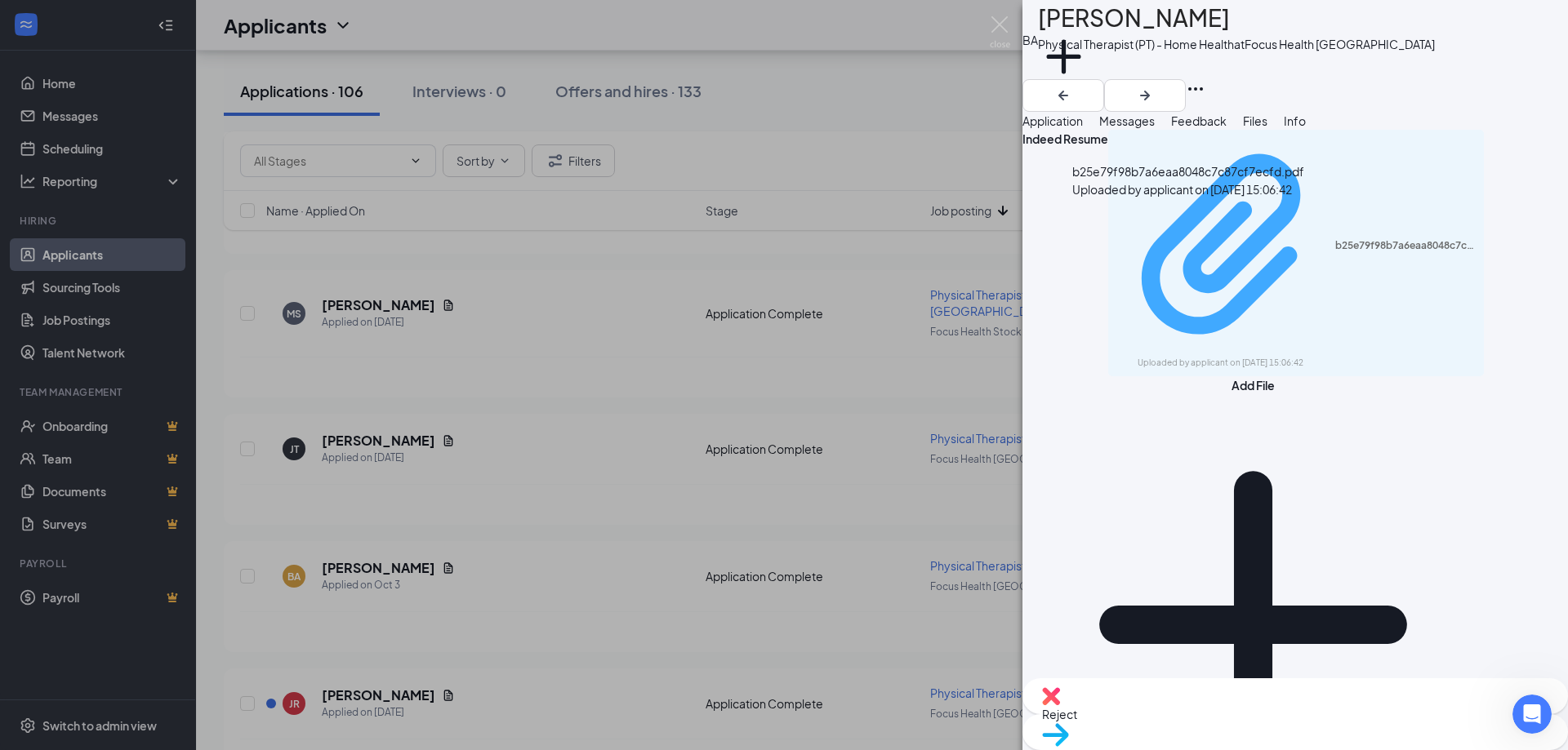
click at [1335, 239] on div "b25e79f98b7a6eaa8048c7c87cf7ecfd.pdf" at bounding box center [1405, 245] width 140 height 13
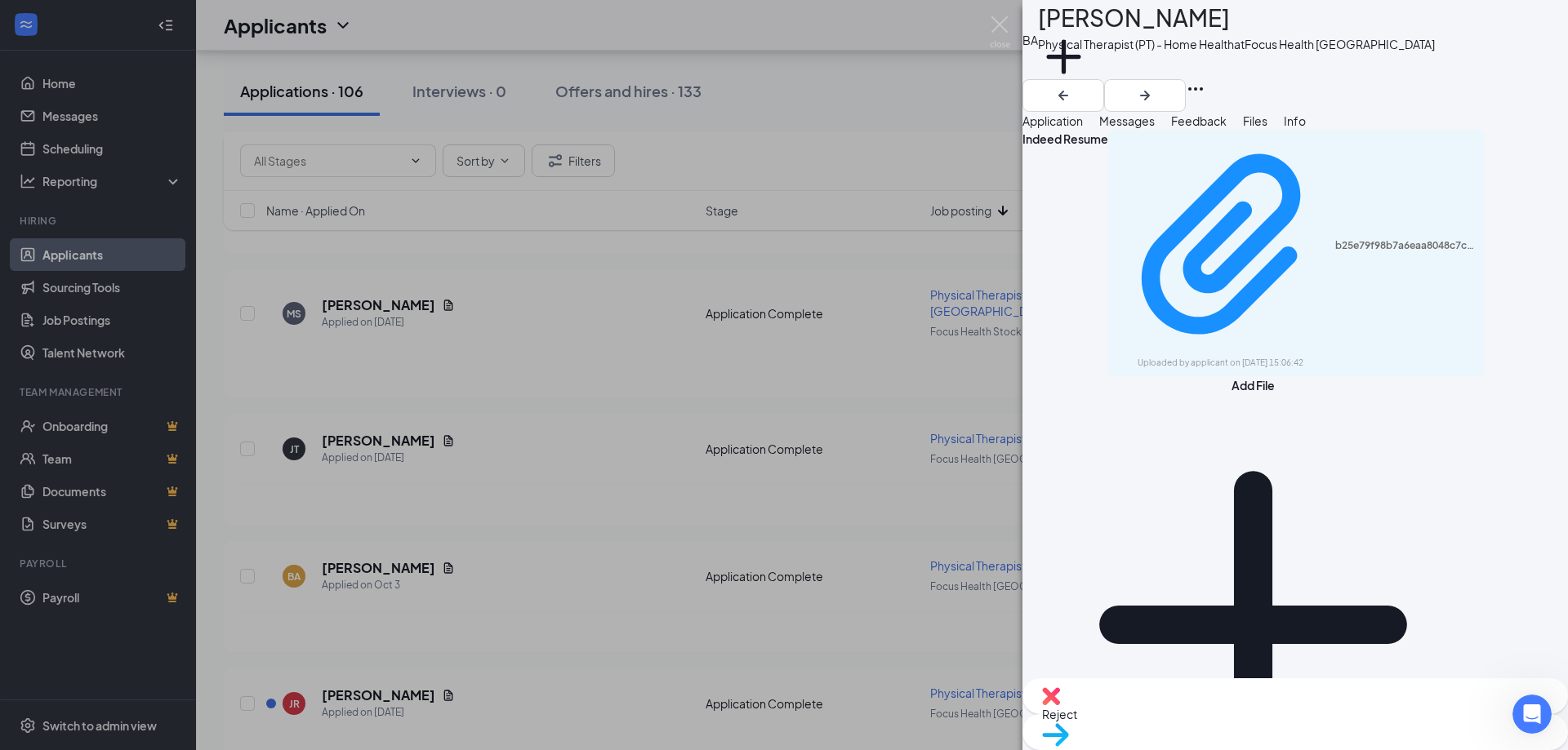
click at [647, 573] on div "[PERSON_NAME] [PERSON_NAME] Physical Therapist (PT) - Home Health at Focus Heal…" at bounding box center [784, 375] width 1568 height 750
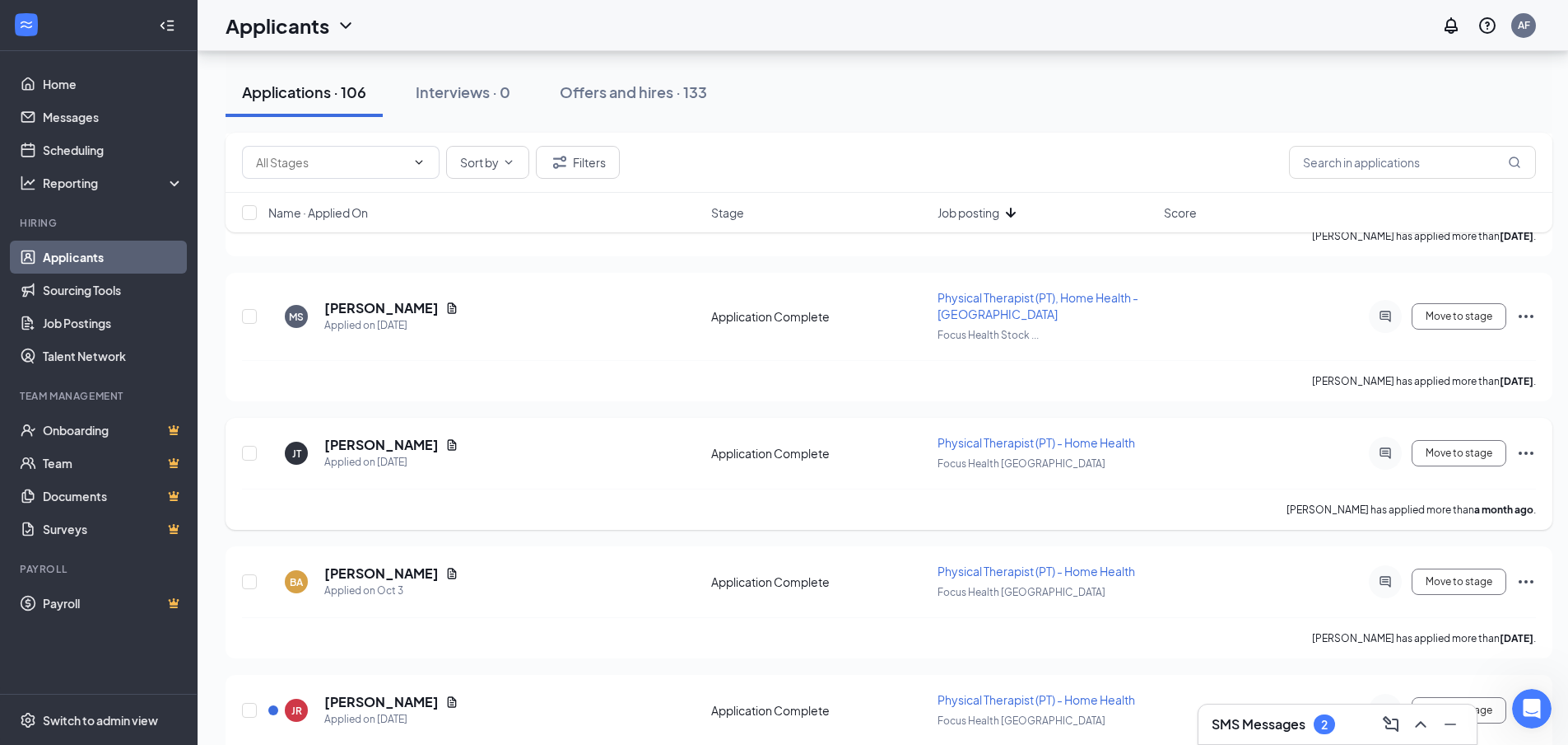
scroll to position [7248, 0]
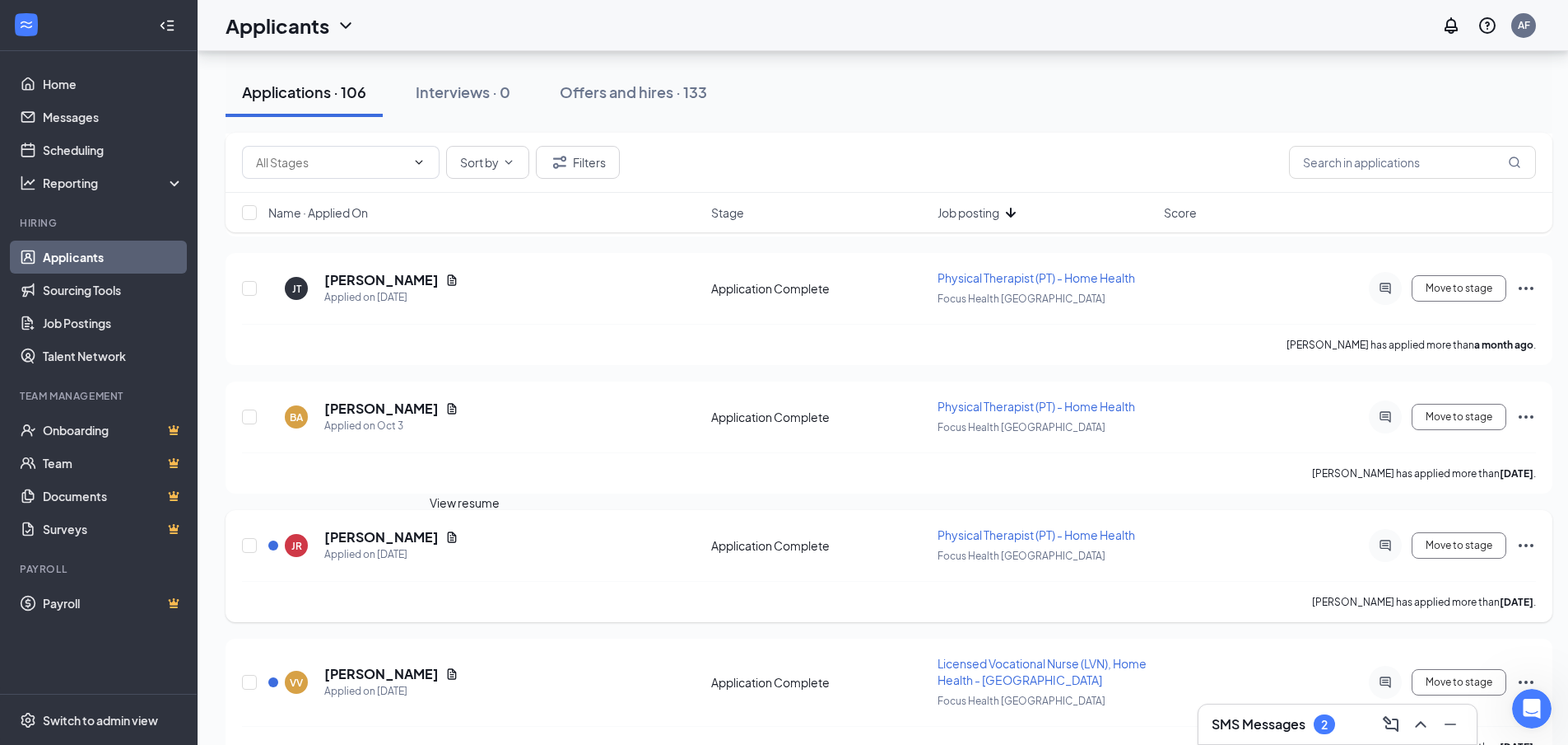
click at [459, 536] on icon "Document" at bounding box center [452, 537] width 13 height 13
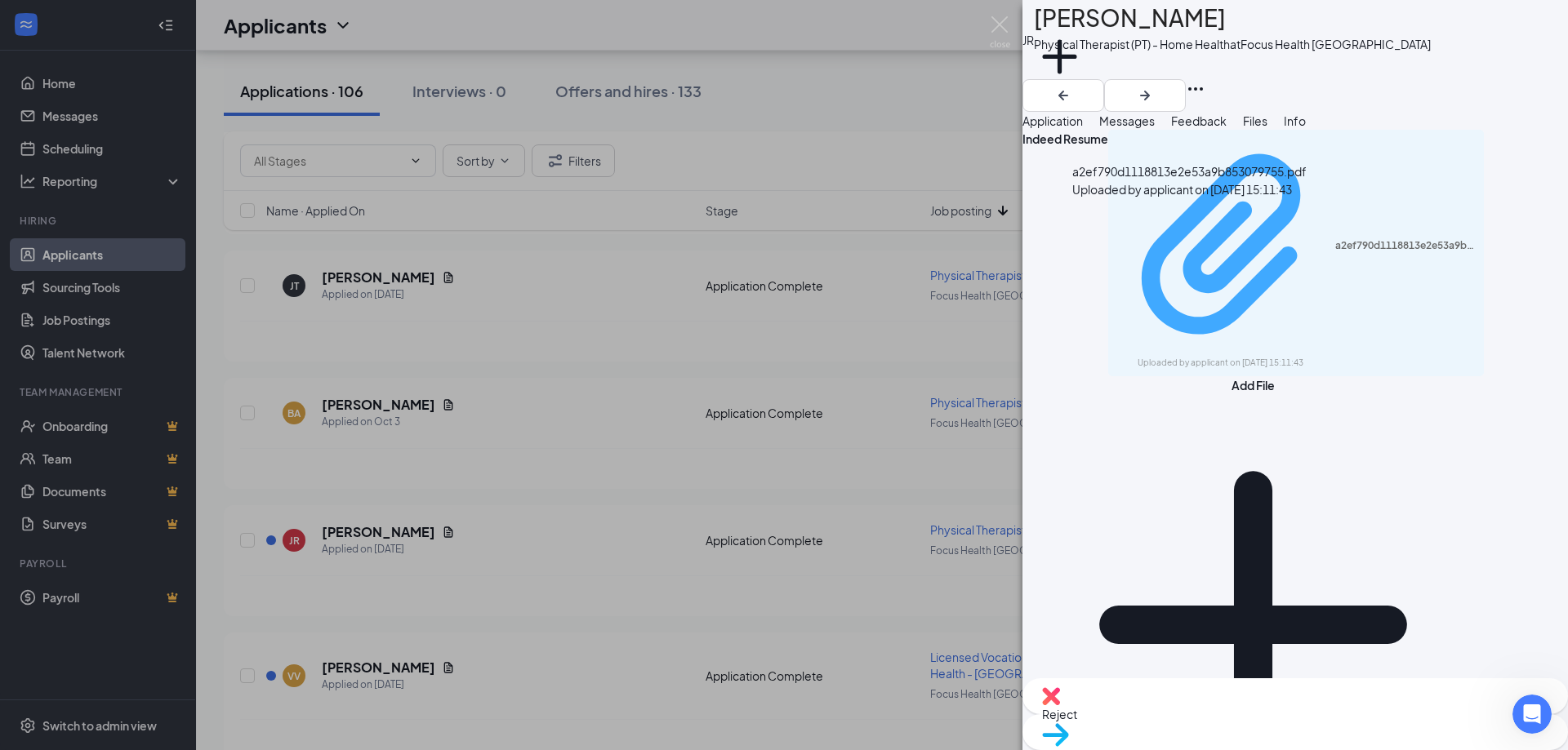
click at [1233, 357] on div "Uploaded by applicant on [DATE] 15:11:43" at bounding box center [1260, 363] width 245 height 13
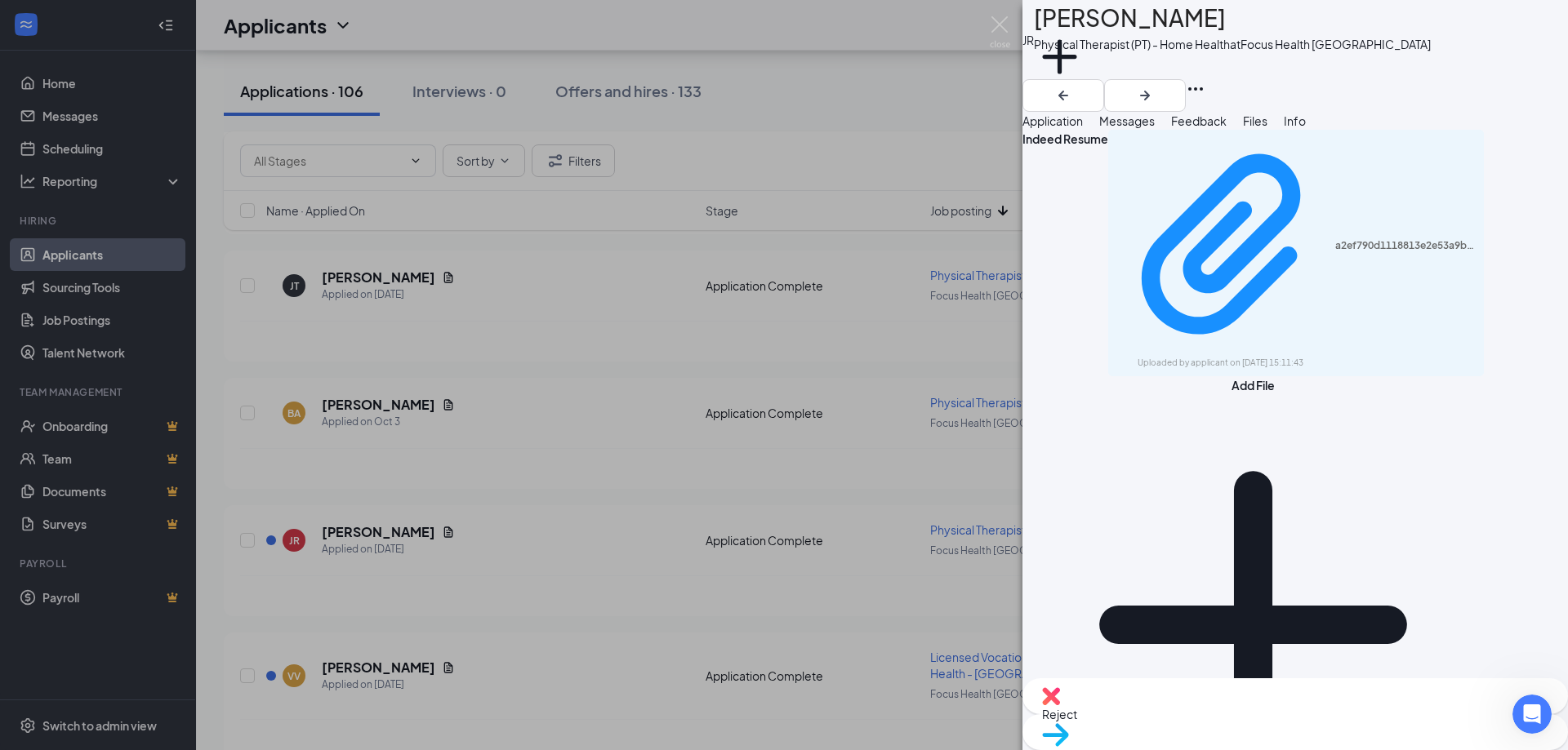
click at [1155, 130] on button "Messages" at bounding box center [1127, 120] width 55 height 18
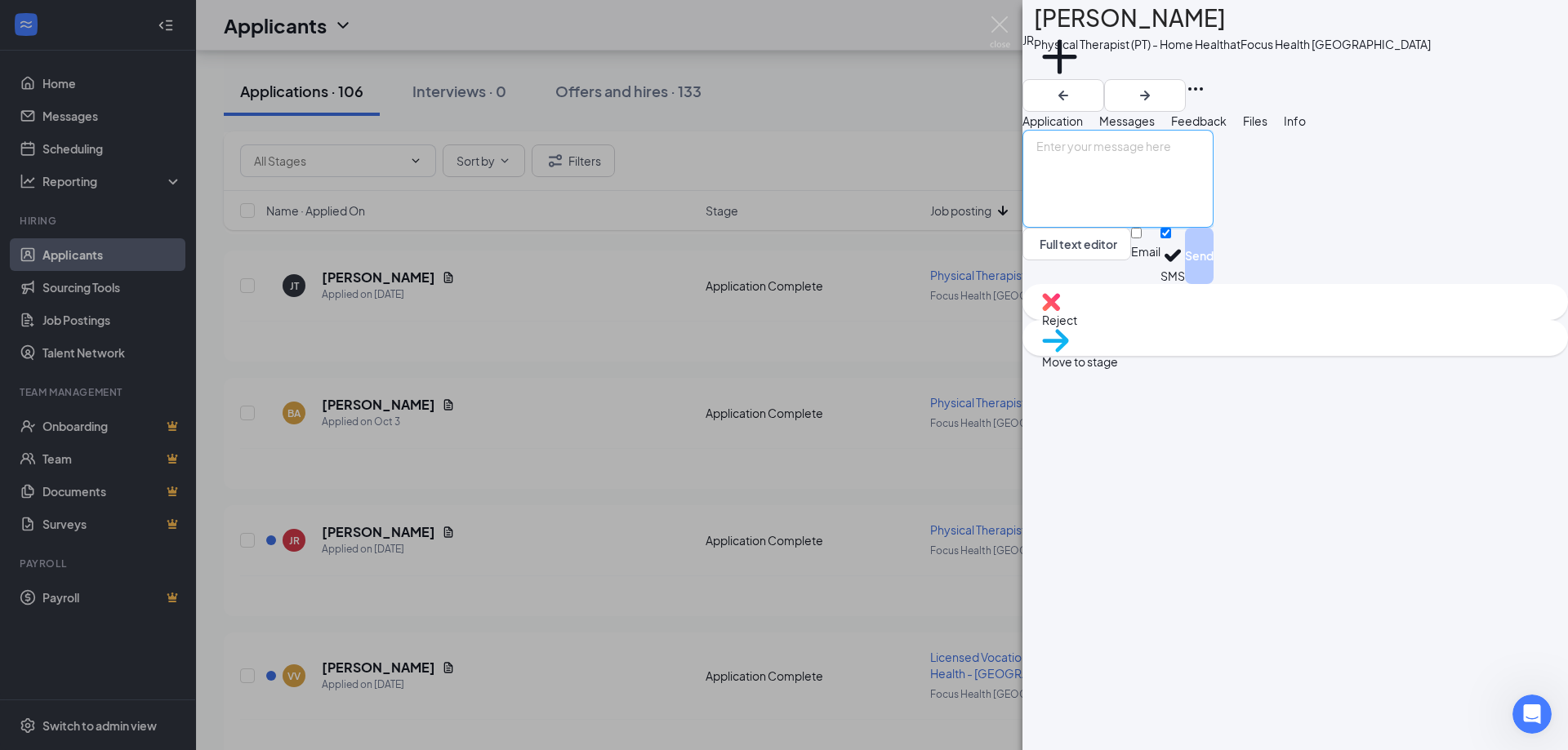
click at [1208, 227] on textarea at bounding box center [1118, 179] width 191 height 98
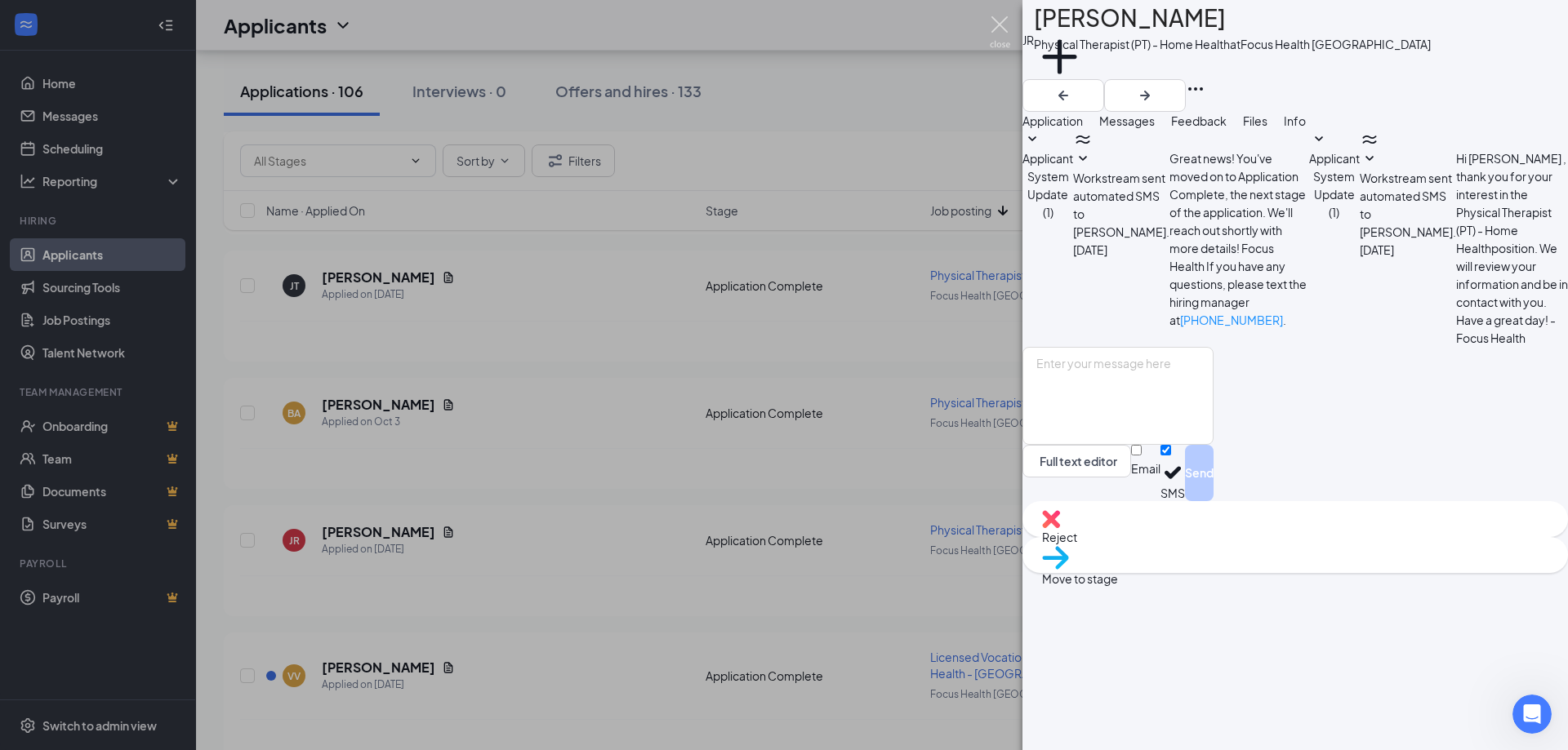
click at [1002, 35] on img at bounding box center [1000, 32] width 20 height 32
